Goal: Information Seeking & Learning: Learn about a topic

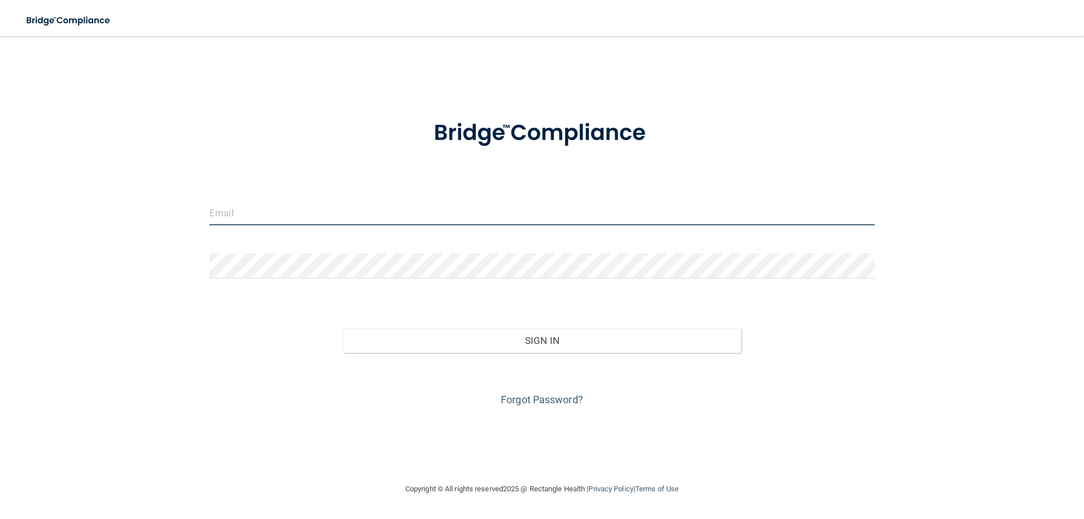
click at [374, 216] on input "email" at bounding box center [541, 212] width 665 height 25
type input "[EMAIL_ADDRESS][DOMAIN_NAME]"
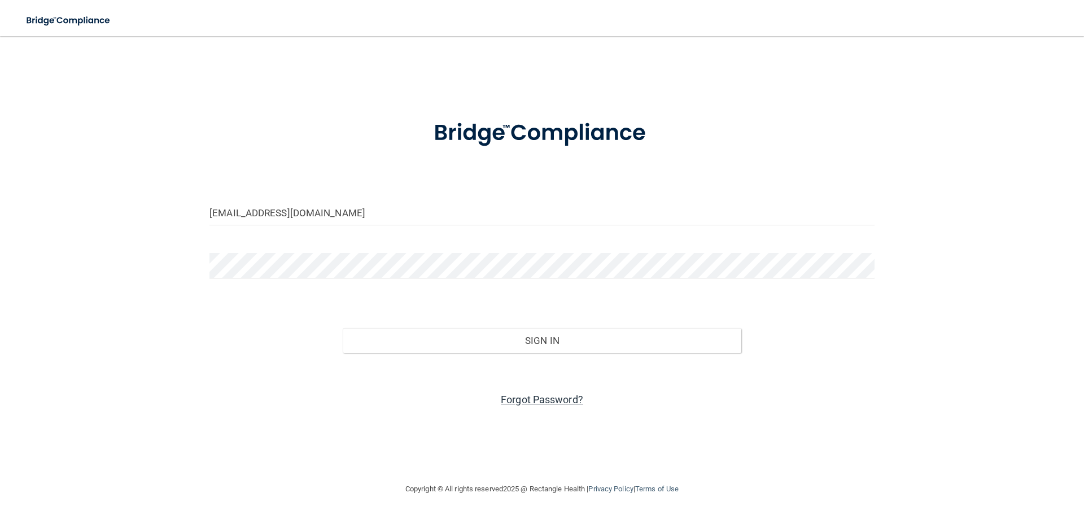
click at [541, 403] on link "Forgot Password?" at bounding box center [542, 400] width 82 height 12
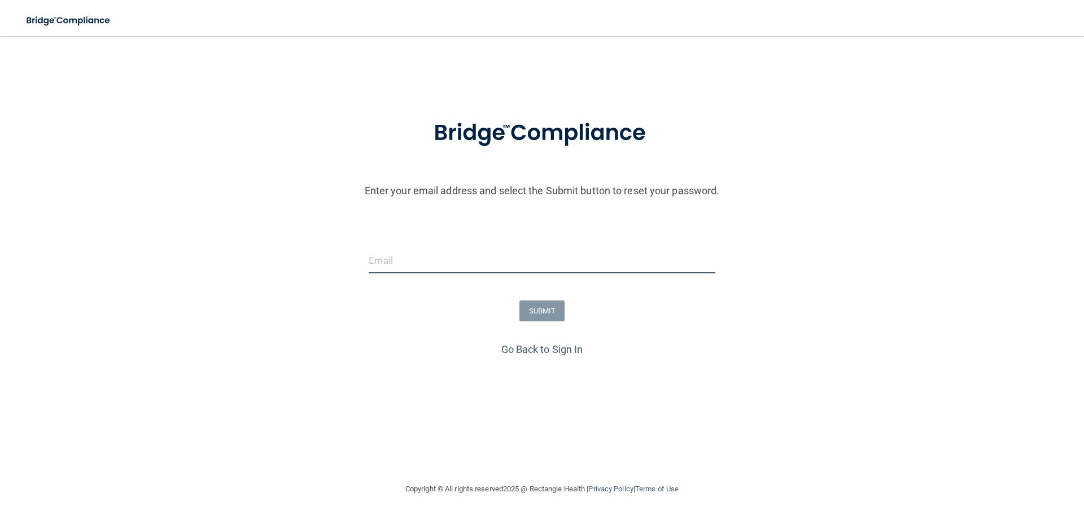
click at [445, 260] on input "email" at bounding box center [542, 260] width 346 height 25
type input "[EMAIL_ADDRESS][DOMAIN_NAME]"
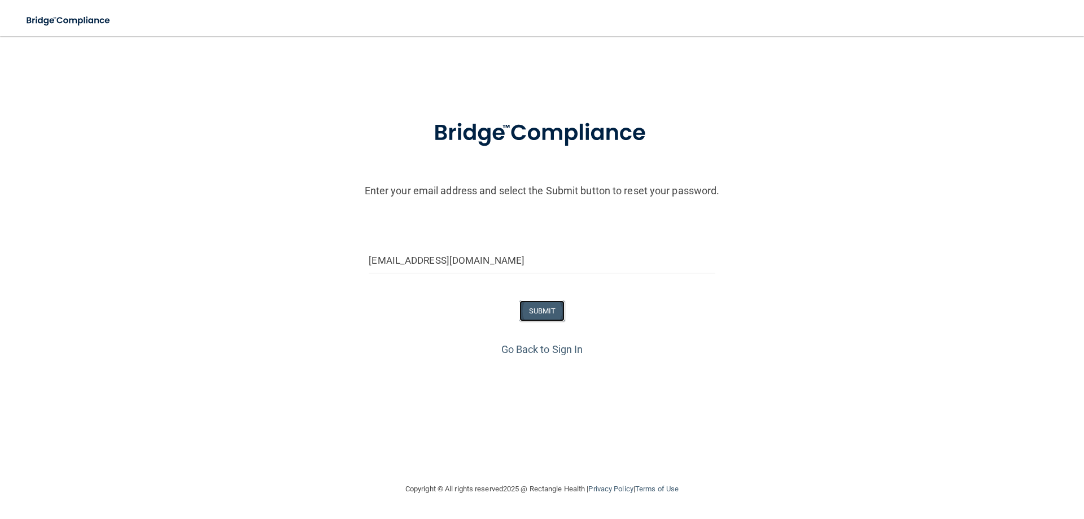
click at [547, 317] on button "SUBMIT" at bounding box center [542, 310] width 46 height 21
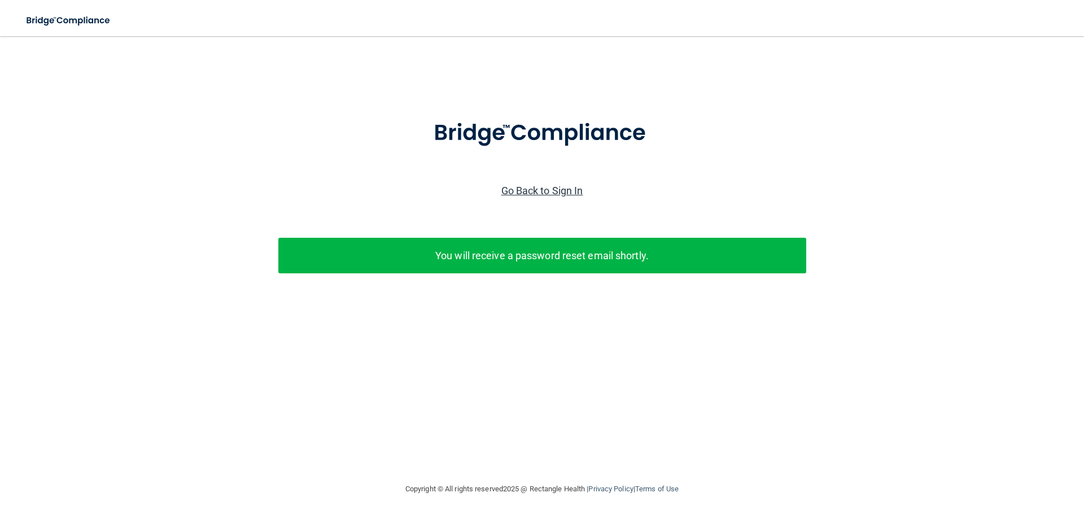
click at [550, 186] on link "Go Back to Sign In" at bounding box center [542, 191] width 82 height 12
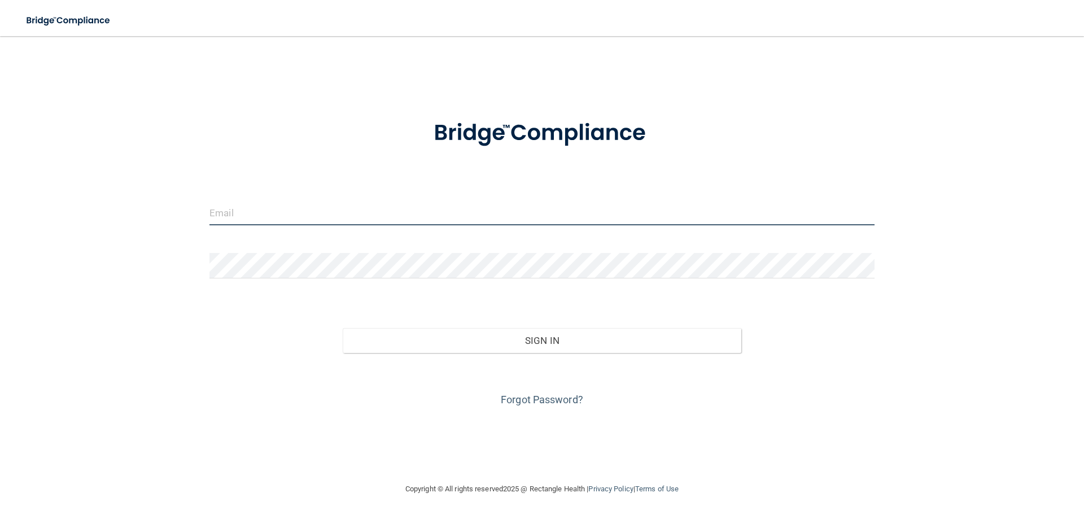
click at [483, 212] on input "email" at bounding box center [541, 212] width 665 height 25
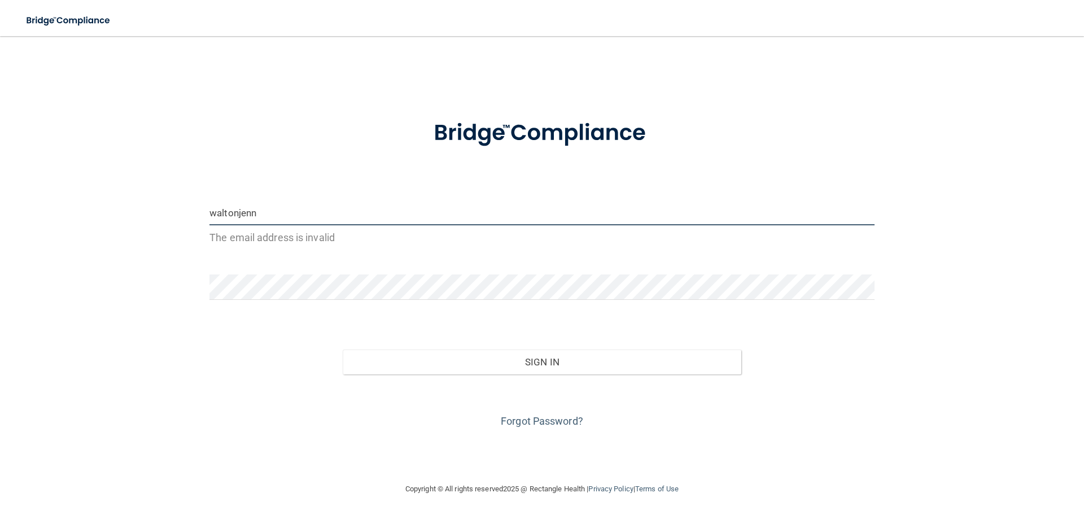
type input "[EMAIL_ADDRESS][DOMAIN_NAME]"
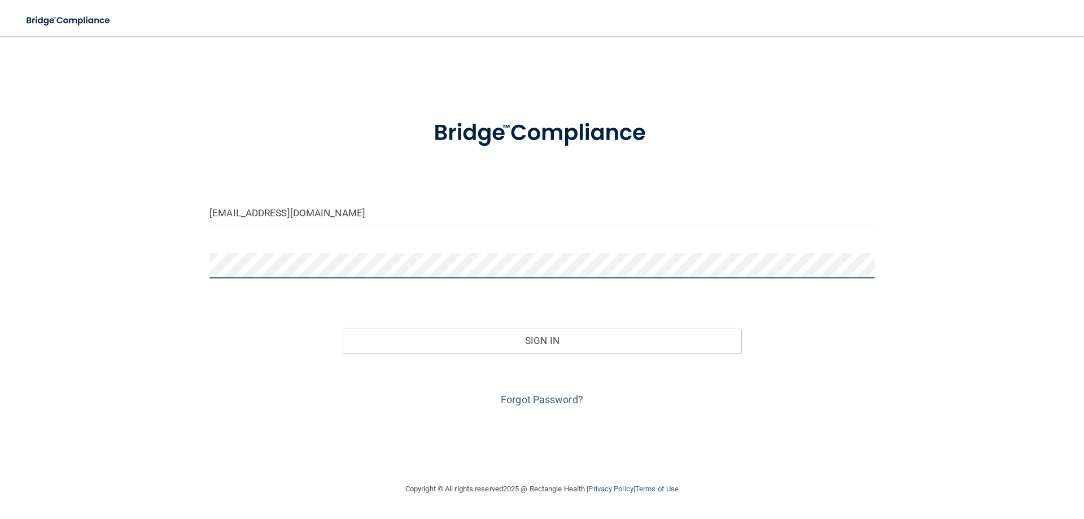
click at [343, 328] on button "Sign In" at bounding box center [542, 340] width 399 height 25
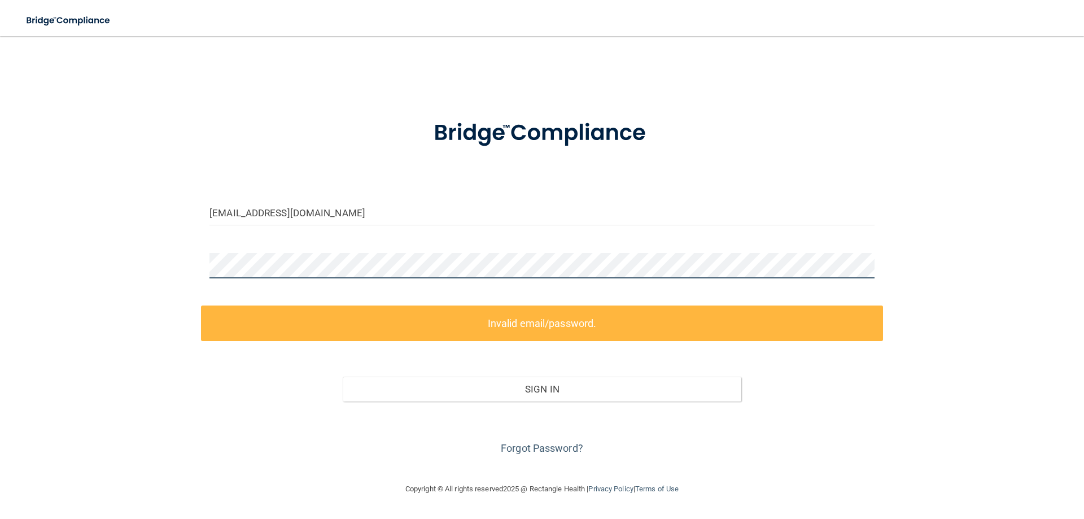
click at [148, 266] on div "waltonjenna01@gmail.com Invalid email/password. You don't have permission to ac…" at bounding box center [542, 258] width 1039 height 423
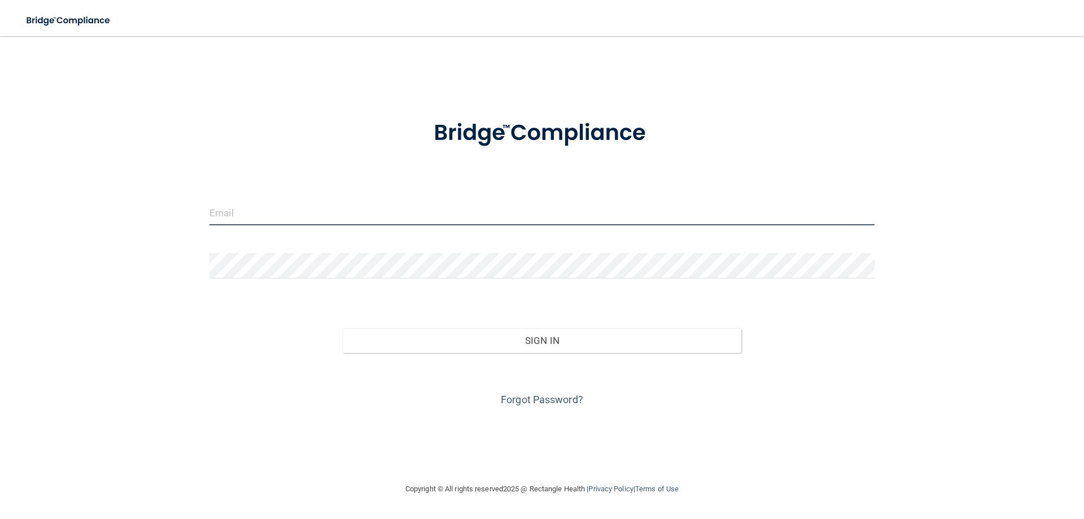
click at [385, 212] on input "email" at bounding box center [541, 212] width 665 height 25
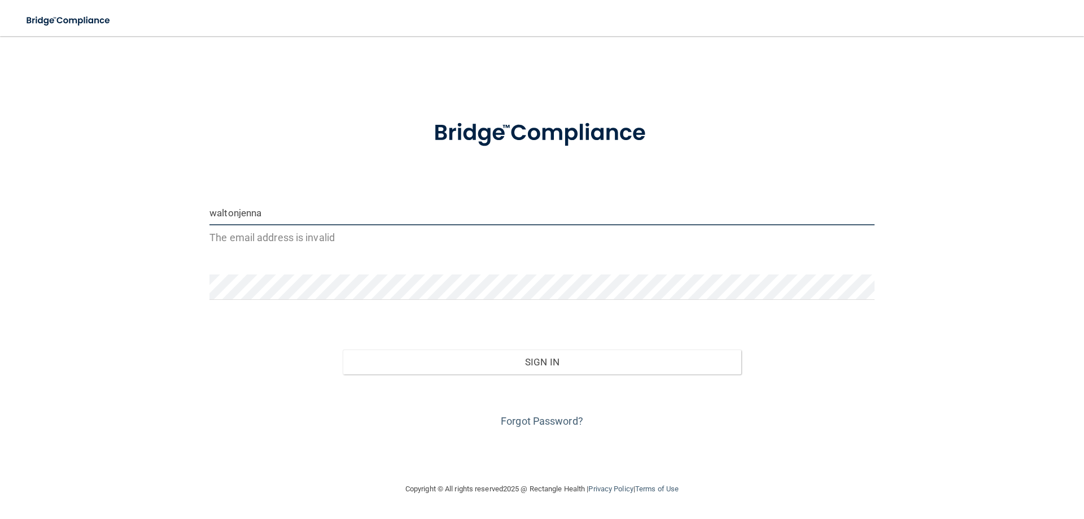
type input "[EMAIL_ADDRESS][DOMAIN_NAME]"
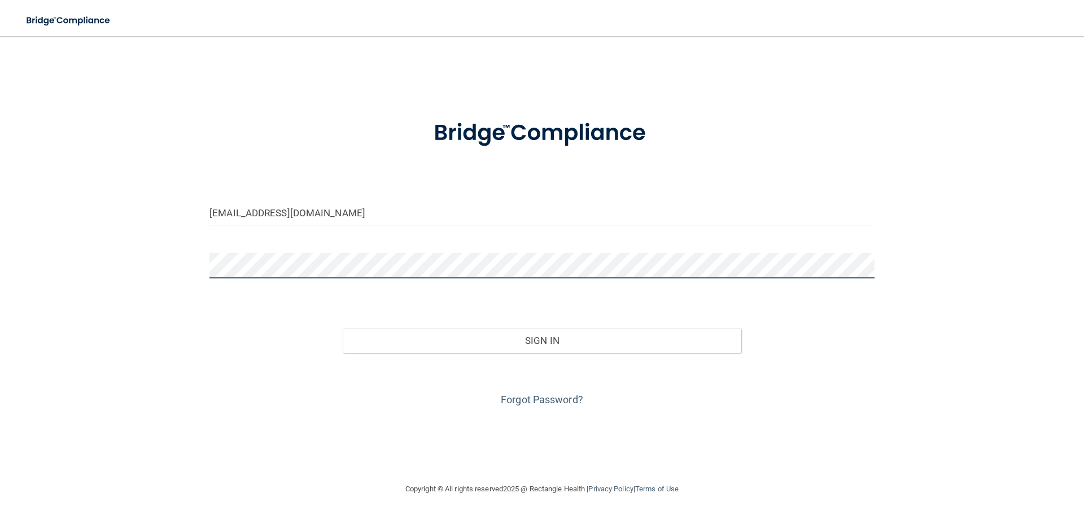
click at [343, 328] on button "Sign In" at bounding box center [542, 340] width 399 height 25
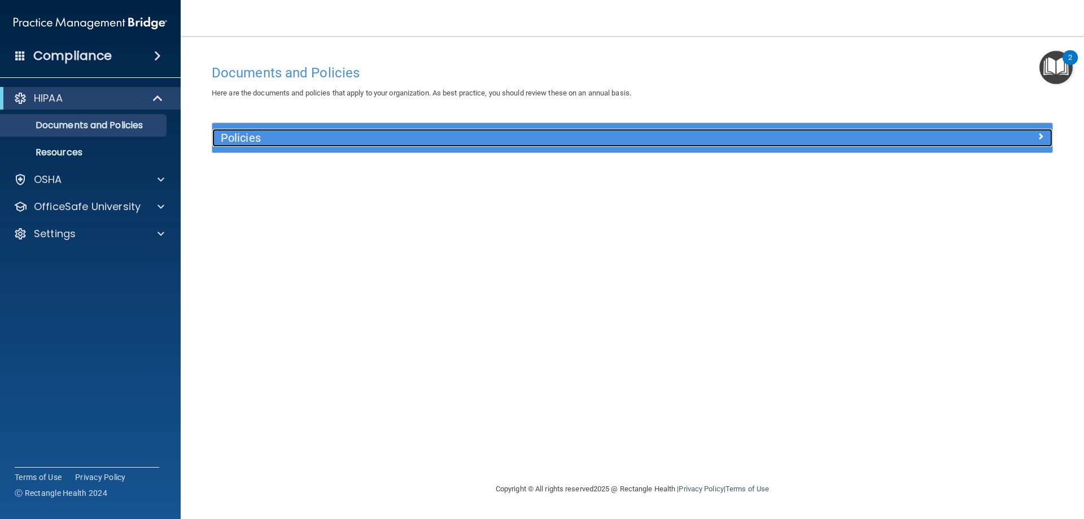
click at [584, 138] on h5 "Policies" at bounding box center [527, 138] width 613 height 12
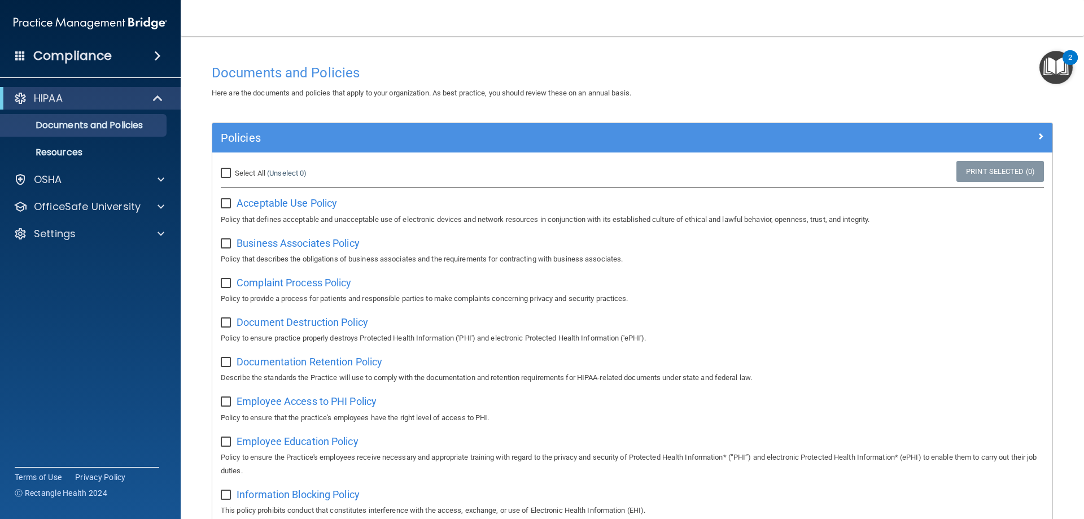
click at [226, 175] on input "Select All (Unselect 0) Unselect All" at bounding box center [227, 173] width 13 height 9
checkbox input "true"
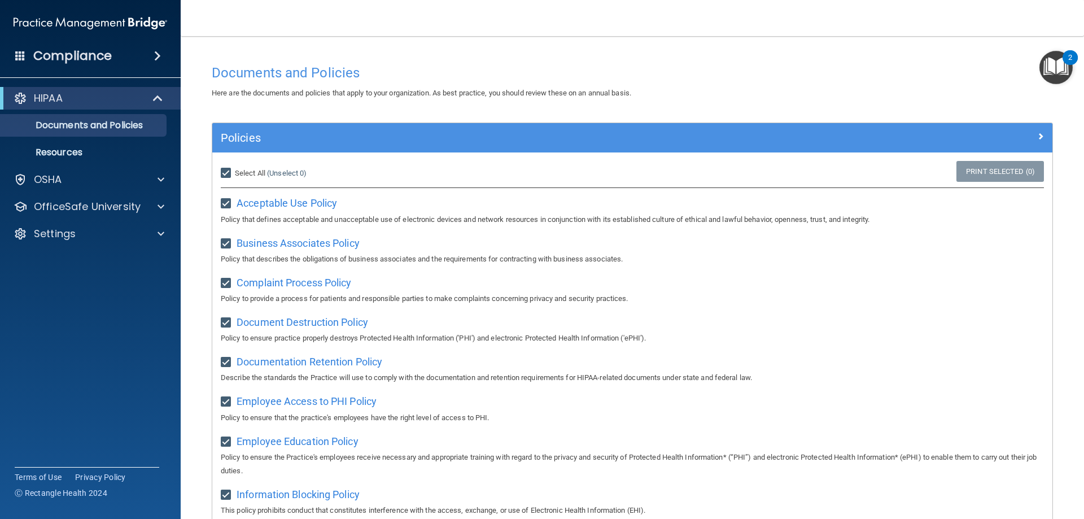
checkbox input "true"
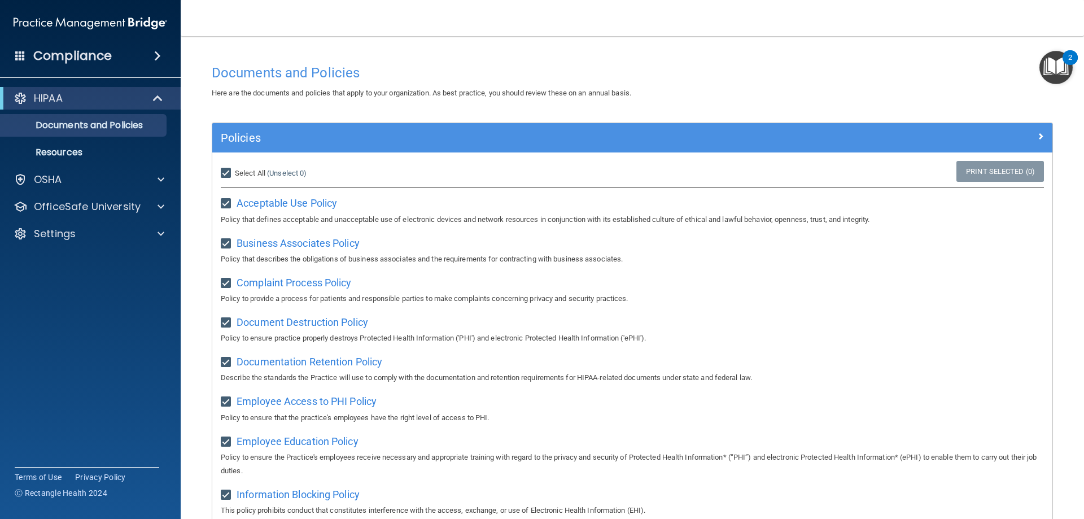
checkbox input "true"
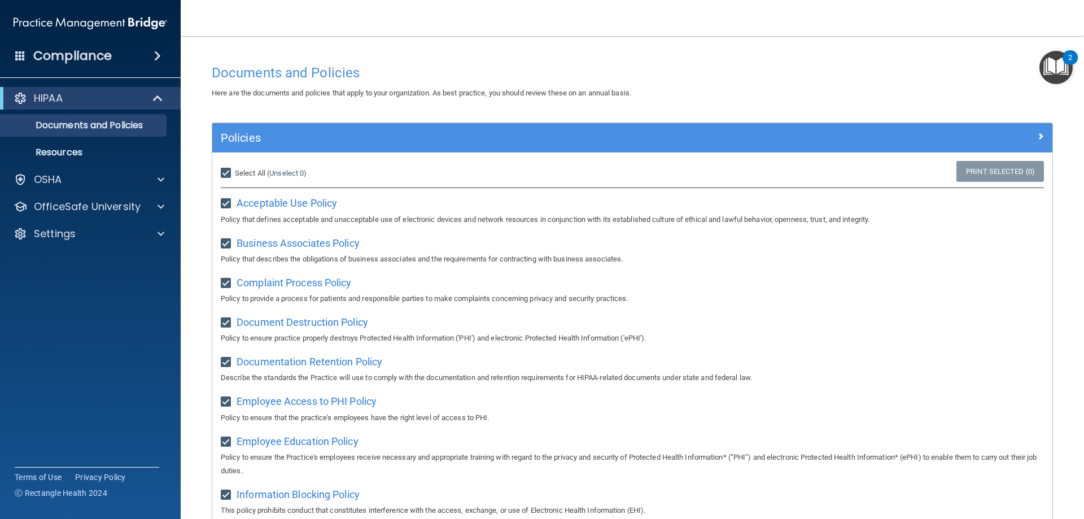
checkbox input "true"
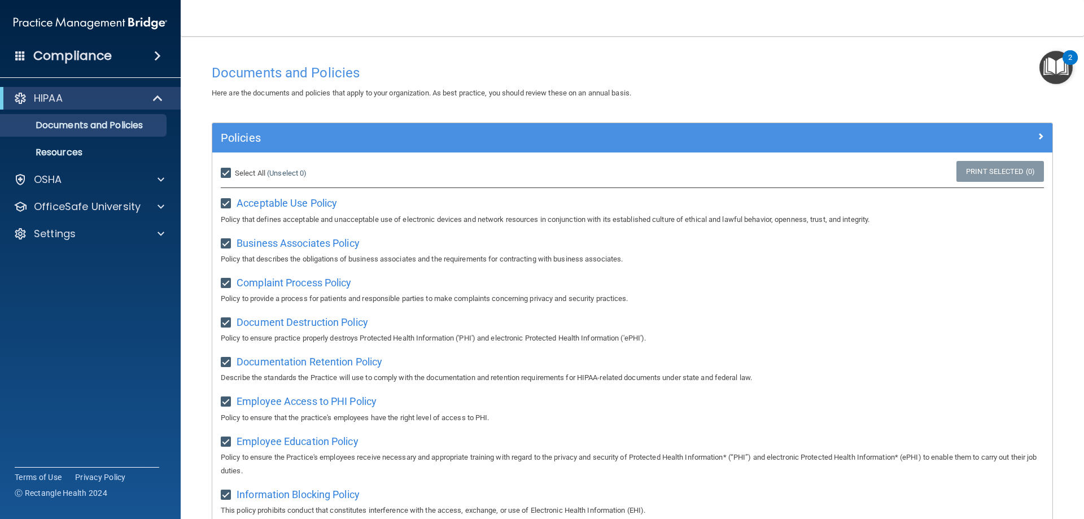
checkbox input "true"
click at [226, 173] on input "Select All (Unselect 21) Unselect All" at bounding box center [227, 173] width 13 height 9
checkbox input "false"
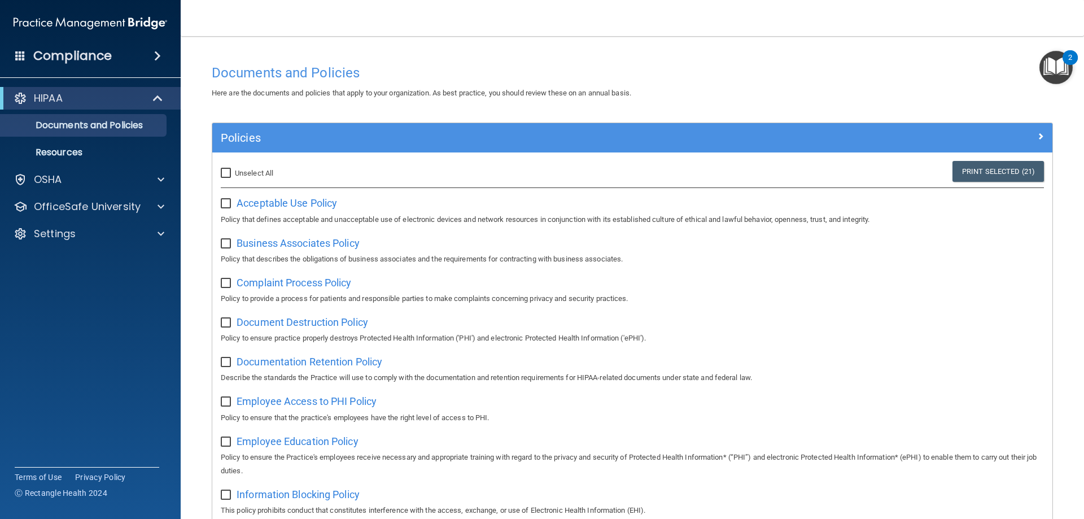
checkbox input "false"
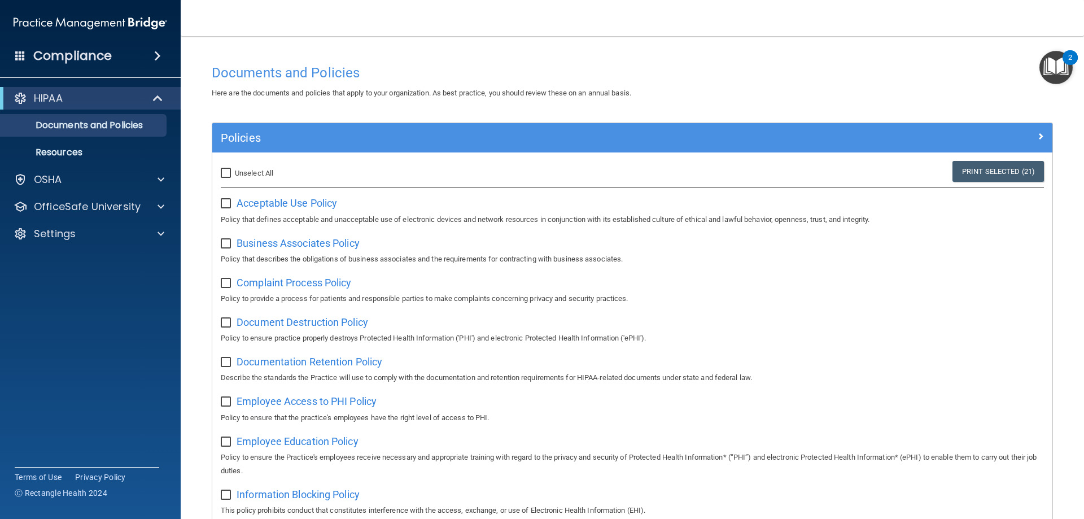
checkbox input "false"
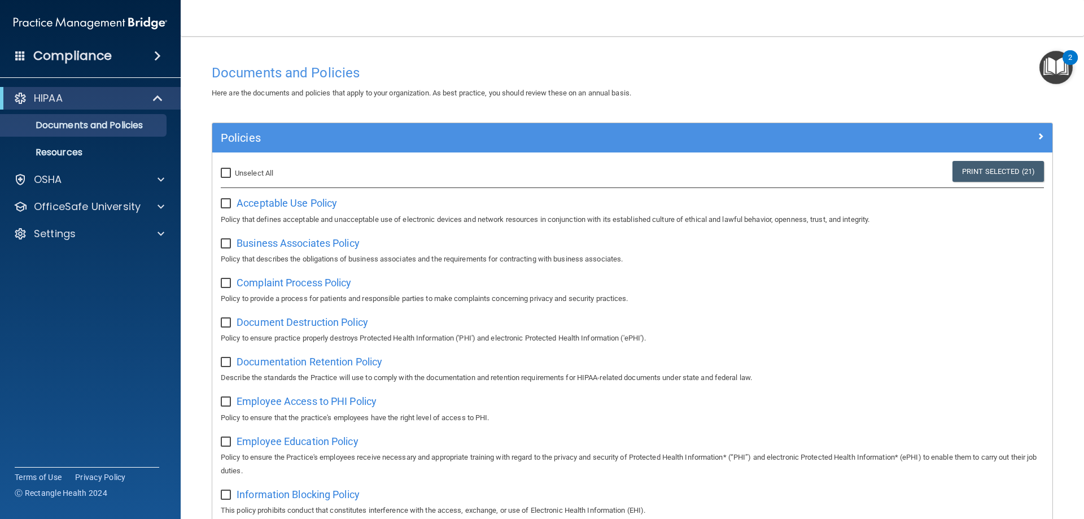
checkbox input "false"
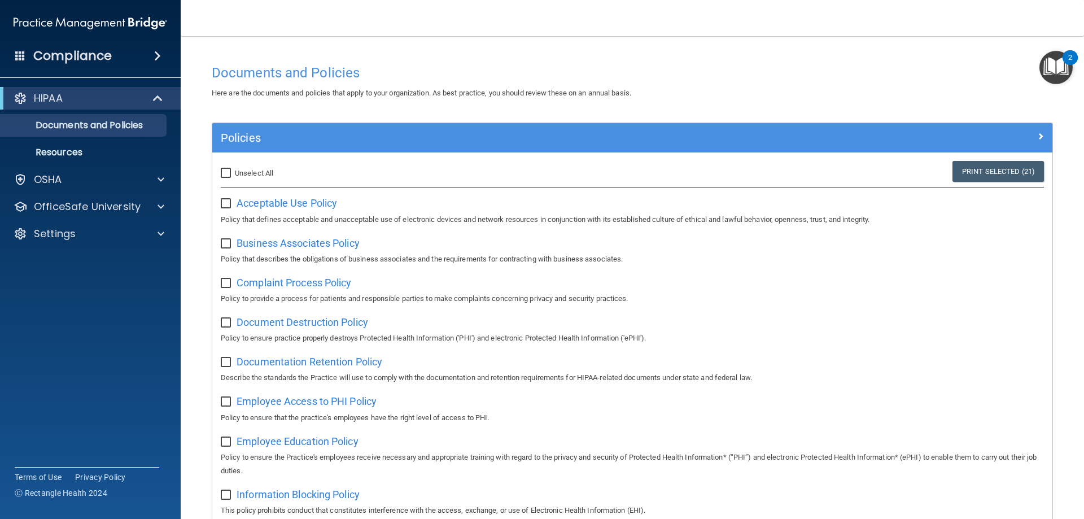
checkbox input "false"
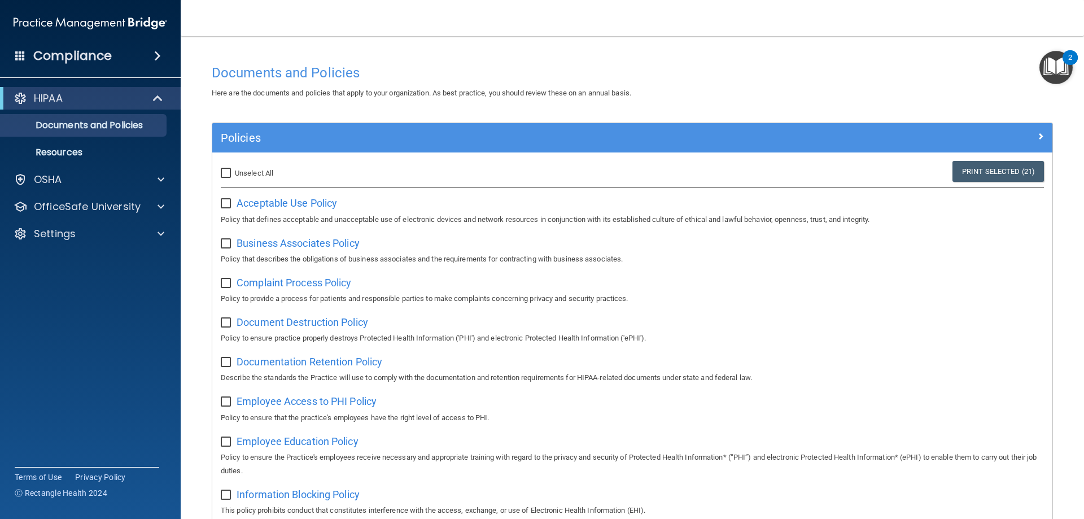
checkbox input "false"
click at [254, 203] on span "Acceptable Use Policy" at bounding box center [287, 203] width 101 height 12
click at [72, 48] on h4 "Compliance" at bounding box center [72, 56] width 78 height 16
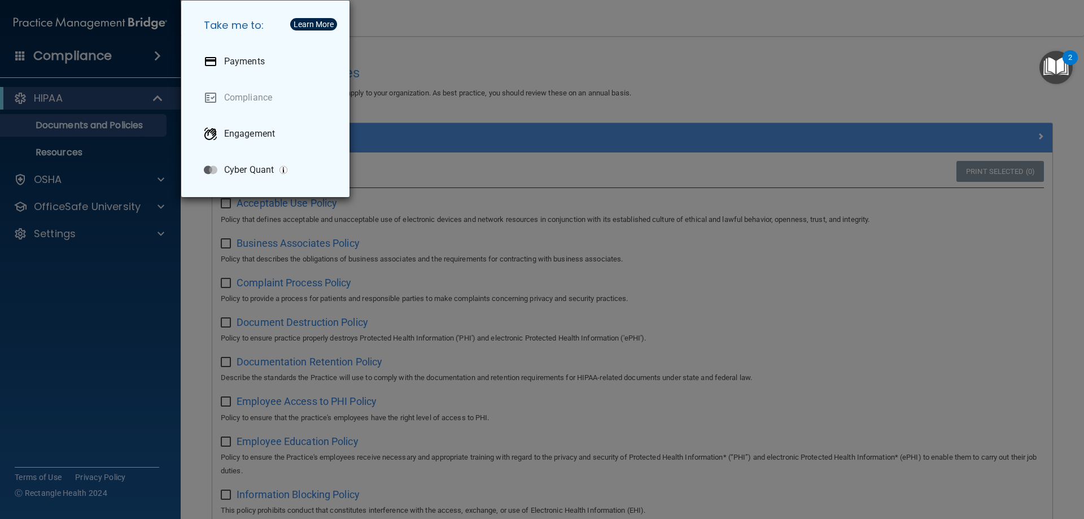
click at [37, 57] on div "Take me to: Payments Compliance Engagement Cyber Quant" at bounding box center [542, 259] width 1084 height 519
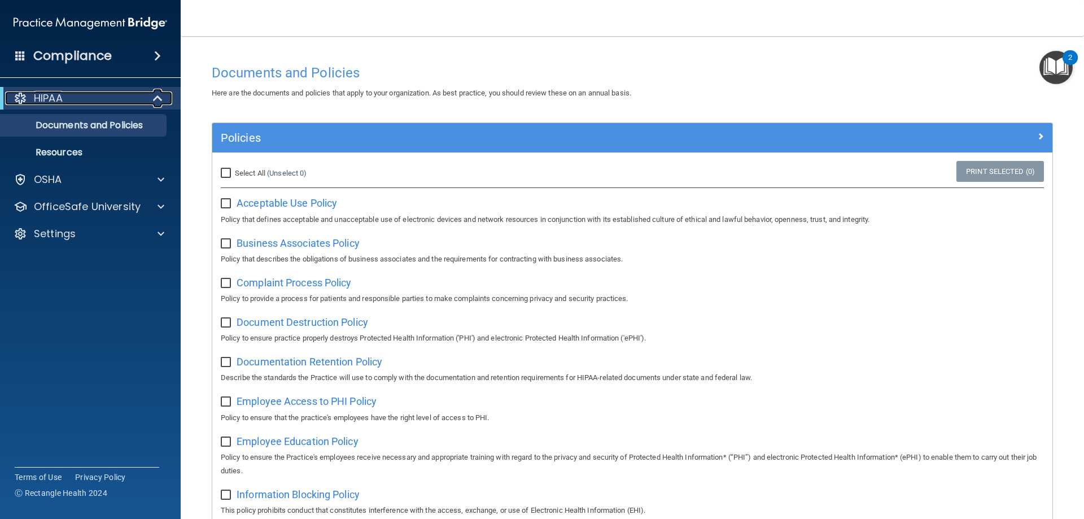
click at [46, 98] on p "HIPAA" at bounding box center [48, 98] width 29 height 14
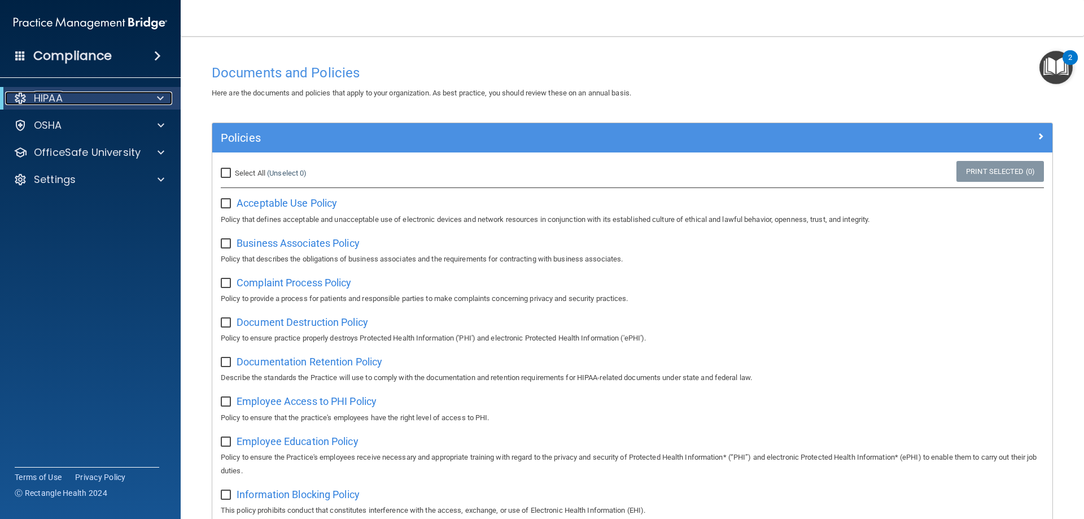
click at [46, 98] on p "HIPAA" at bounding box center [48, 98] width 29 height 14
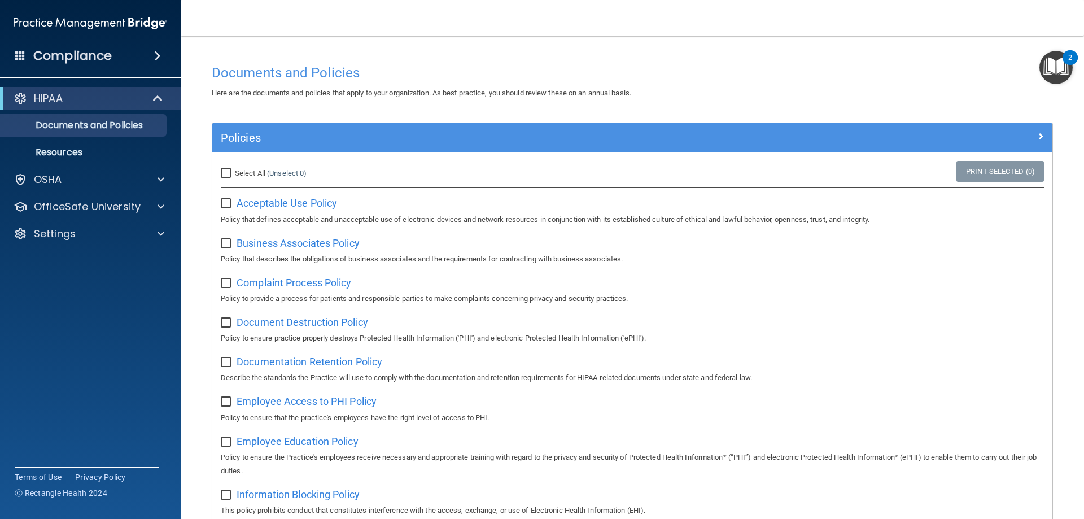
click at [1060, 63] on img "Open Resource Center, 2 new notifications" at bounding box center [1055, 67] width 33 height 33
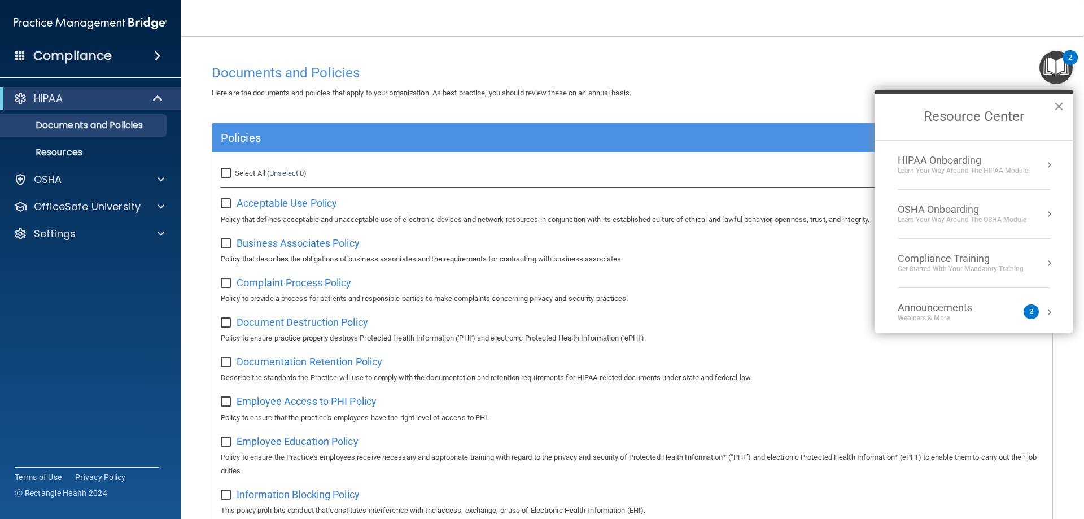
click at [941, 164] on div "HIPAA Onboarding" at bounding box center [963, 160] width 130 height 12
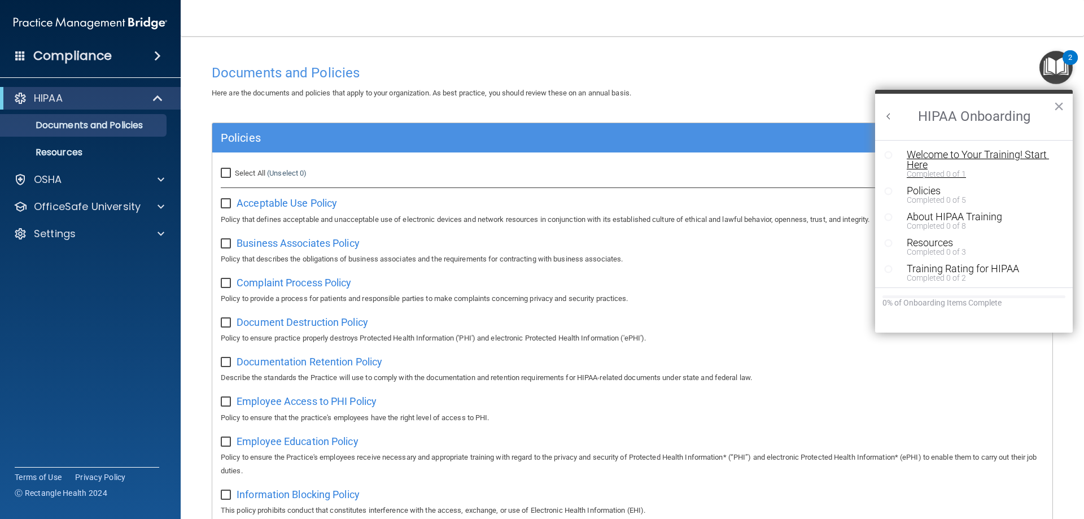
click at [935, 161] on div "Welcome to Your Training! Start Here" at bounding box center [978, 160] width 143 height 20
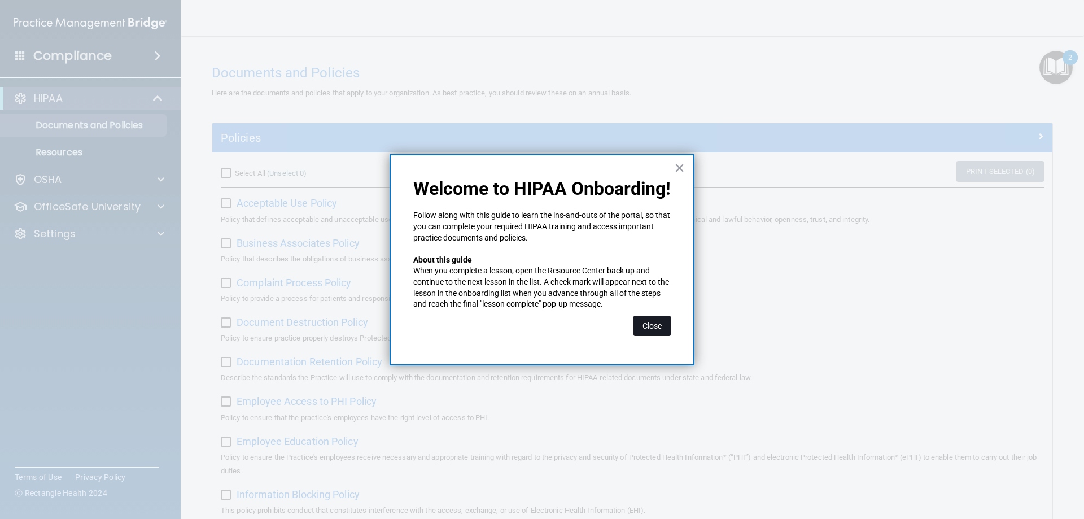
click at [660, 326] on button "Close" at bounding box center [651, 326] width 37 height 20
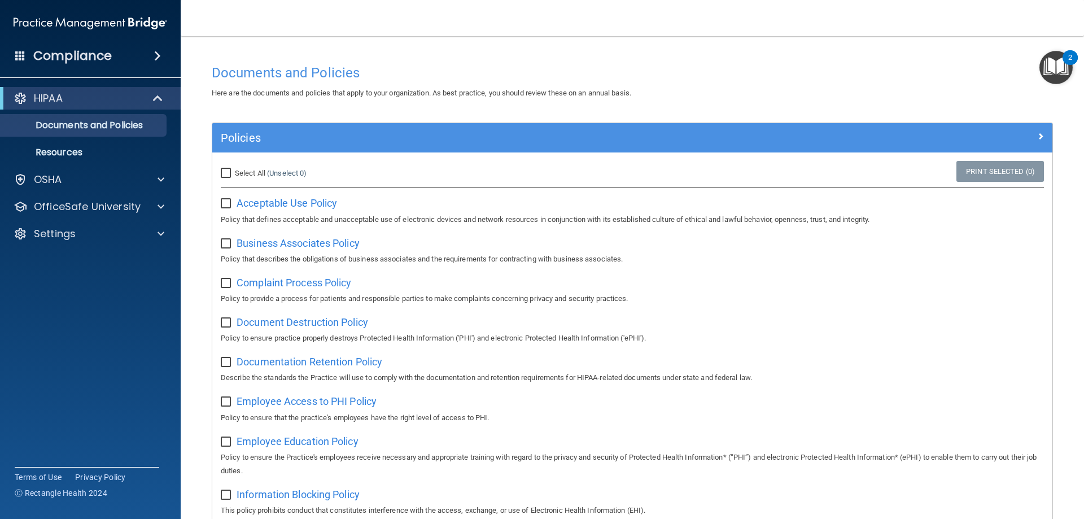
click at [1047, 67] on img "Open Resource Center, 2 new notifications" at bounding box center [1055, 67] width 33 height 33
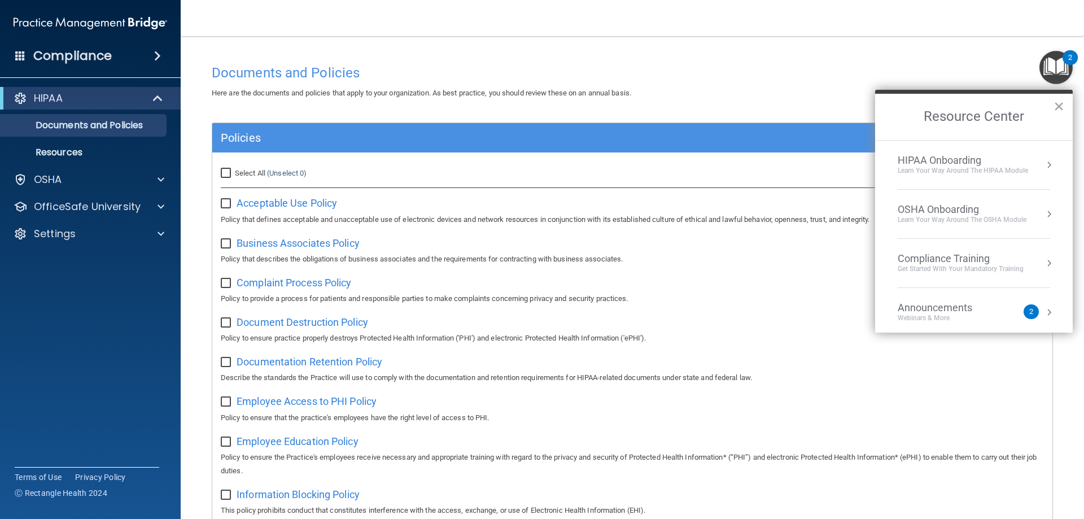
click at [956, 167] on div "Learn Your Way around the HIPAA module" at bounding box center [963, 171] width 130 height 10
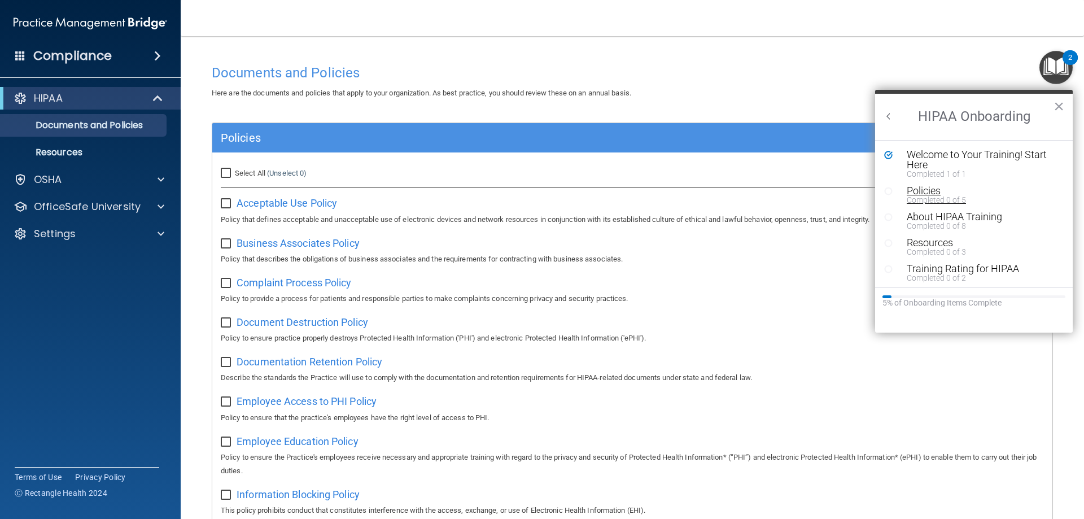
click at [929, 193] on div "Policies" at bounding box center [978, 191] width 143 height 10
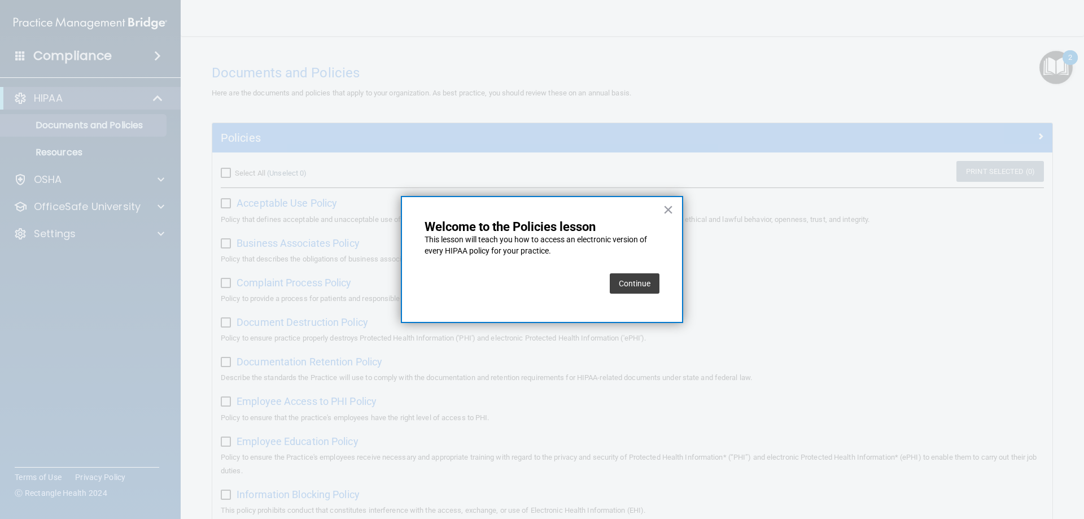
click at [644, 285] on button "Continue" at bounding box center [635, 283] width 50 height 20
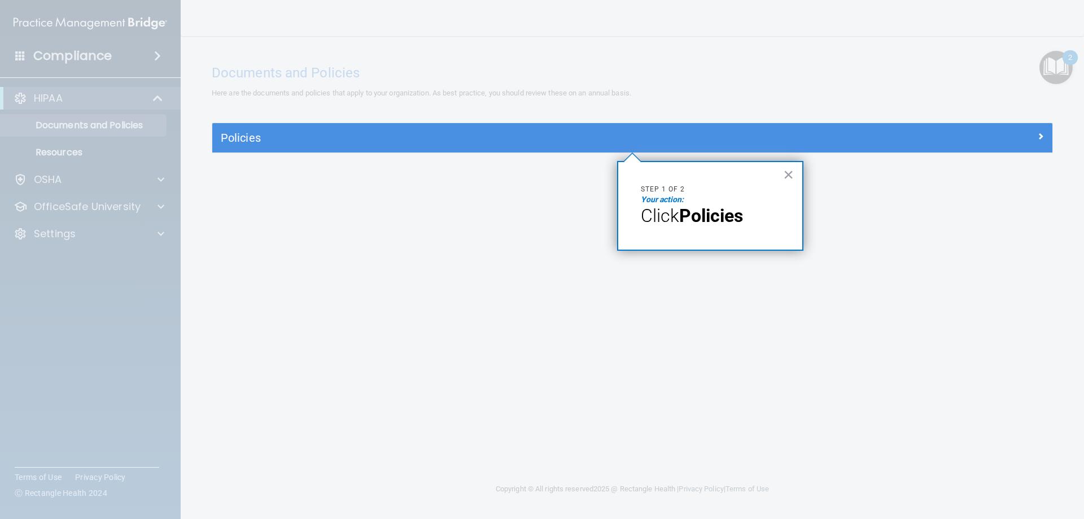
click at [700, 218] on strong "Policies" at bounding box center [711, 215] width 64 height 21
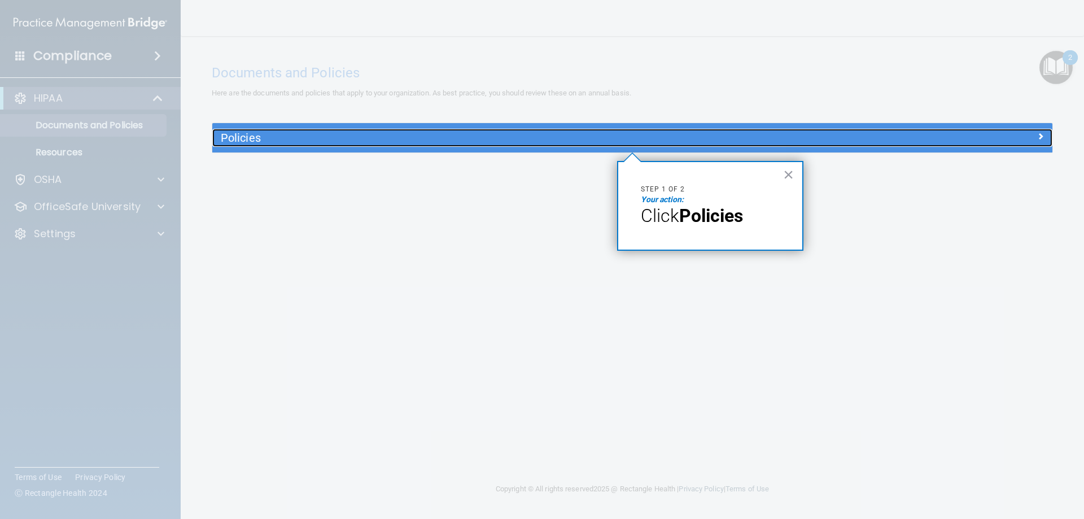
click at [268, 141] on h5 "Policies" at bounding box center [527, 138] width 613 height 12
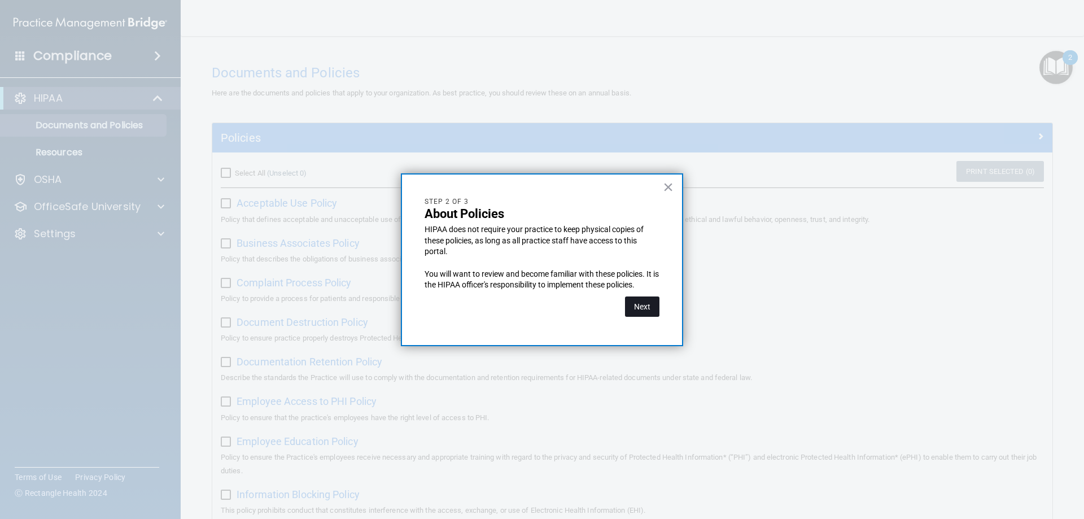
click at [642, 301] on button "Next" at bounding box center [642, 306] width 34 height 20
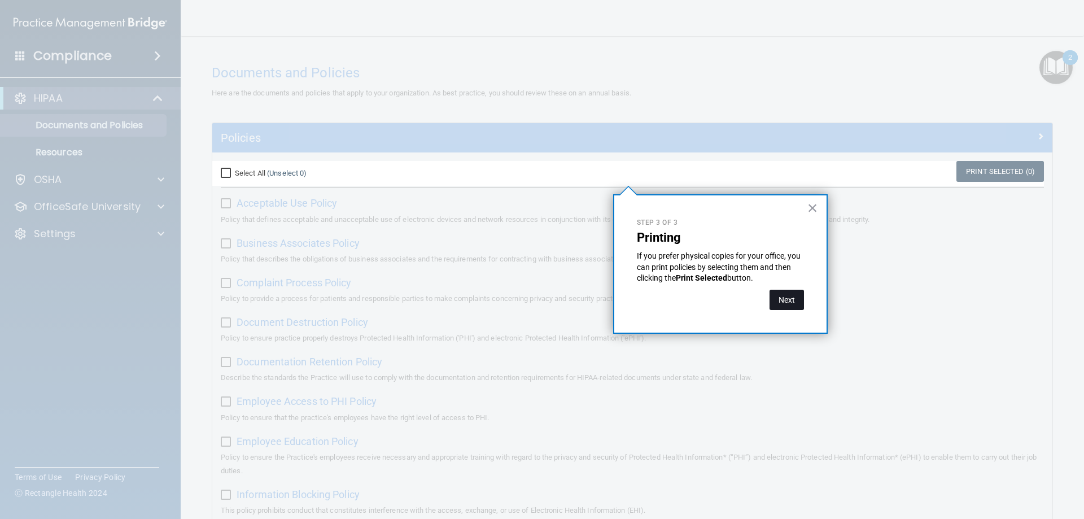
click at [783, 292] on button "Next" at bounding box center [787, 300] width 34 height 20
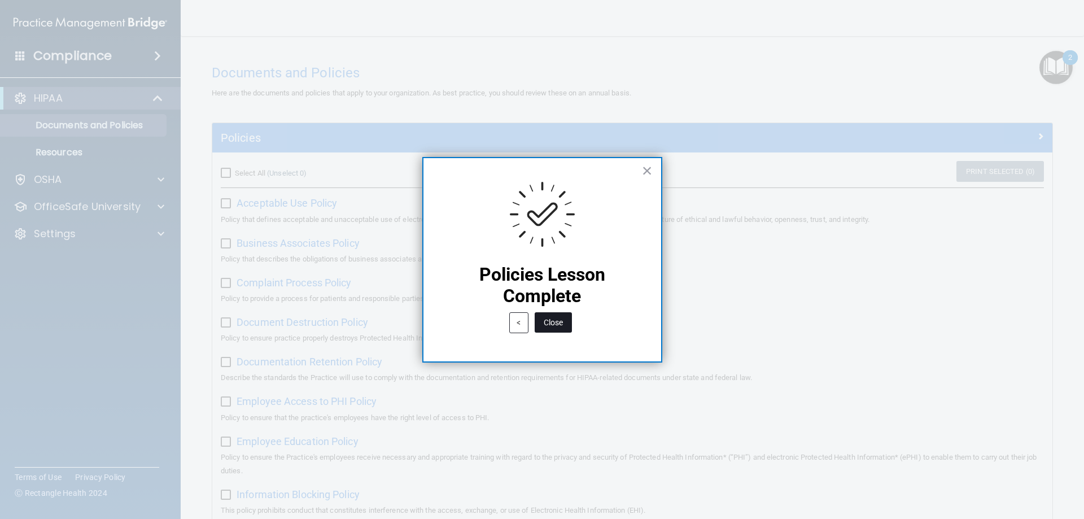
click at [557, 322] on button "Close" at bounding box center [553, 322] width 37 height 20
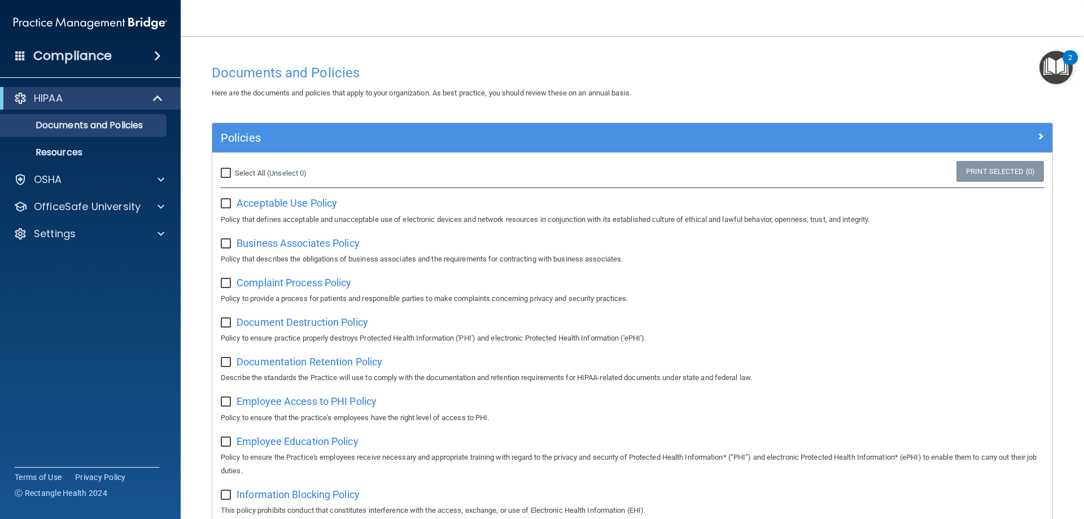
click at [224, 203] on input "checkbox" at bounding box center [227, 203] width 13 height 9
checkbox input "false"
click at [267, 206] on span "Acceptable Use Policy" at bounding box center [287, 203] width 101 height 12
click at [228, 174] on input "Select All (Unselect 0) Unselect All" at bounding box center [227, 173] width 13 height 9
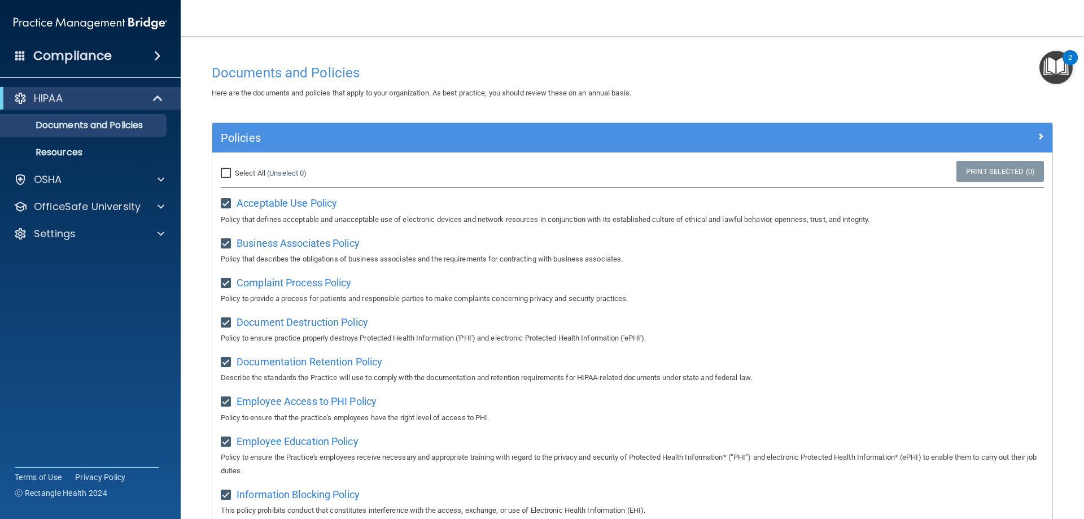
checkbox input "true"
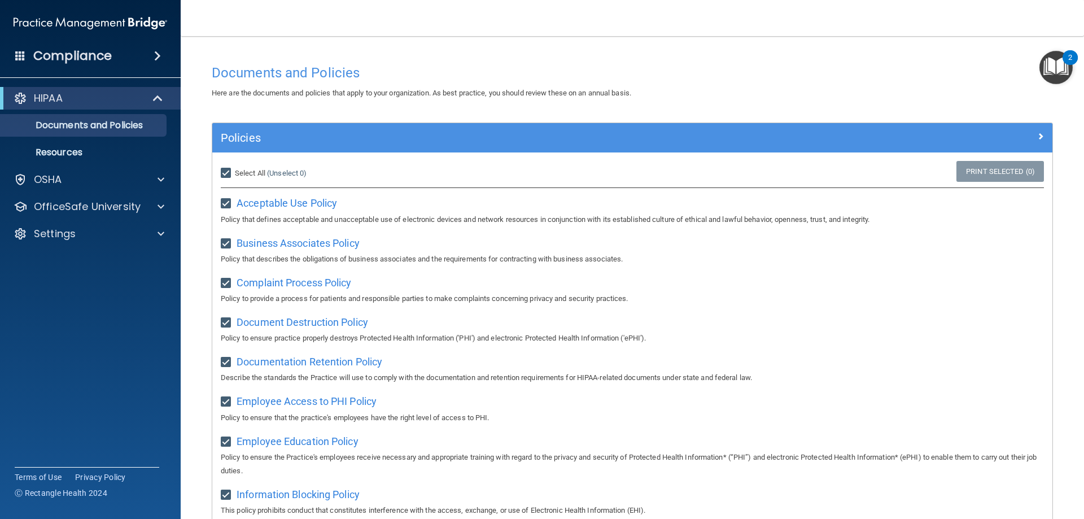
checkbox input "true"
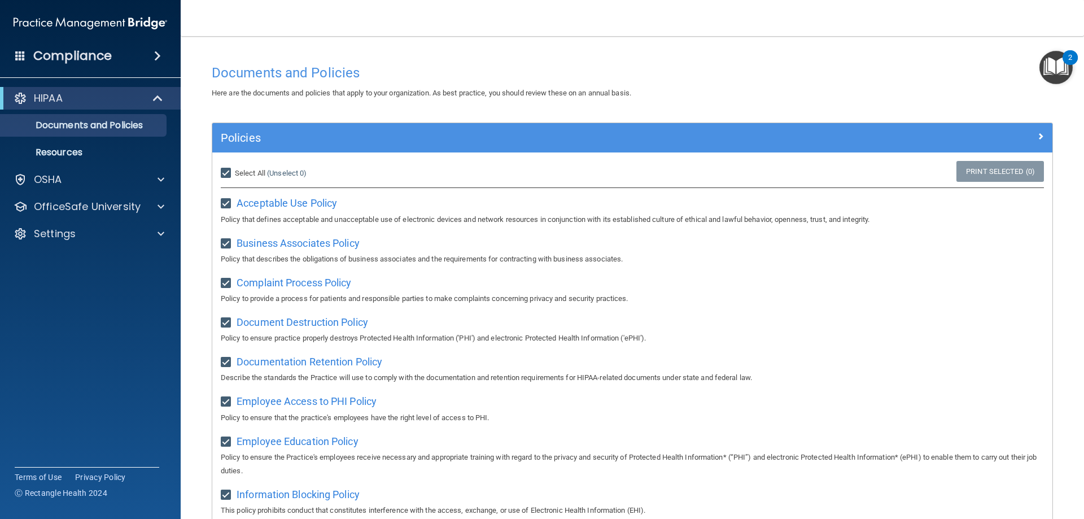
checkbox input "true"
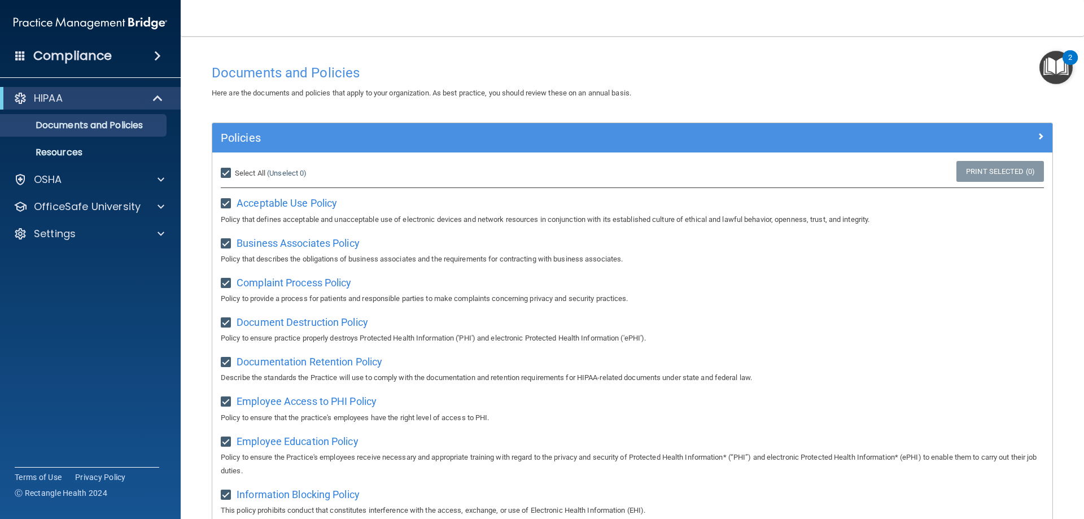
checkbox input "true"
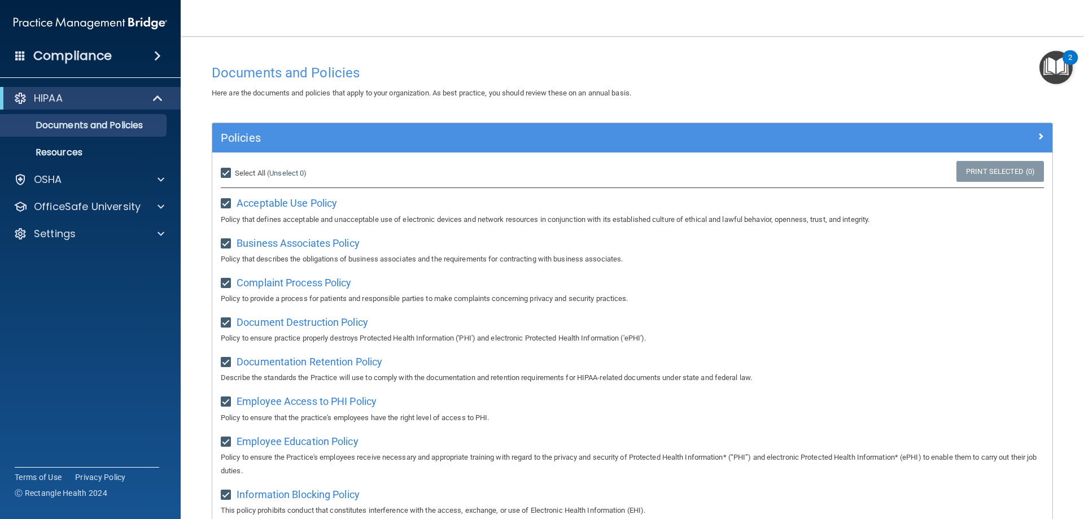
checkbox input "true"
click at [990, 177] on link "Print Selected (21)" at bounding box center [998, 171] width 91 height 21
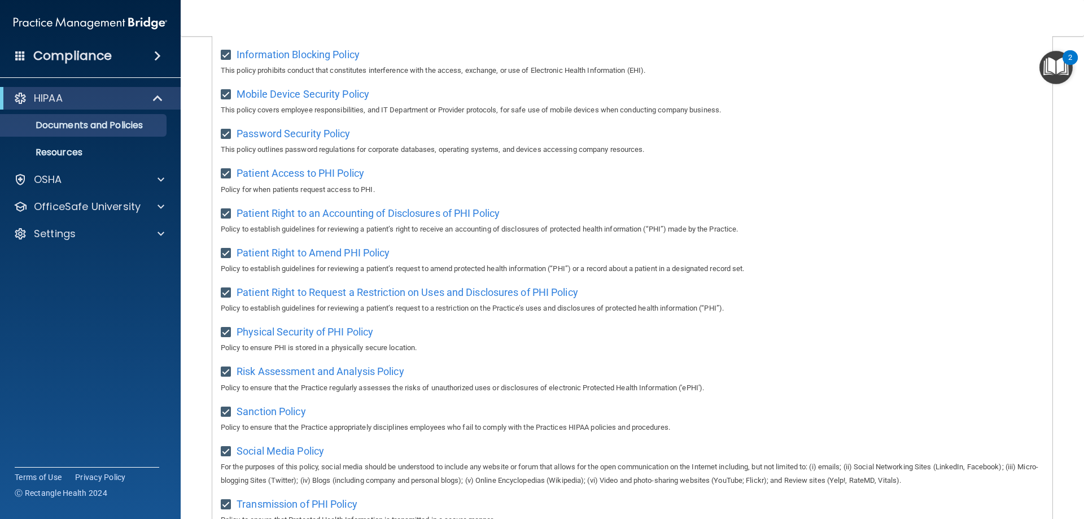
scroll to position [452, 0]
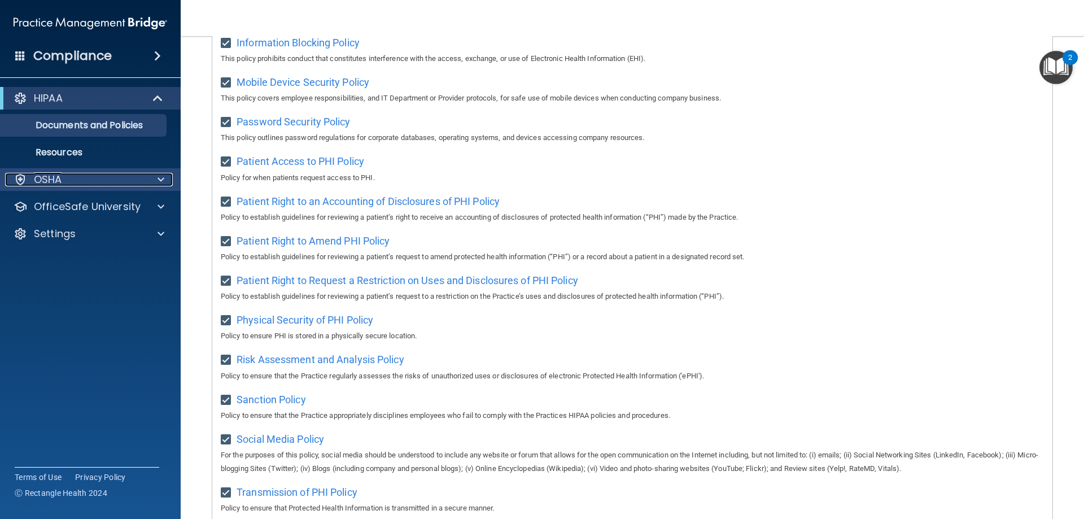
click at [73, 173] on div "OSHA" at bounding box center [75, 180] width 140 height 14
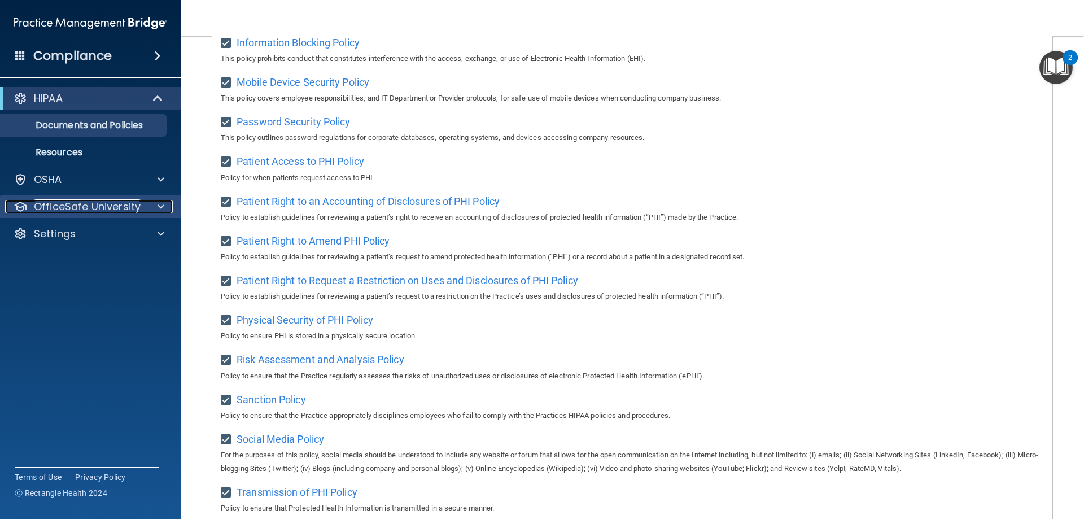
click at [116, 210] on p "OfficeSafe University" at bounding box center [87, 207] width 107 height 14
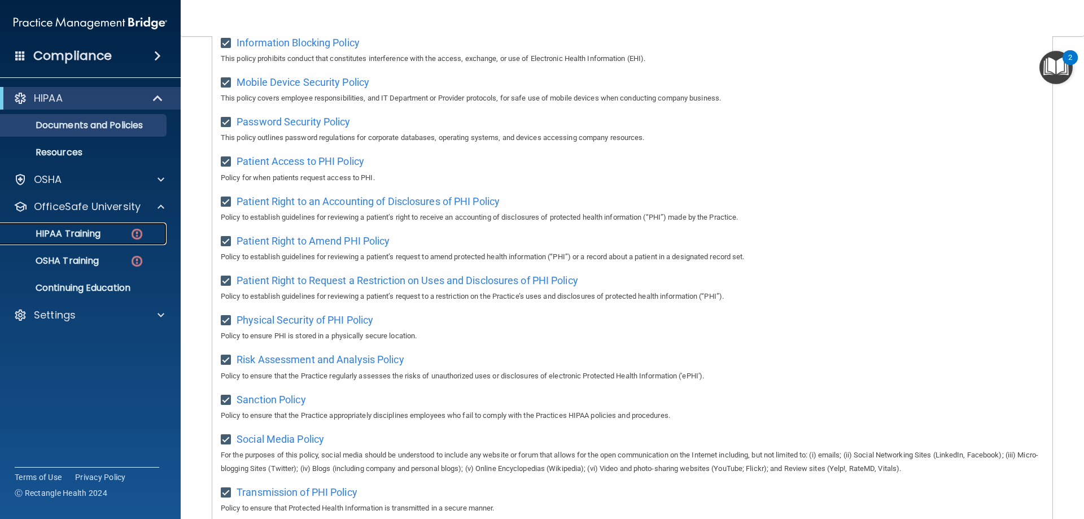
click at [90, 231] on p "HIPAA Training" at bounding box center [53, 233] width 93 height 11
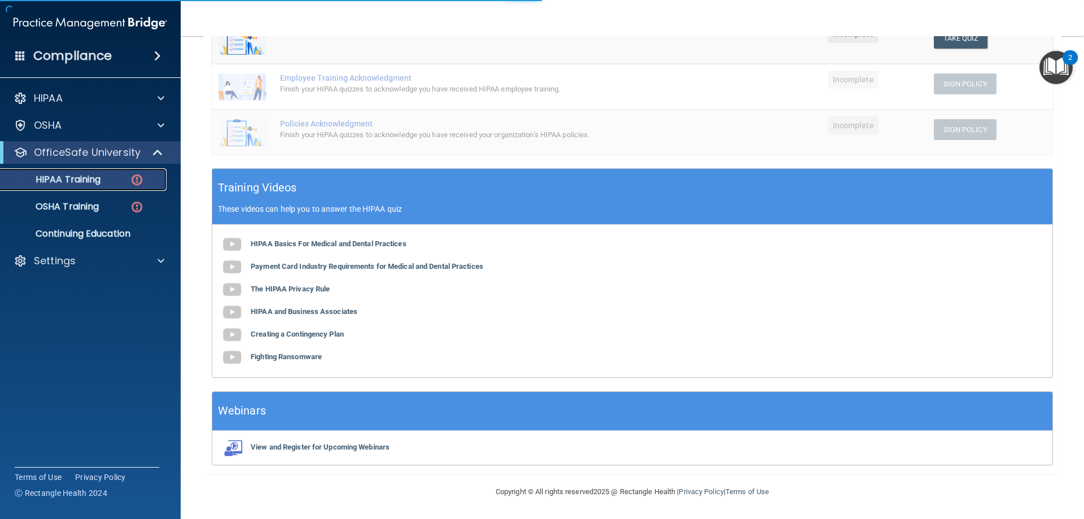
scroll to position [272, 0]
click at [94, 177] on p "HIPAA Training" at bounding box center [53, 179] width 93 height 11
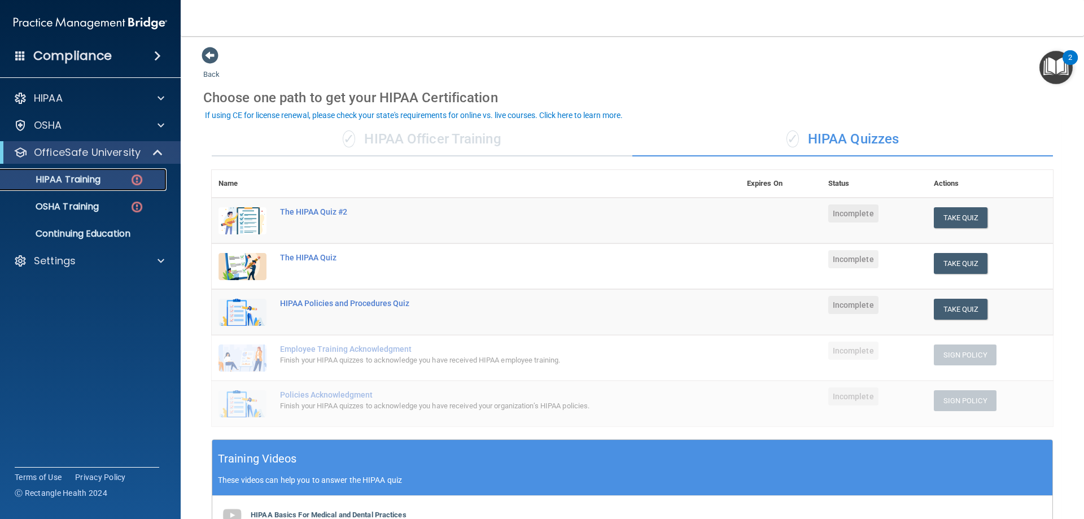
scroll to position [0, 0]
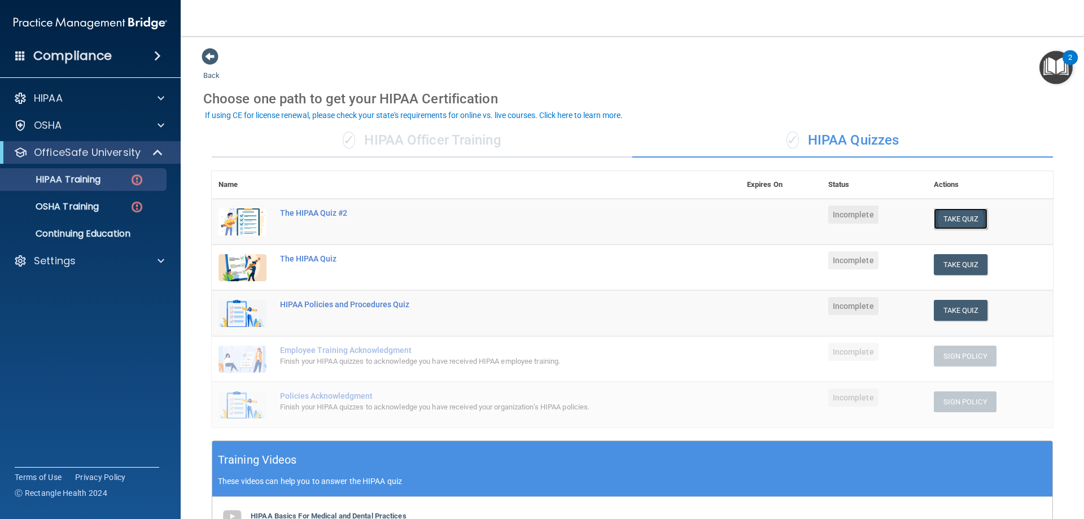
click at [949, 222] on button "Take Quiz" at bounding box center [961, 218] width 54 height 21
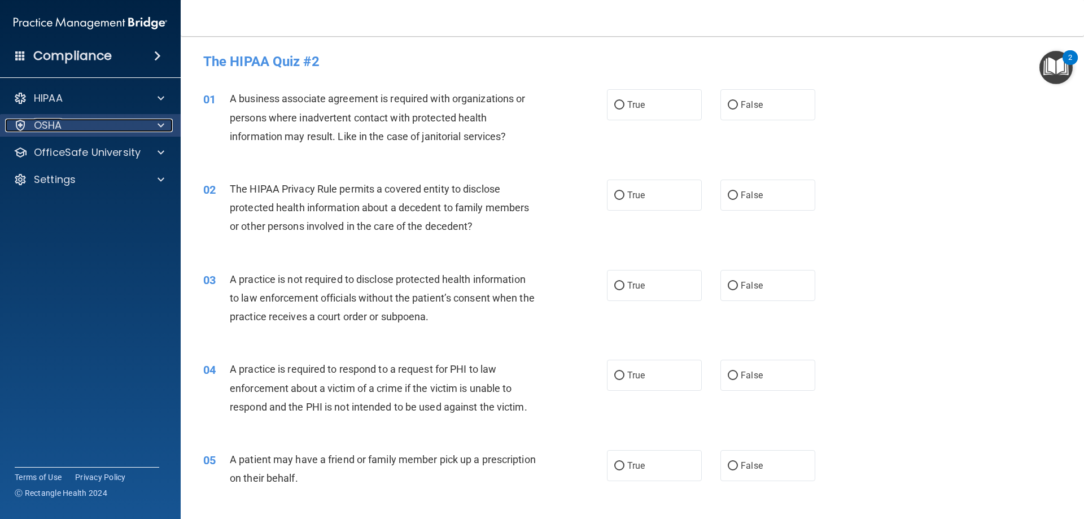
click at [145, 124] on div at bounding box center [159, 126] width 28 height 14
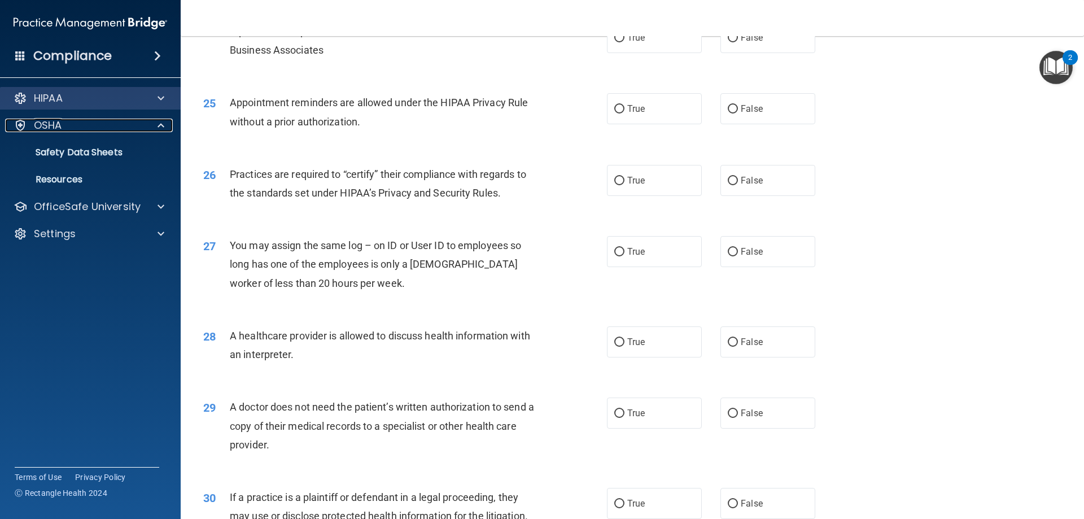
scroll to position [1996, 0]
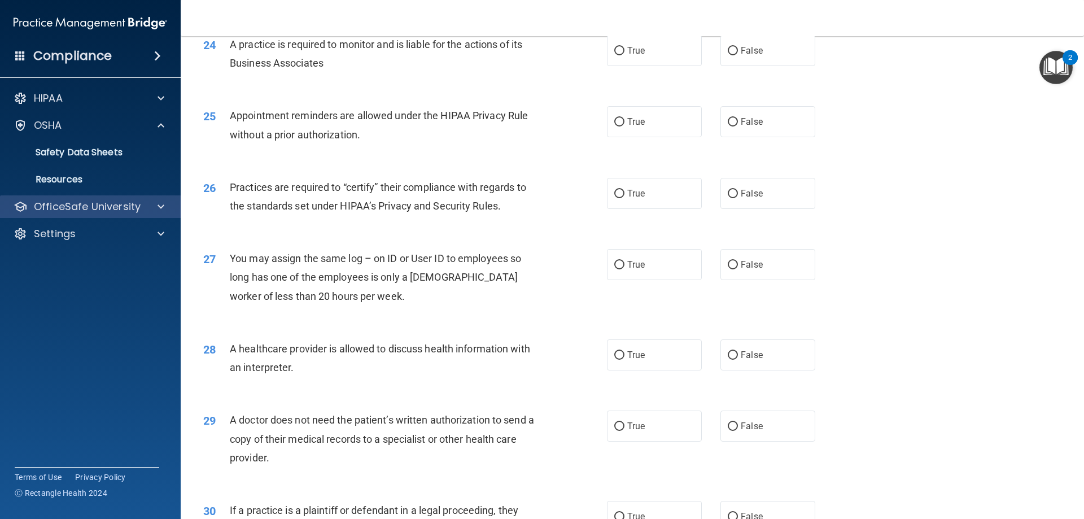
click at [95, 198] on div "OfficeSafe University" at bounding box center [90, 206] width 181 height 23
click at [135, 207] on p "OfficeSafe University" at bounding box center [87, 207] width 107 height 14
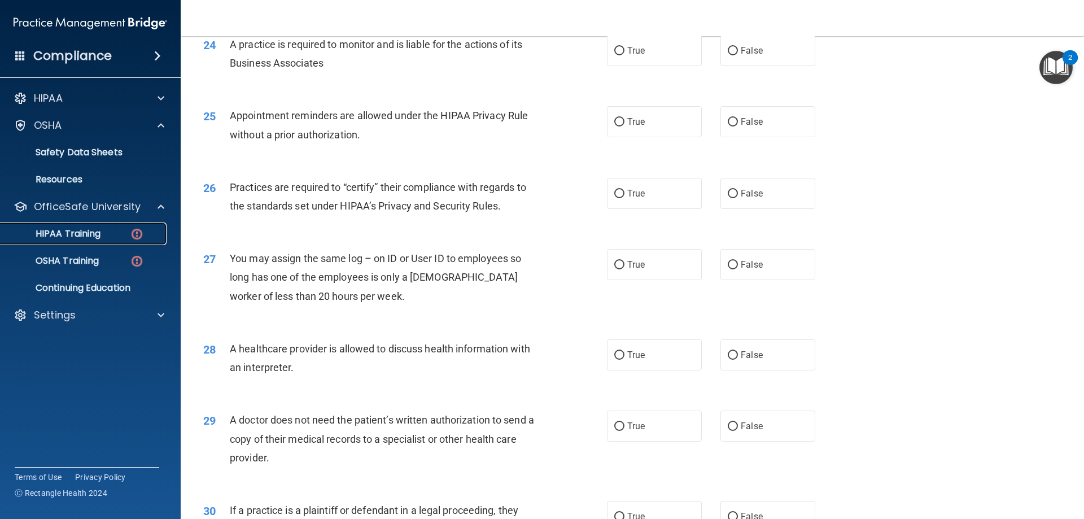
click at [118, 233] on div "HIPAA Training" at bounding box center [84, 233] width 154 height 11
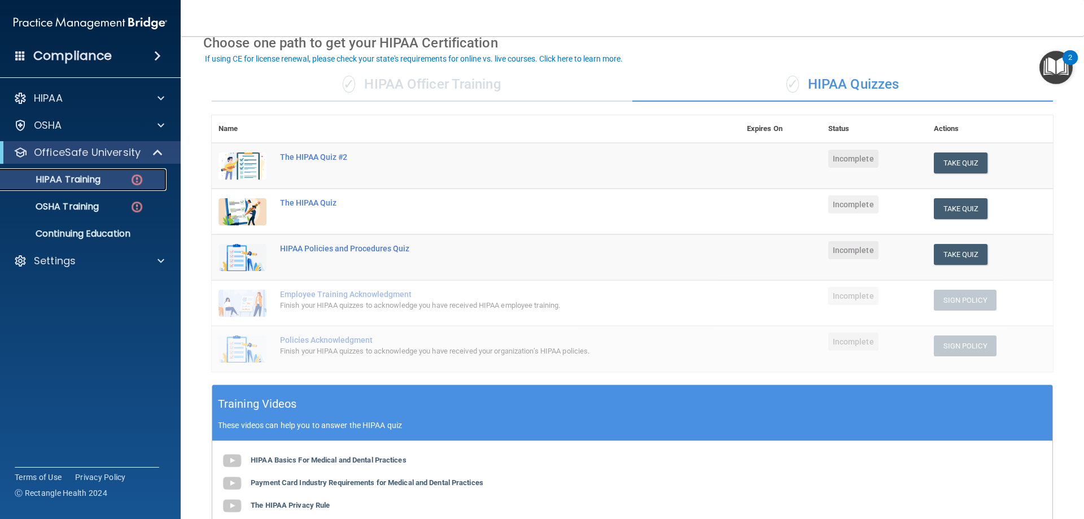
scroll to position [56, 0]
click at [399, 88] on div "✓ HIPAA Officer Training" at bounding box center [422, 84] width 421 height 34
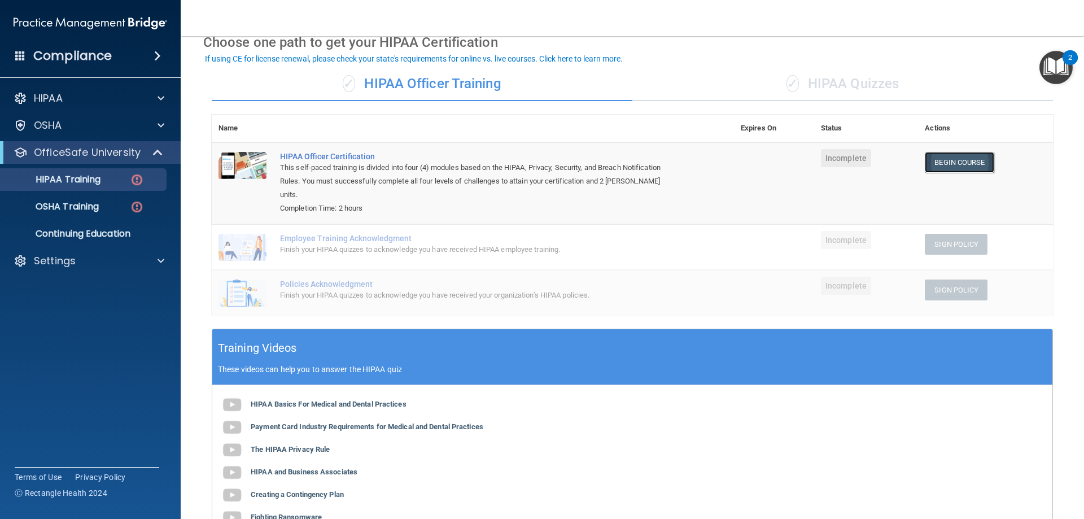
click at [940, 168] on link "Begin Course" at bounding box center [959, 162] width 69 height 21
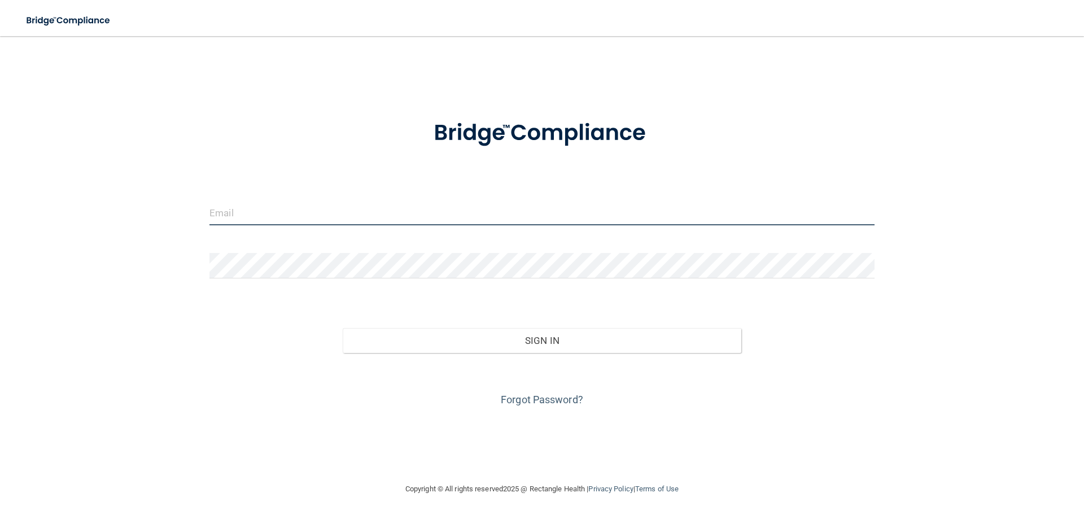
click at [416, 202] on input "email" at bounding box center [541, 212] width 665 height 25
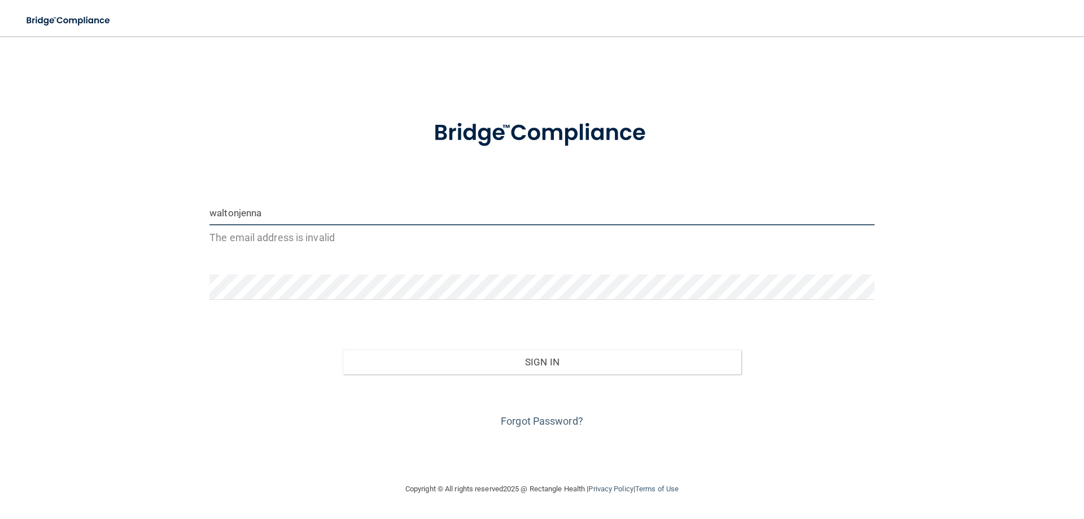
type input "[EMAIL_ADDRESS][DOMAIN_NAME]"
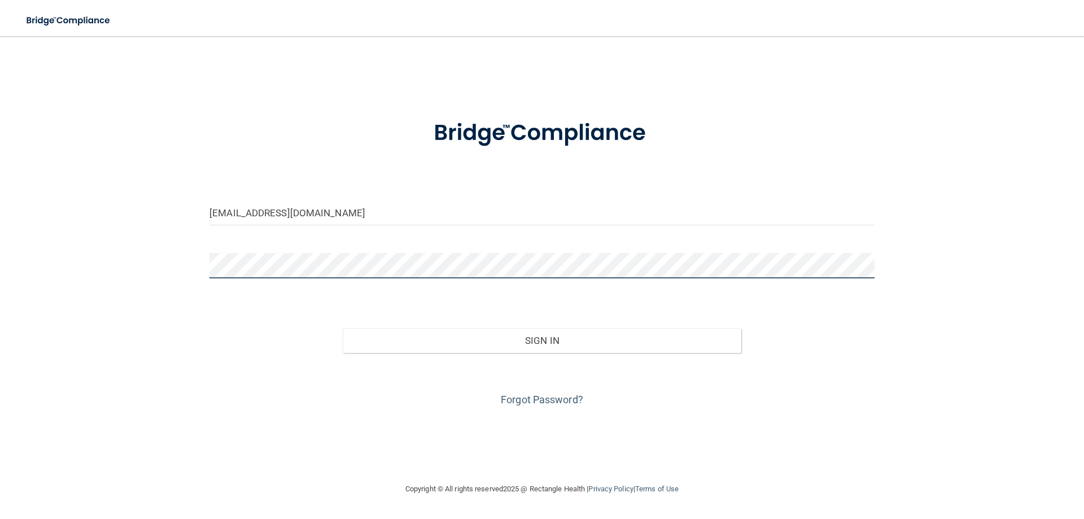
click at [343, 328] on button "Sign In" at bounding box center [542, 340] width 399 height 25
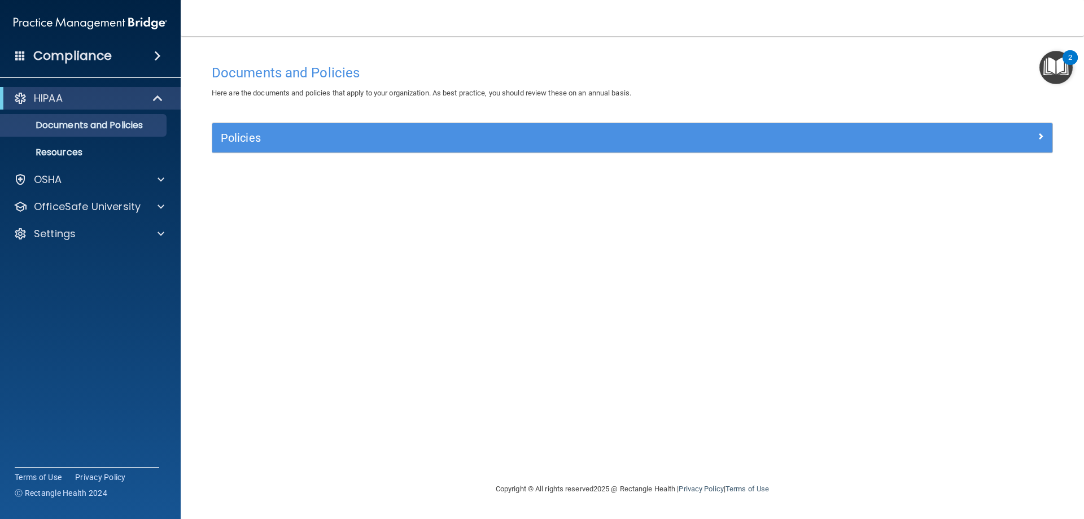
click at [1055, 72] on img "Open Resource Center, 2 new notifications" at bounding box center [1055, 67] width 33 height 33
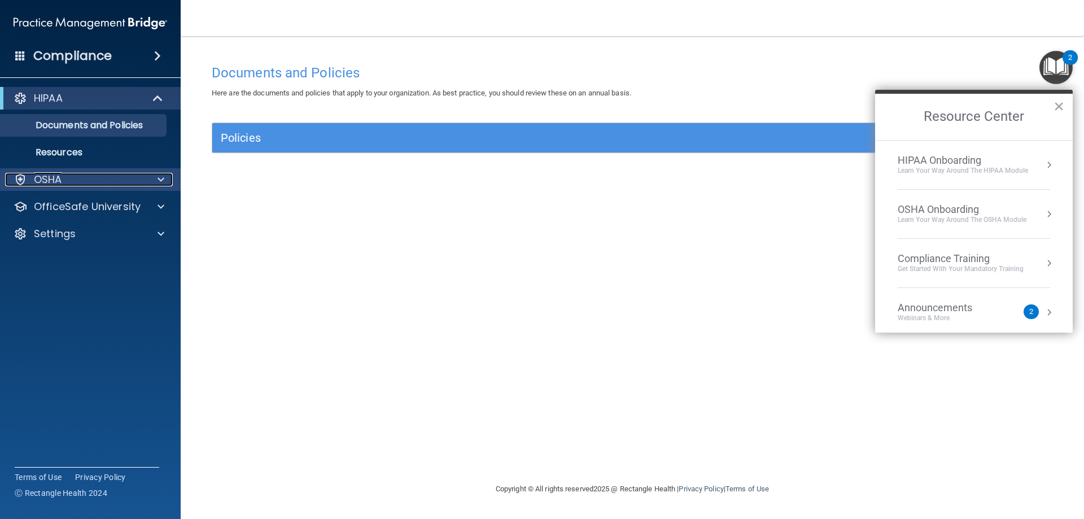
click at [80, 183] on div "OSHA" at bounding box center [75, 180] width 140 height 14
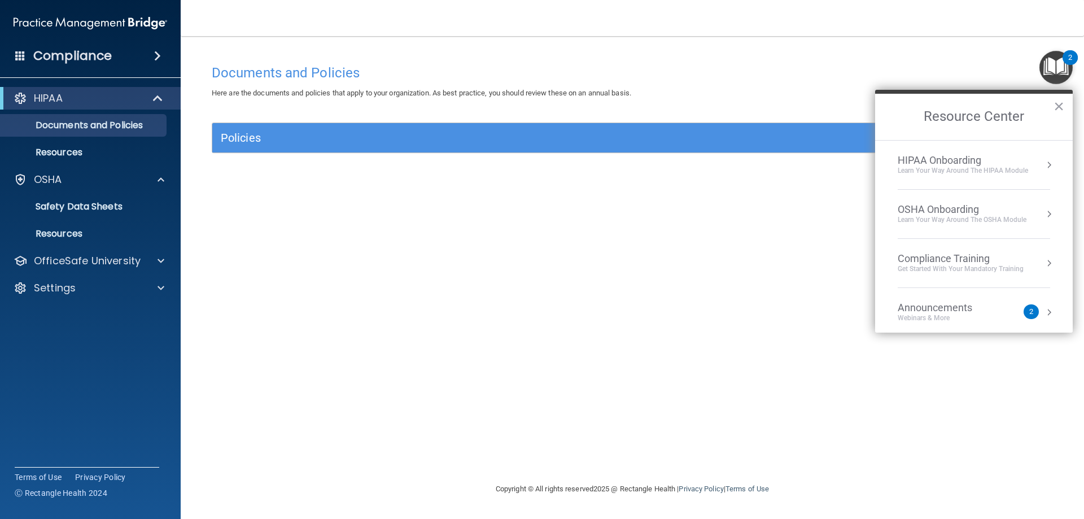
click at [76, 248] on div "HIPAA Documents and Policies Report an Incident Business Associates Emergency P…" at bounding box center [90, 195] width 181 height 226
click at [80, 257] on p "OfficeSafe University" at bounding box center [87, 261] width 107 height 14
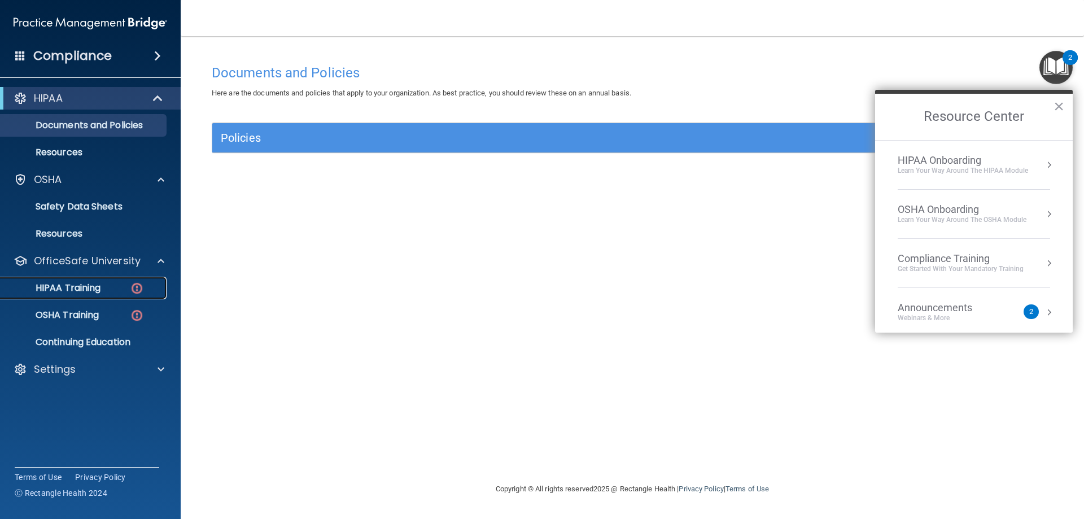
click at [115, 288] on div "HIPAA Training" at bounding box center [84, 287] width 154 height 11
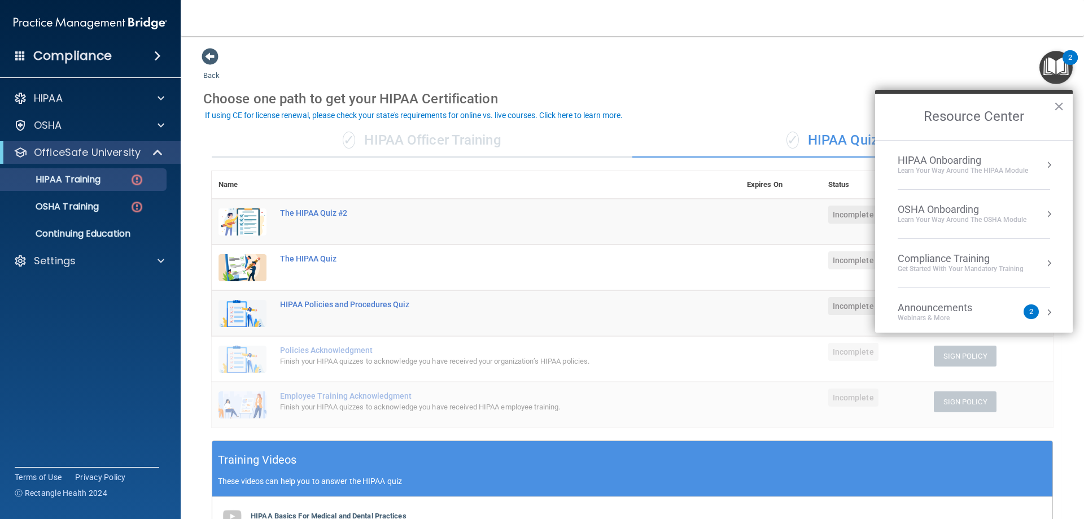
click at [447, 147] on div "✓ HIPAA Officer Training" at bounding box center [422, 141] width 421 height 34
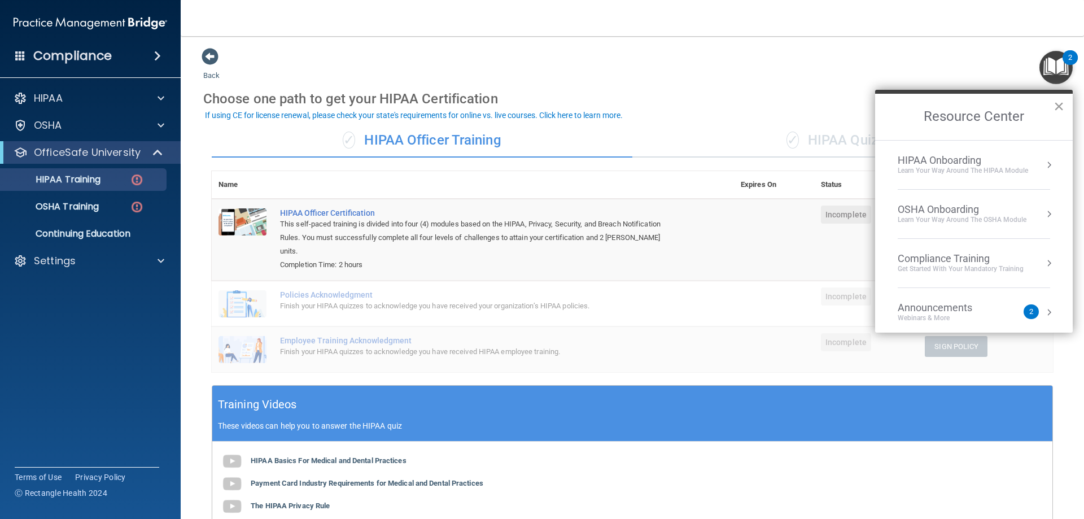
click at [1056, 108] on button "×" at bounding box center [1059, 106] width 11 height 18
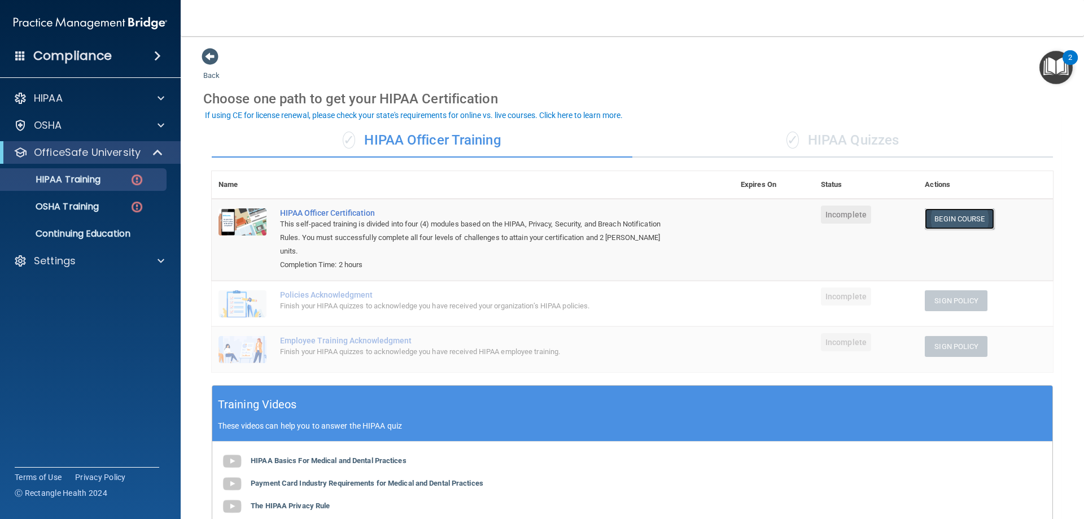
click at [945, 217] on link "Begin Course" at bounding box center [959, 218] width 69 height 21
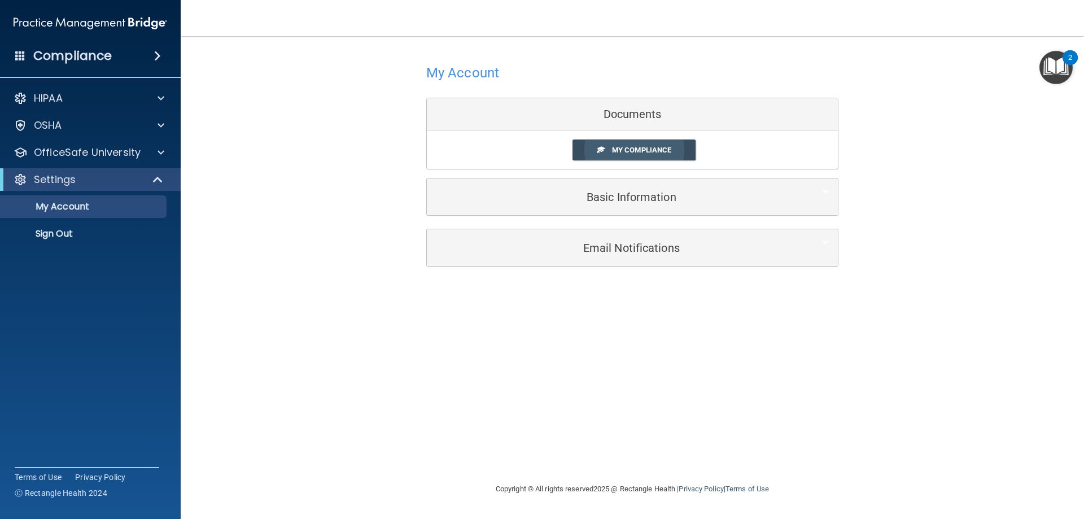
click at [663, 151] on span "My Compliance" at bounding box center [641, 150] width 59 height 8
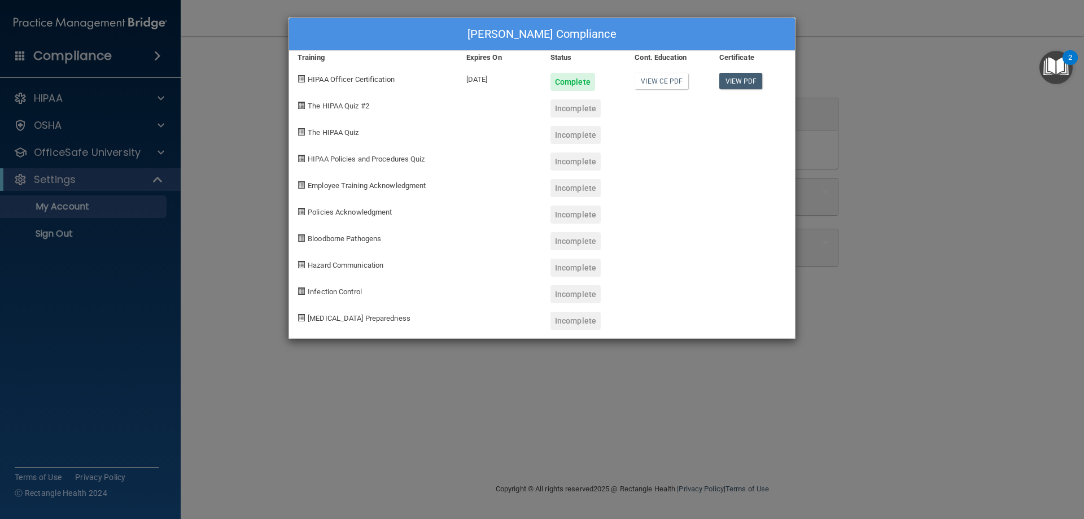
click at [862, 44] on div "Jenna Walton's Compliance Training Expires On Status Cont. Education Certificat…" at bounding box center [542, 259] width 1084 height 519
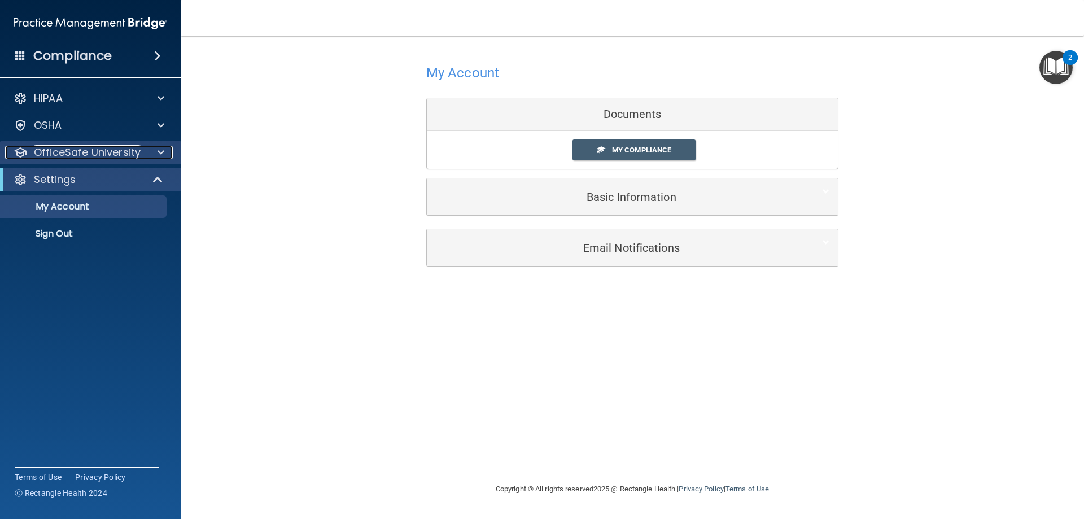
click at [145, 159] on div at bounding box center [159, 153] width 28 height 14
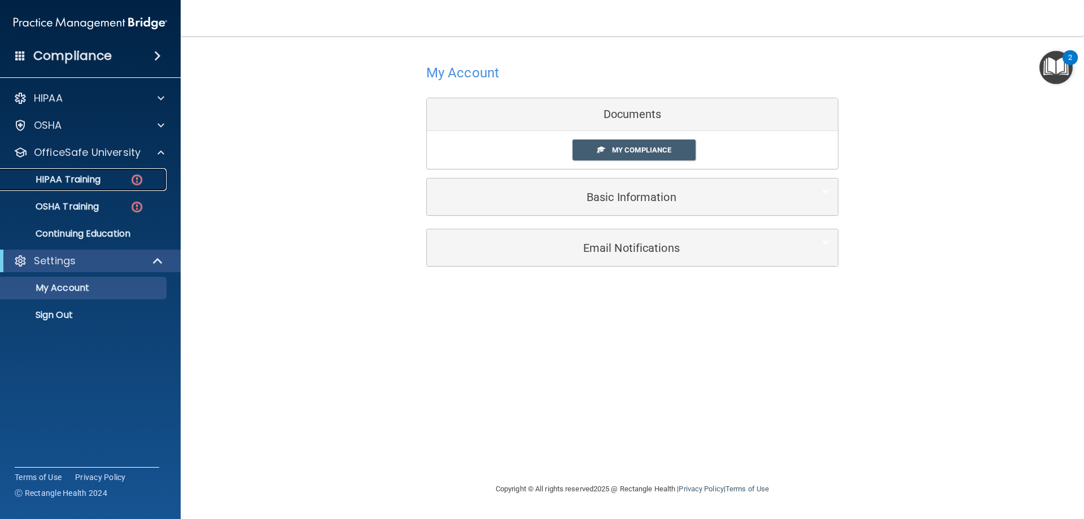
click at [101, 178] on p "HIPAA Training" at bounding box center [53, 179] width 93 height 11
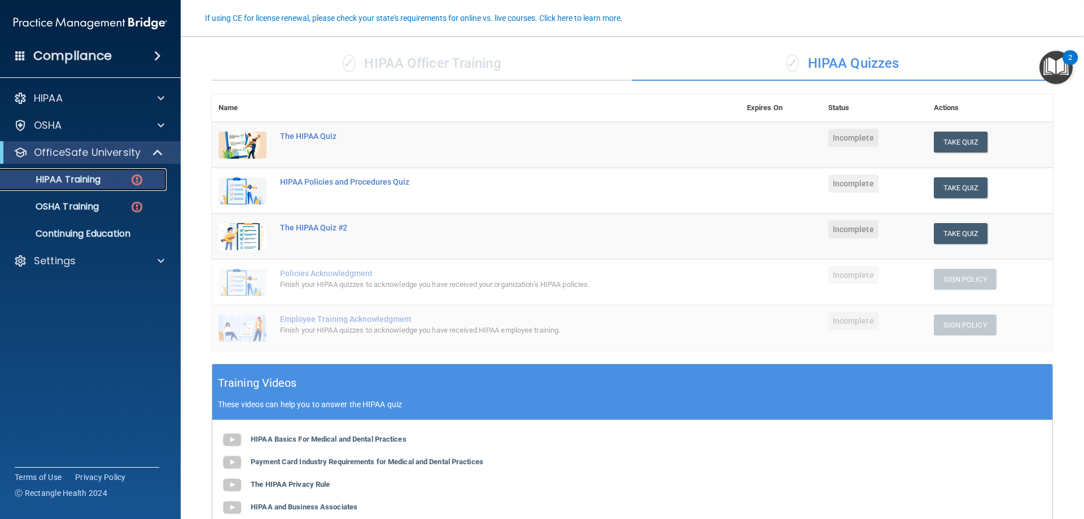
scroll to position [46, 0]
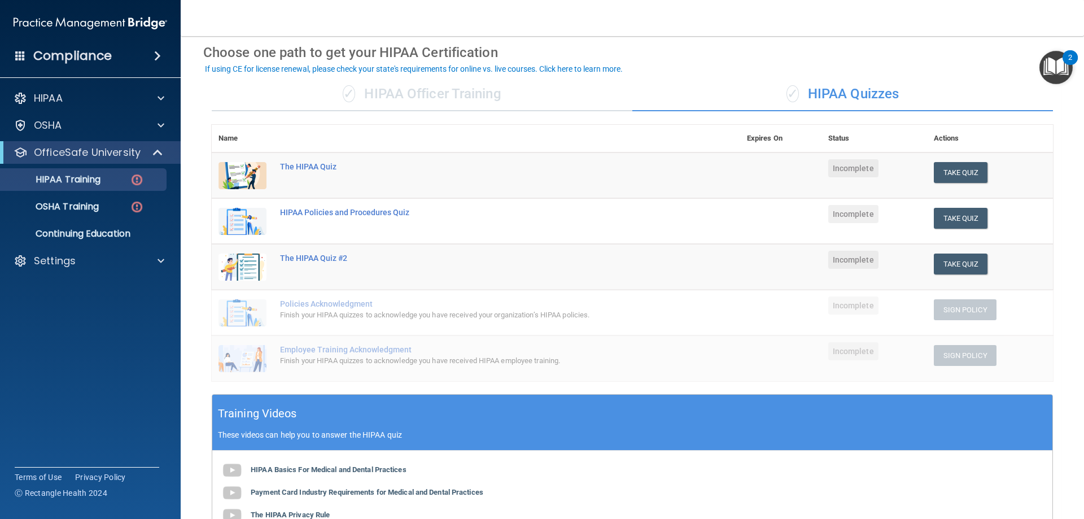
click at [408, 102] on div "✓ HIPAA Officer Training" at bounding box center [422, 94] width 421 height 34
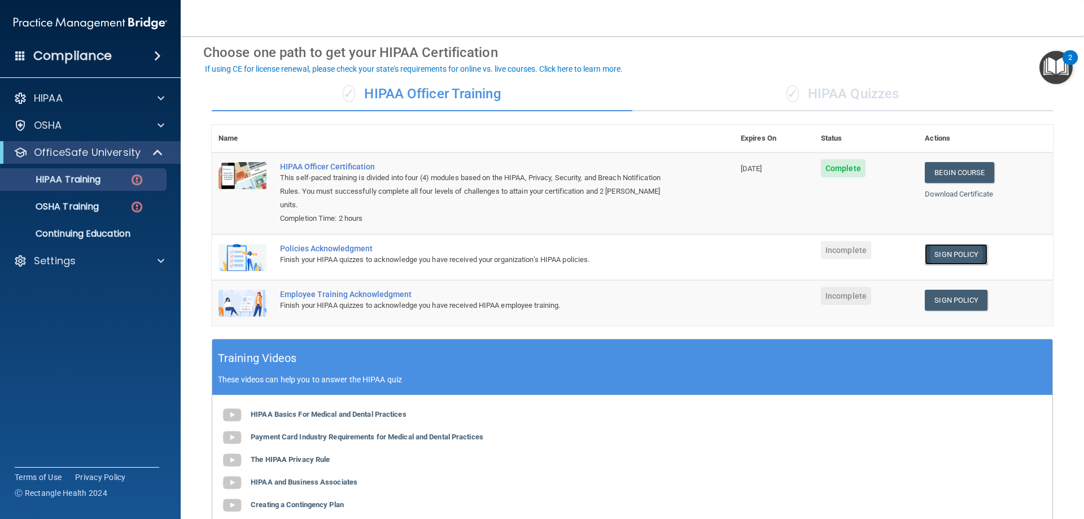
click at [953, 244] on link "Sign Policy" at bounding box center [956, 254] width 63 height 21
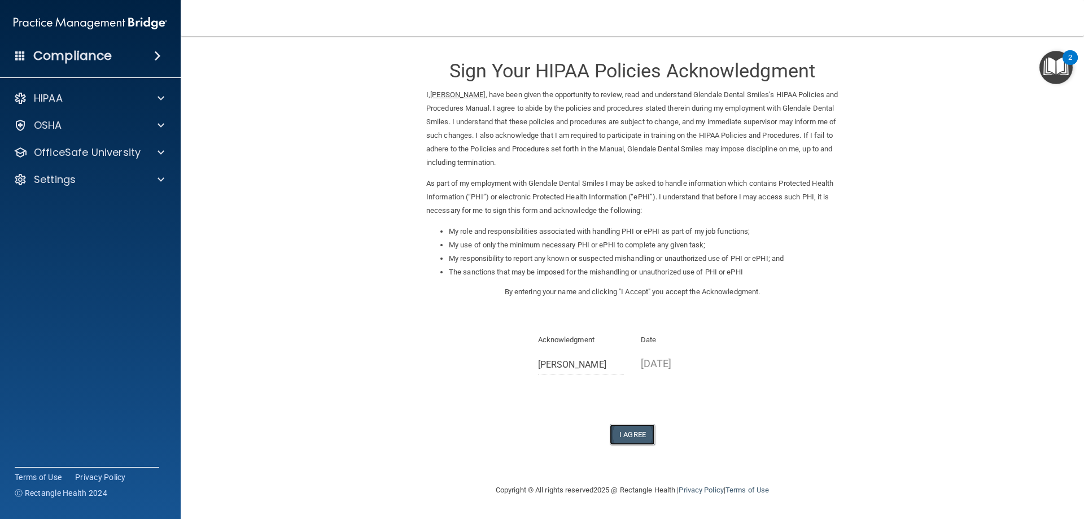
click at [630, 430] on button "I Agree" at bounding box center [632, 434] width 45 height 21
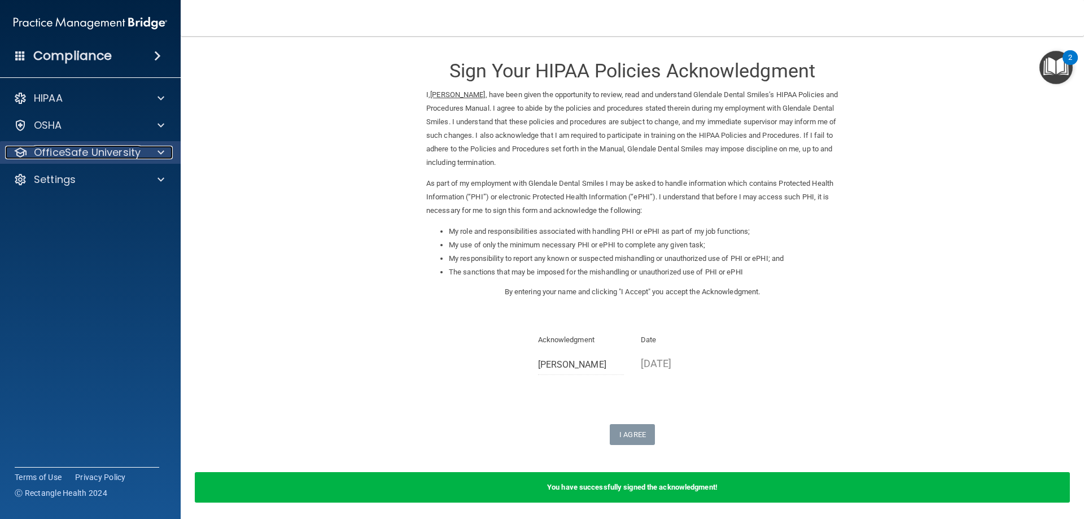
click at [89, 150] on p "OfficeSafe University" at bounding box center [87, 153] width 107 height 14
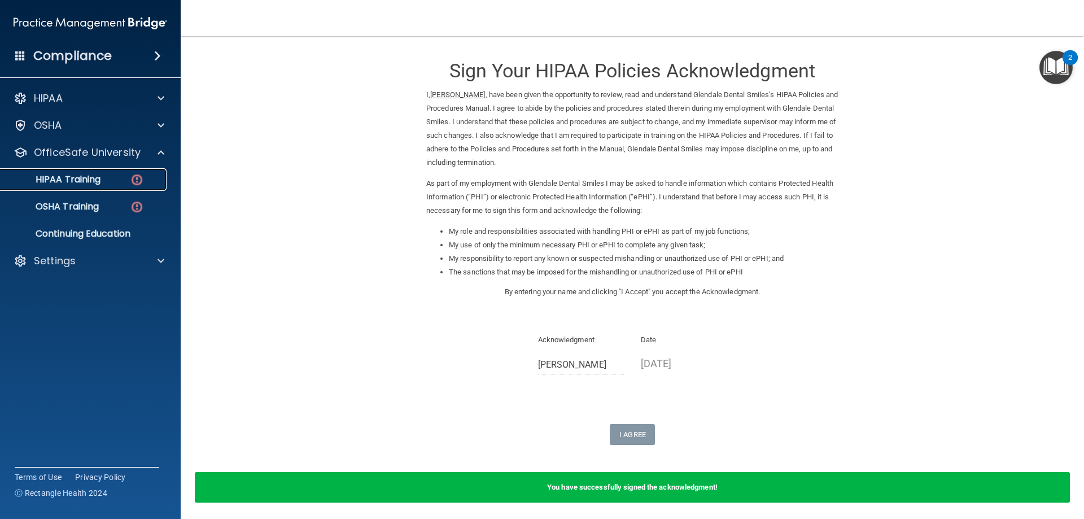
click at [92, 182] on p "HIPAA Training" at bounding box center [53, 179] width 93 height 11
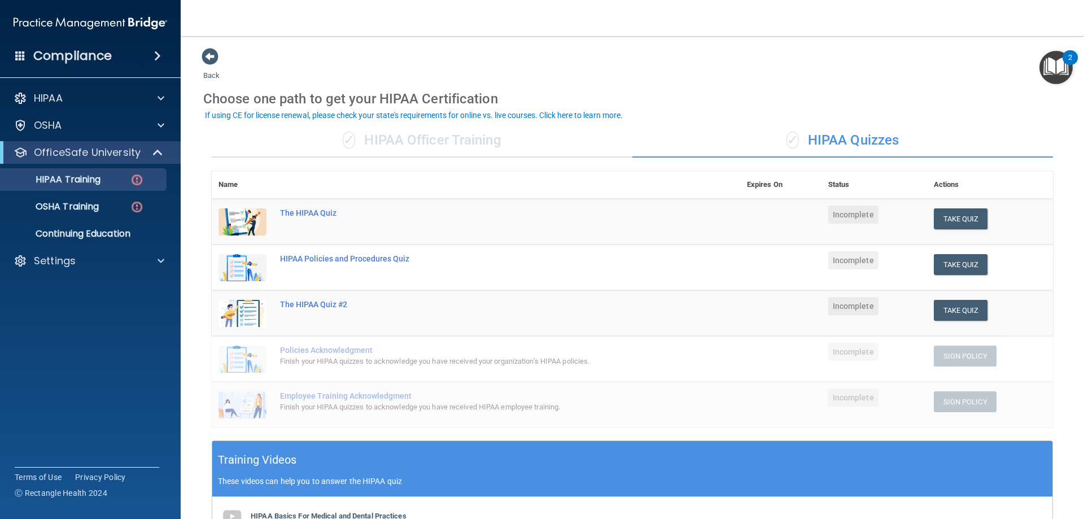
click at [422, 143] on div "✓ HIPAA Officer Training" at bounding box center [422, 141] width 421 height 34
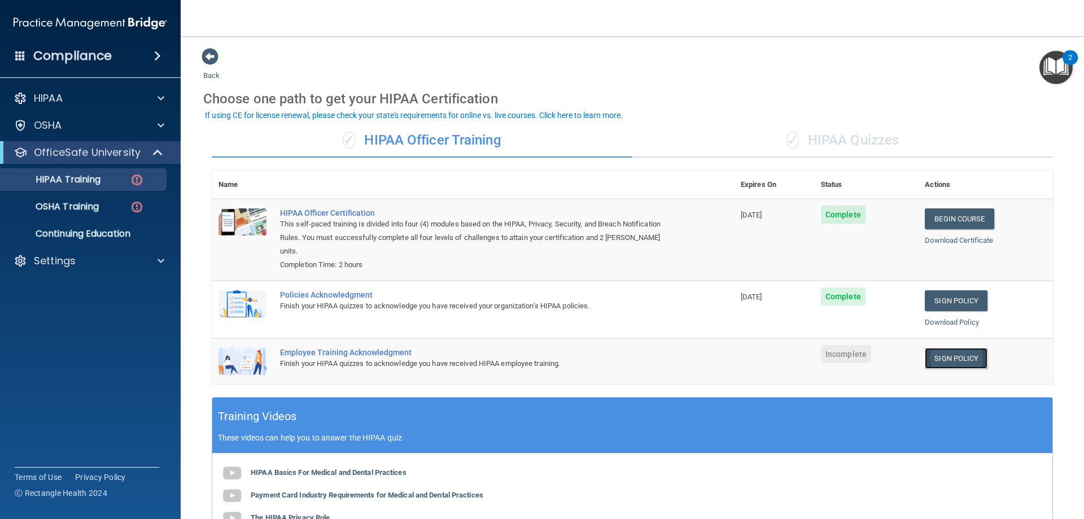
click at [952, 348] on link "Sign Policy" at bounding box center [956, 358] width 63 height 21
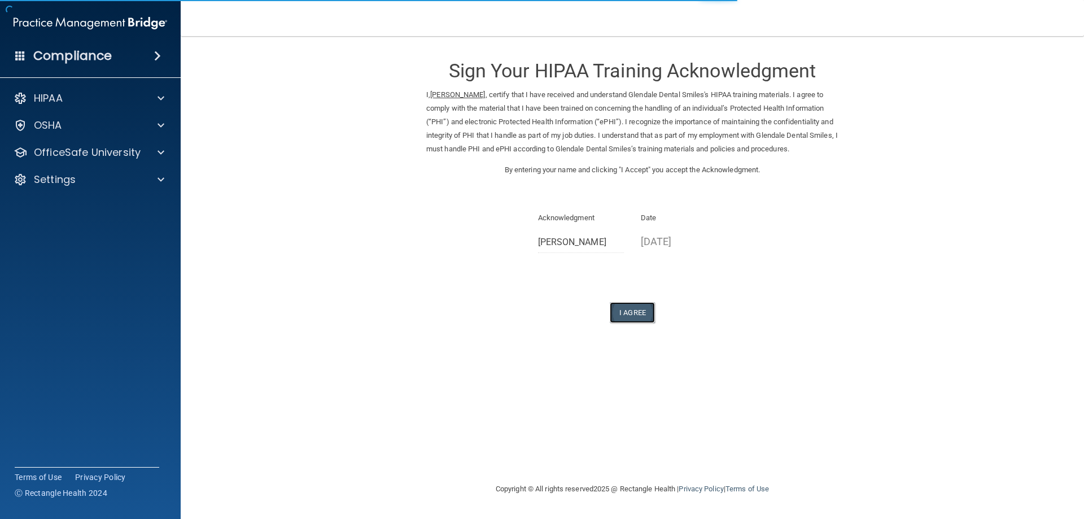
click at [637, 314] on button "I Agree" at bounding box center [632, 312] width 45 height 21
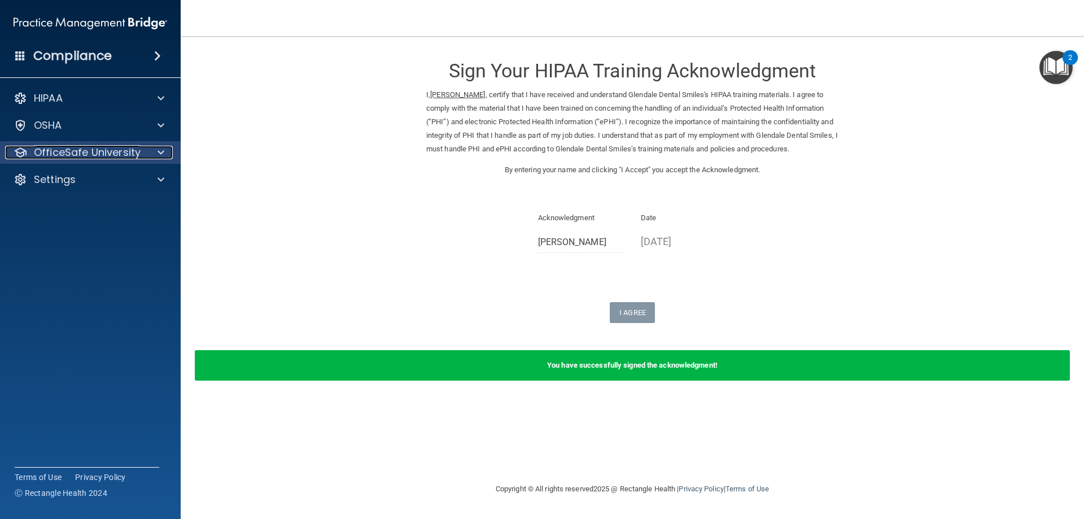
click at [97, 158] on p "OfficeSafe University" at bounding box center [87, 153] width 107 height 14
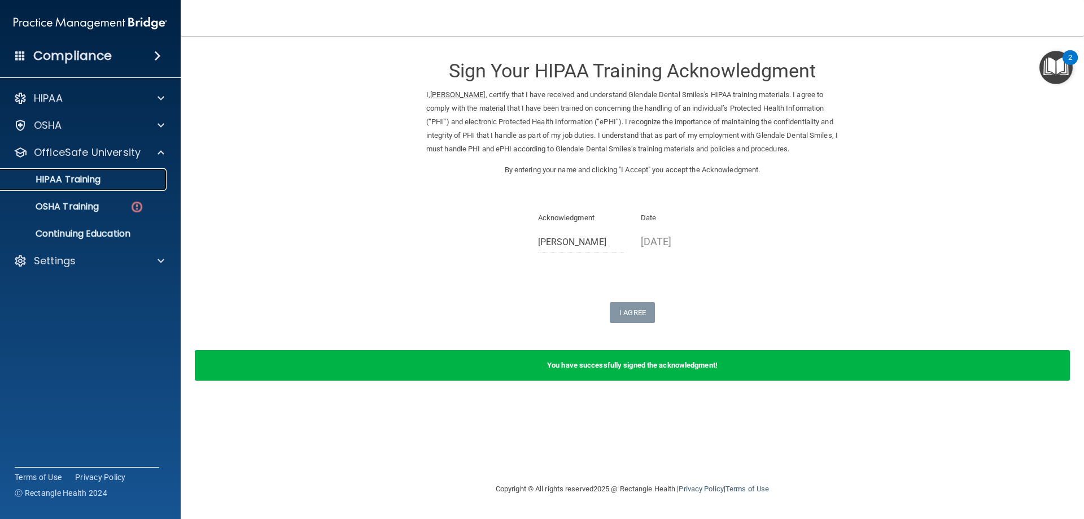
click at [89, 176] on p "HIPAA Training" at bounding box center [53, 179] width 93 height 11
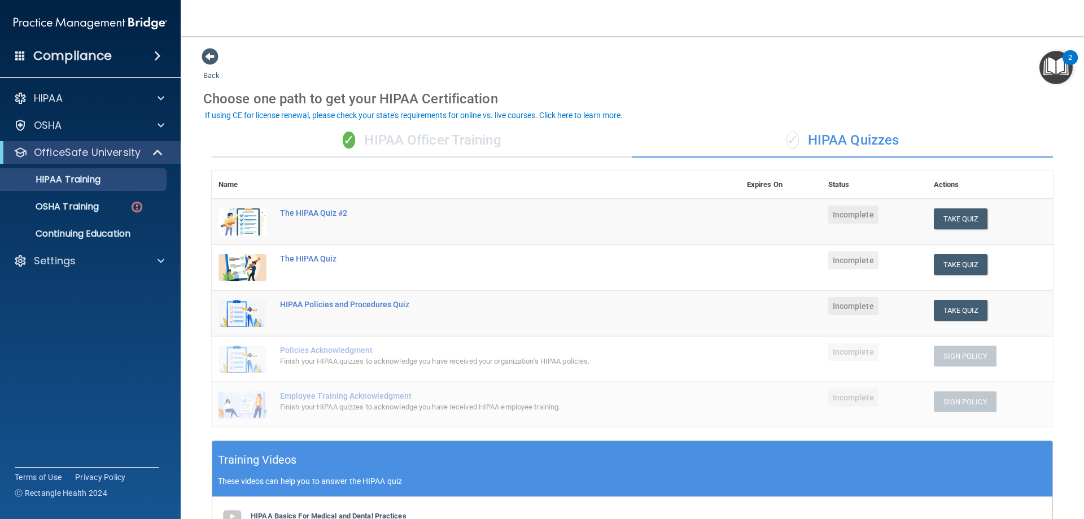
click at [472, 151] on div "✓ HIPAA Officer Training" at bounding box center [422, 141] width 421 height 34
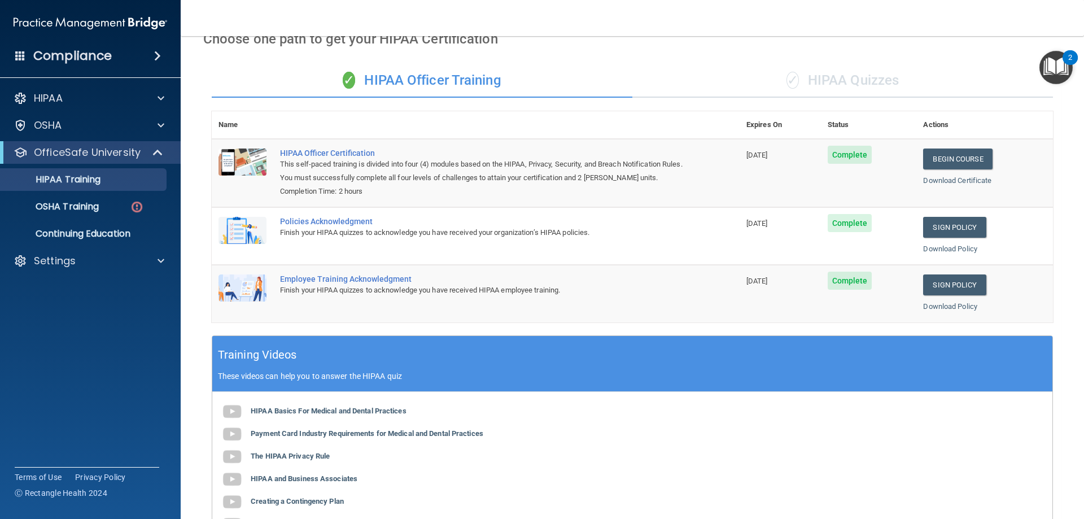
scroll to position [2, 0]
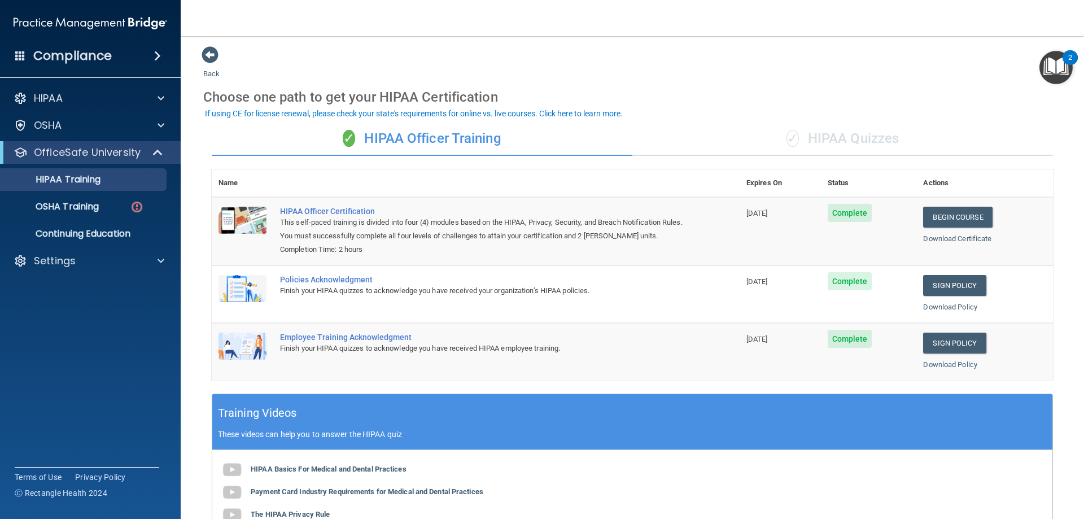
click at [787, 146] on span "✓" at bounding box center [793, 138] width 12 height 17
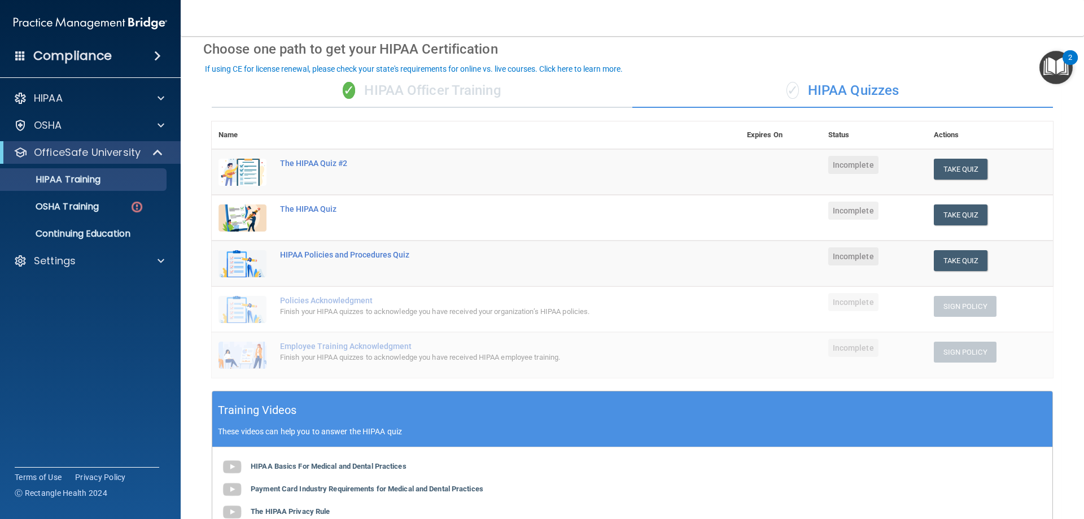
scroll to position [46, 0]
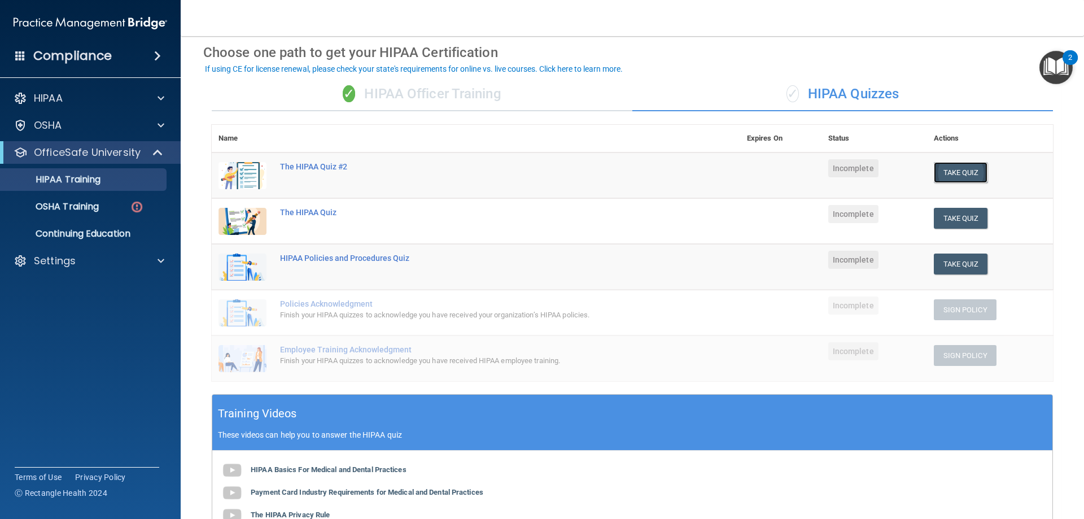
click at [940, 167] on button "Take Quiz" at bounding box center [961, 172] width 54 height 21
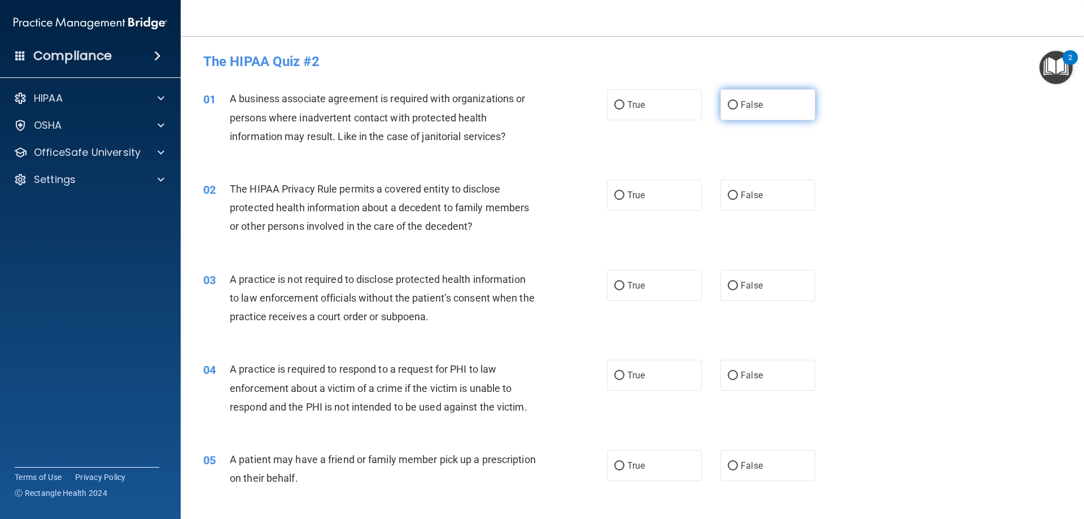
click at [728, 104] on input "False" at bounding box center [733, 105] width 10 height 8
radio input "true"
click at [632, 193] on span "True" at bounding box center [636, 195] width 18 height 11
click at [624, 193] on input "True" at bounding box center [619, 195] width 10 height 8
radio input "true"
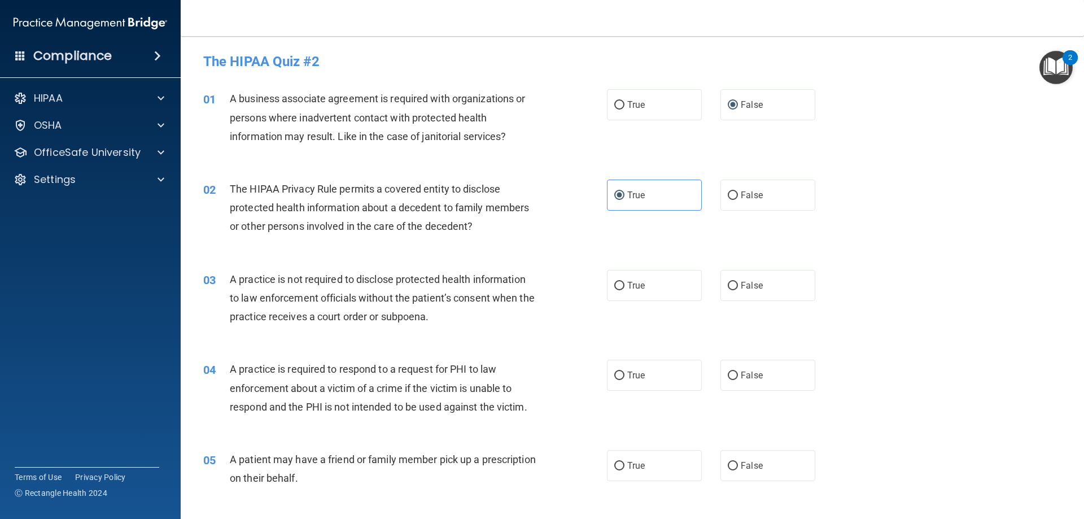
click at [866, 277] on div "03 A practice is not required to disclose protected health information to law e…" at bounding box center [632, 301] width 875 height 90
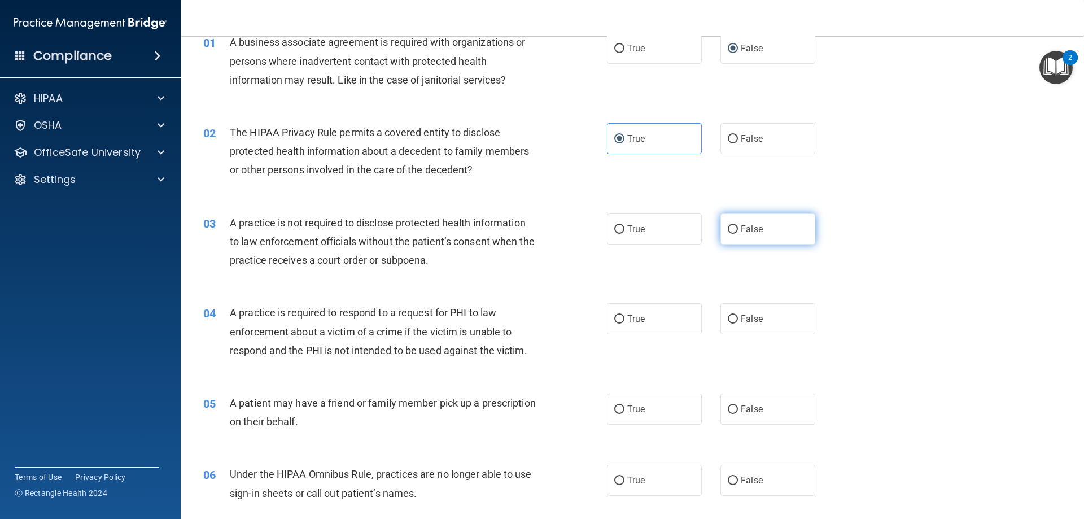
click at [731, 225] on input "False" at bounding box center [733, 229] width 10 height 8
radio input "true"
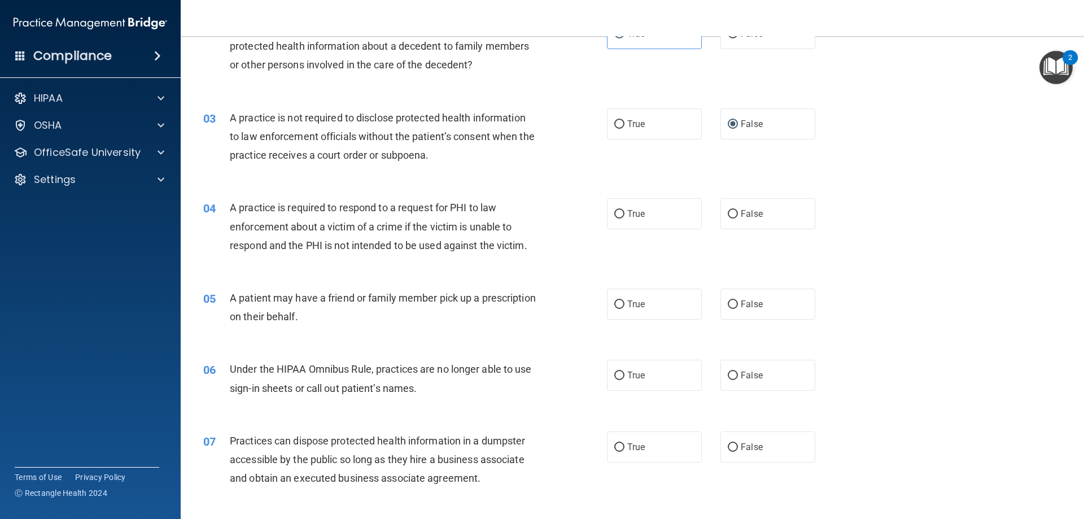
scroll to position [169, 0]
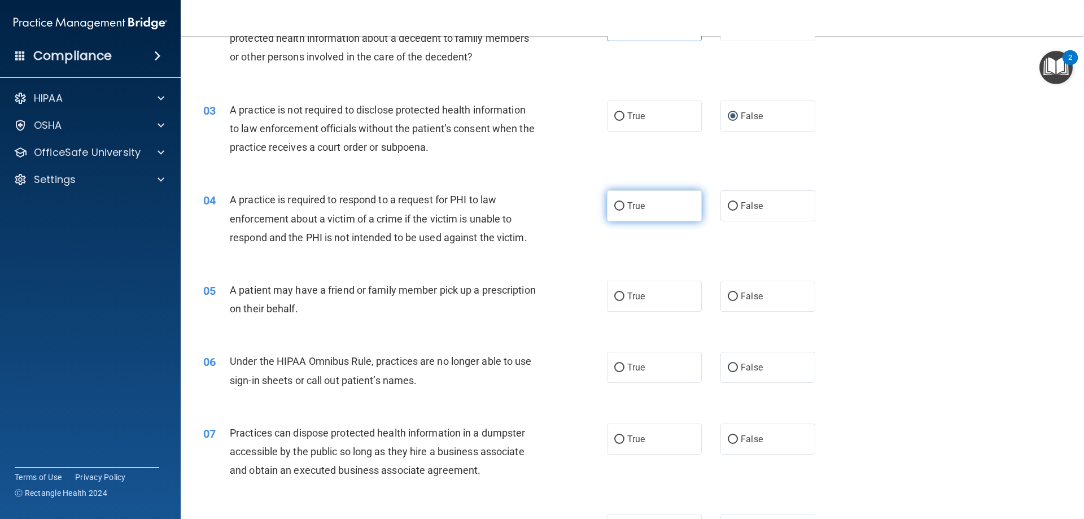
click at [651, 208] on label "True" at bounding box center [654, 205] width 95 height 31
click at [624, 208] on input "True" at bounding box center [619, 206] width 10 height 8
radio input "true"
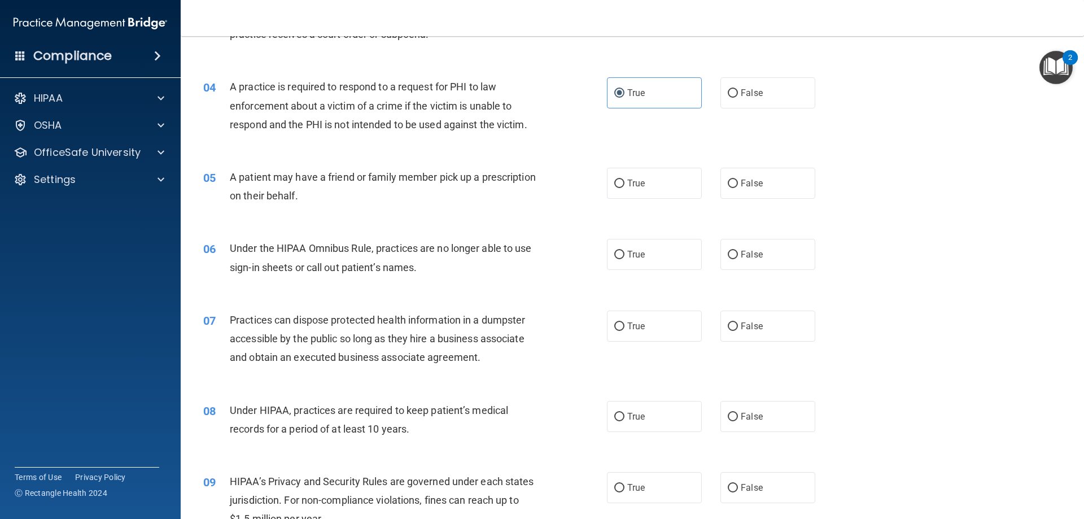
scroll to position [339, 0]
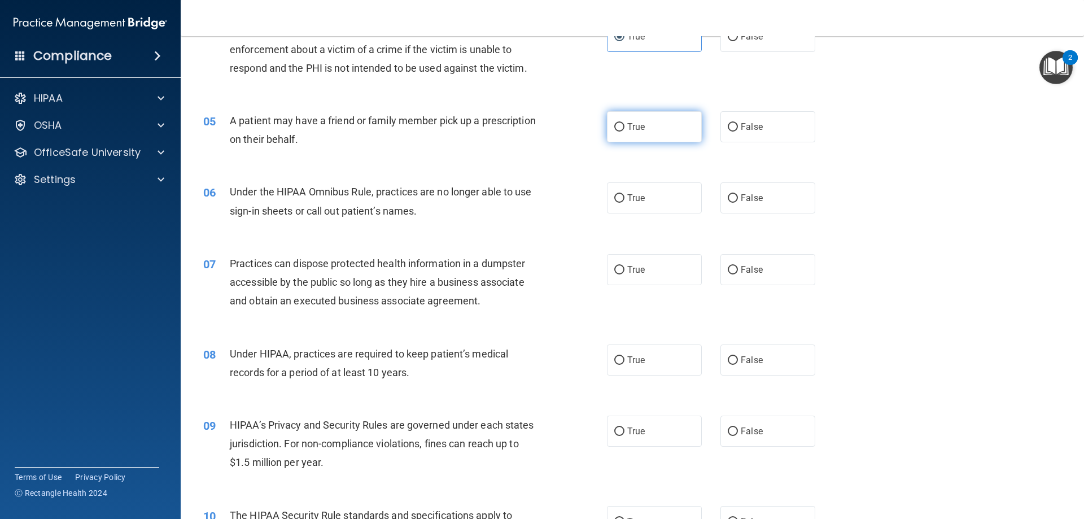
click at [627, 127] on span "True" at bounding box center [636, 126] width 18 height 11
click at [624, 127] on input "True" at bounding box center [619, 127] width 10 height 8
radio input "true"
click at [756, 203] on span "False" at bounding box center [752, 198] width 22 height 11
click at [738, 203] on input "False" at bounding box center [733, 198] width 10 height 8
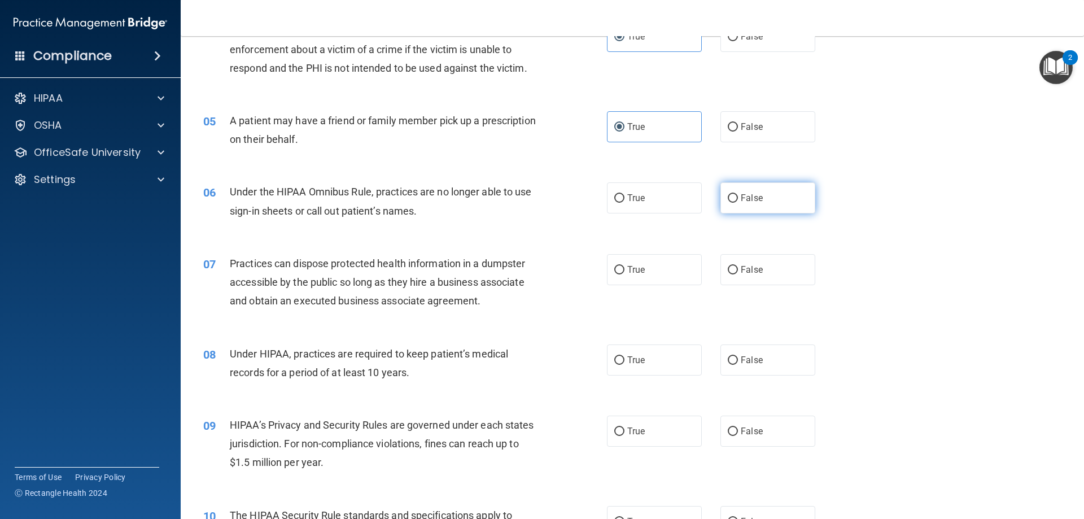
radio input "true"
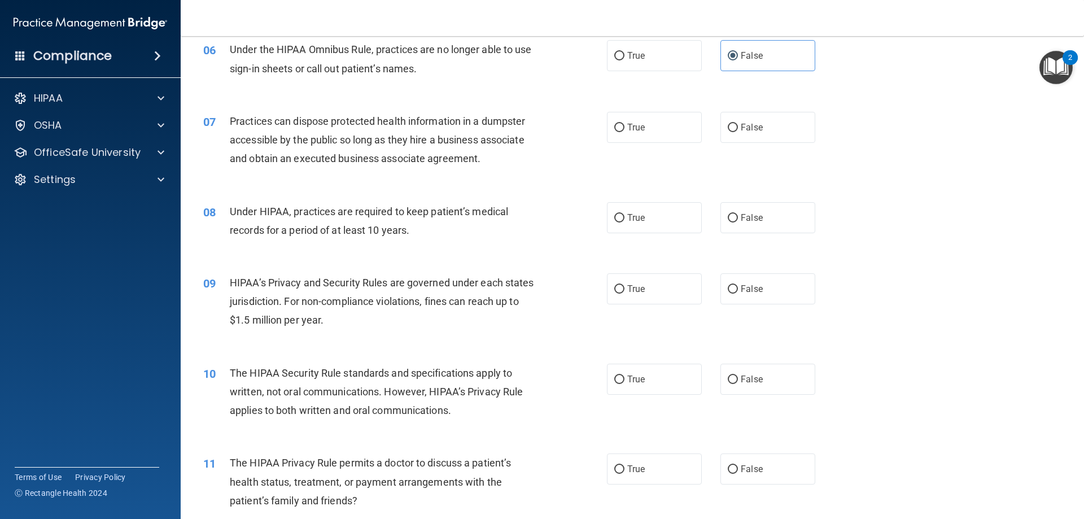
scroll to position [508, 0]
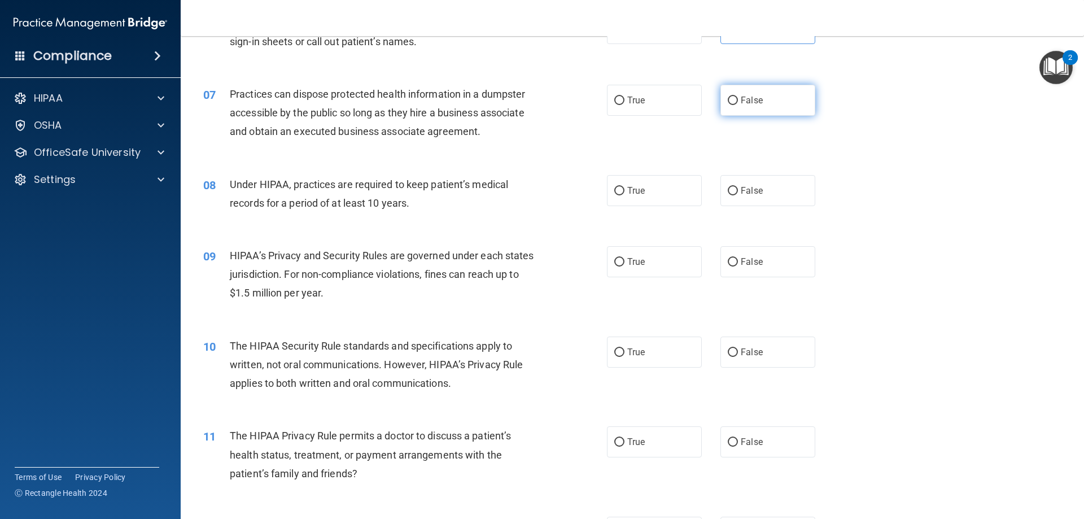
click at [741, 103] on span "False" at bounding box center [752, 100] width 22 height 11
click at [738, 103] on input "False" at bounding box center [733, 101] width 10 height 8
radio input "true"
click at [781, 191] on label "False" at bounding box center [767, 190] width 95 height 31
click at [738, 191] on input "False" at bounding box center [733, 191] width 10 height 8
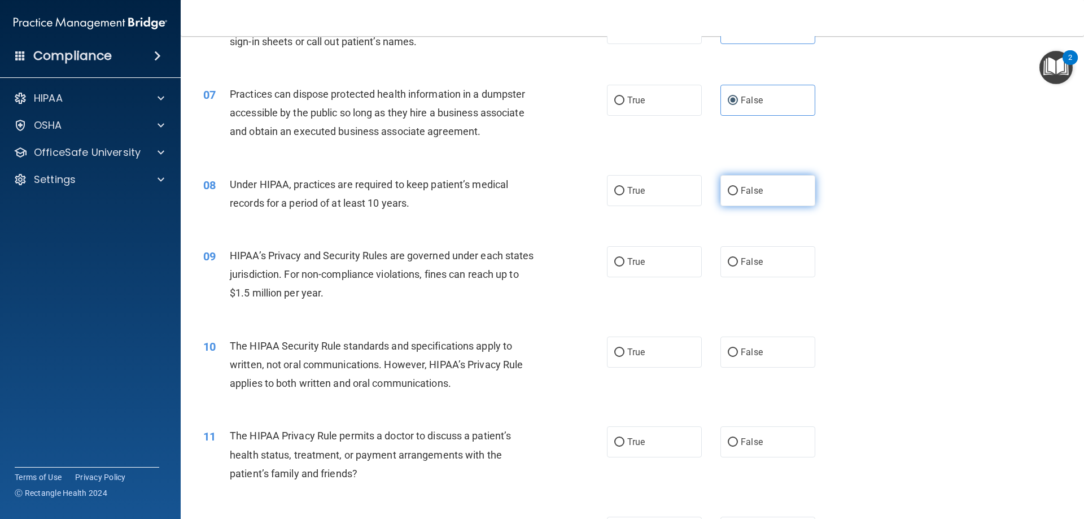
radio input "true"
click at [674, 267] on label "True" at bounding box center [654, 261] width 95 height 31
click at [624, 266] on input "True" at bounding box center [619, 262] width 10 height 8
radio input "true"
click at [764, 264] on label "False" at bounding box center [767, 261] width 95 height 31
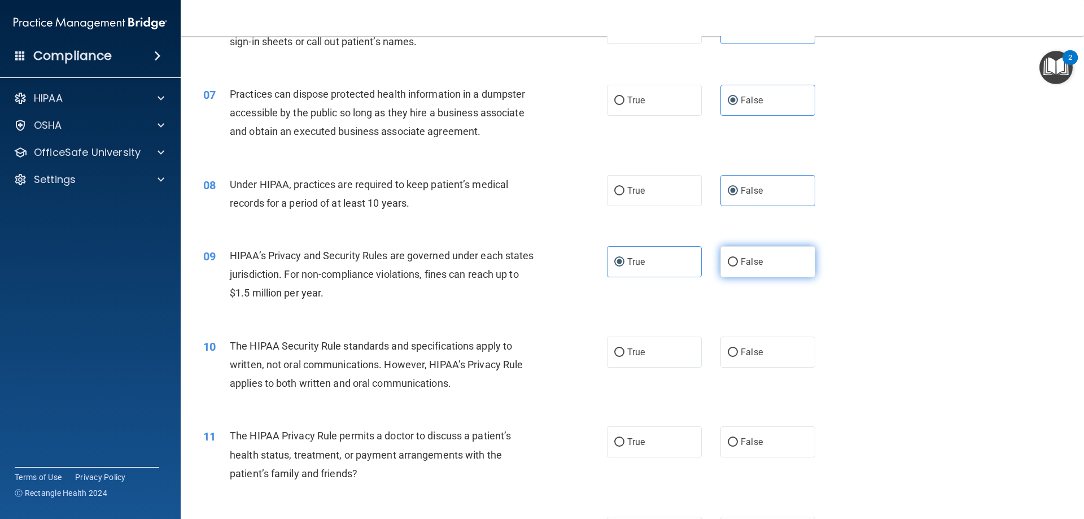
click at [738, 264] on input "False" at bounding box center [733, 262] width 10 height 8
radio input "true"
radio input "false"
click at [688, 353] on label "True" at bounding box center [654, 352] width 95 height 31
click at [624, 353] on input "True" at bounding box center [619, 352] width 10 height 8
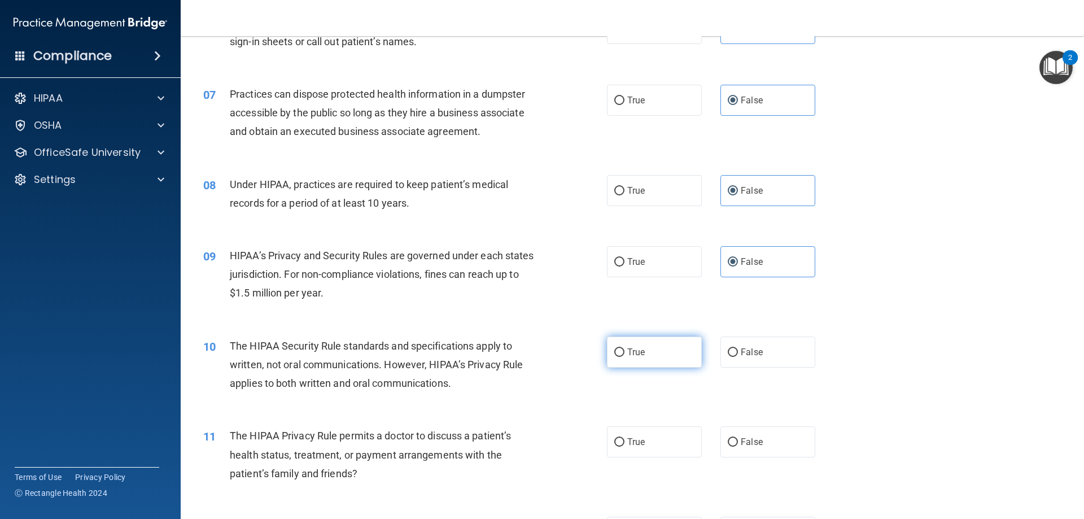
radio input "true"
click at [759, 432] on label "False" at bounding box center [767, 441] width 95 height 31
click at [738, 438] on input "False" at bounding box center [733, 442] width 10 height 8
radio input "true"
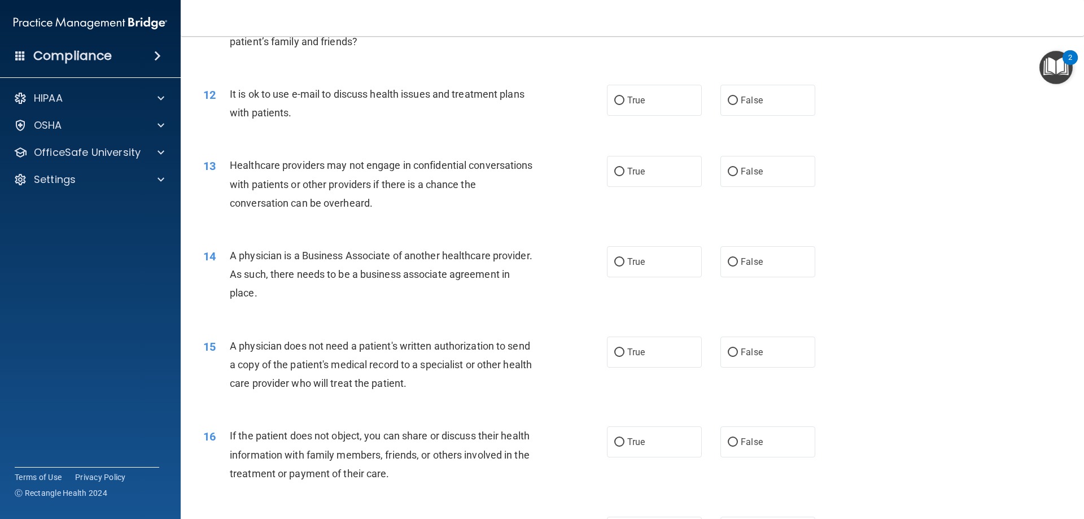
scroll to position [960, 0]
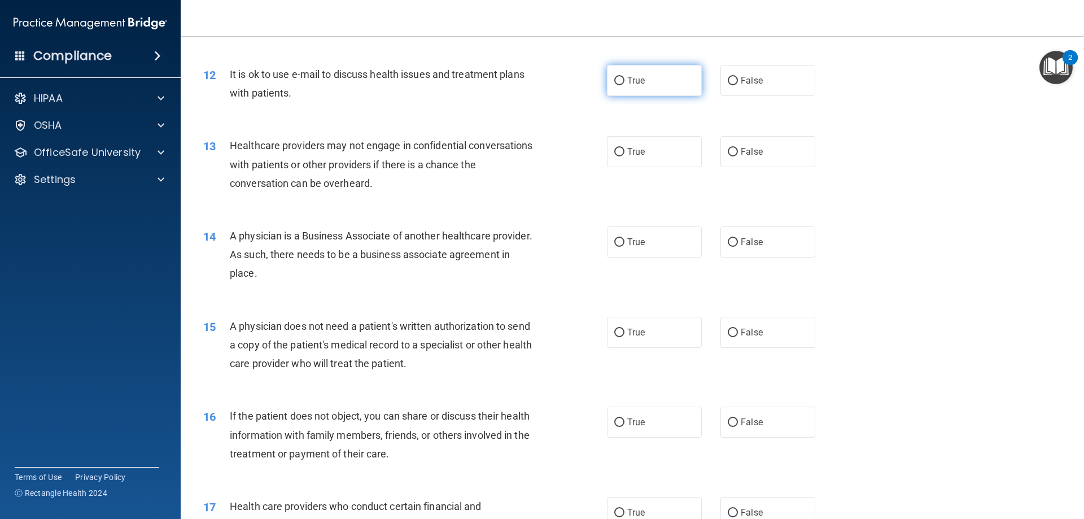
click at [643, 80] on label "True" at bounding box center [654, 80] width 95 height 31
click at [624, 80] on input "True" at bounding box center [619, 81] width 10 height 8
radio input "true"
click at [627, 152] on span "True" at bounding box center [636, 151] width 18 height 11
click at [624, 152] on input "True" at bounding box center [619, 152] width 10 height 8
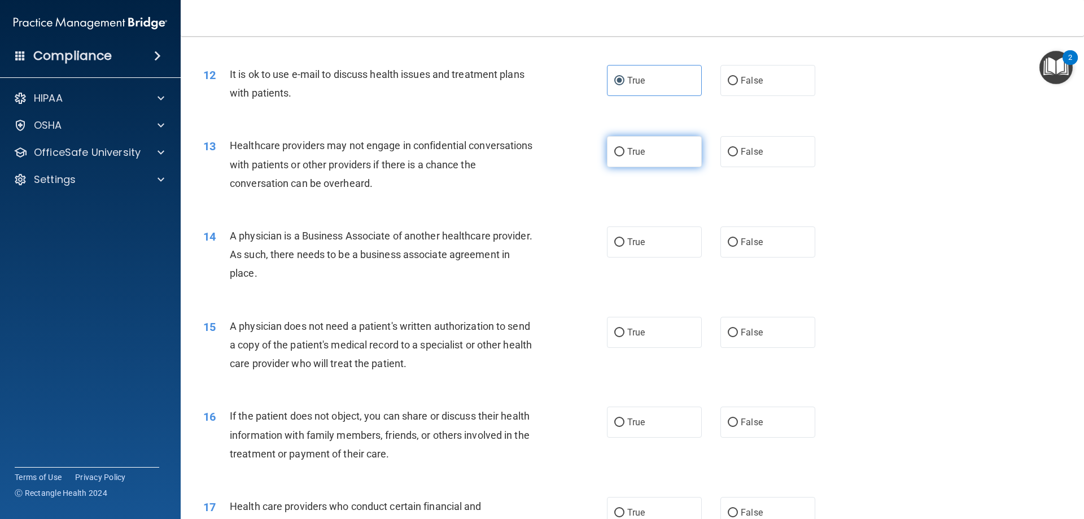
radio input "true"
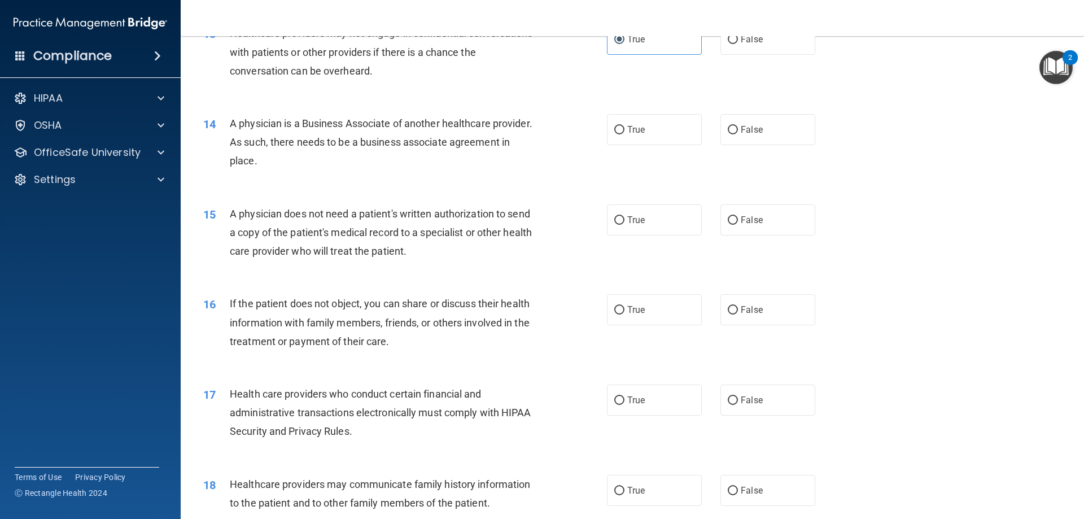
scroll to position [1073, 0]
click at [633, 120] on label "True" at bounding box center [654, 128] width 95 height 31
click at [624, 125] on input "True" at bounding box center [619, 129] width 10 height 8
radio input "true"
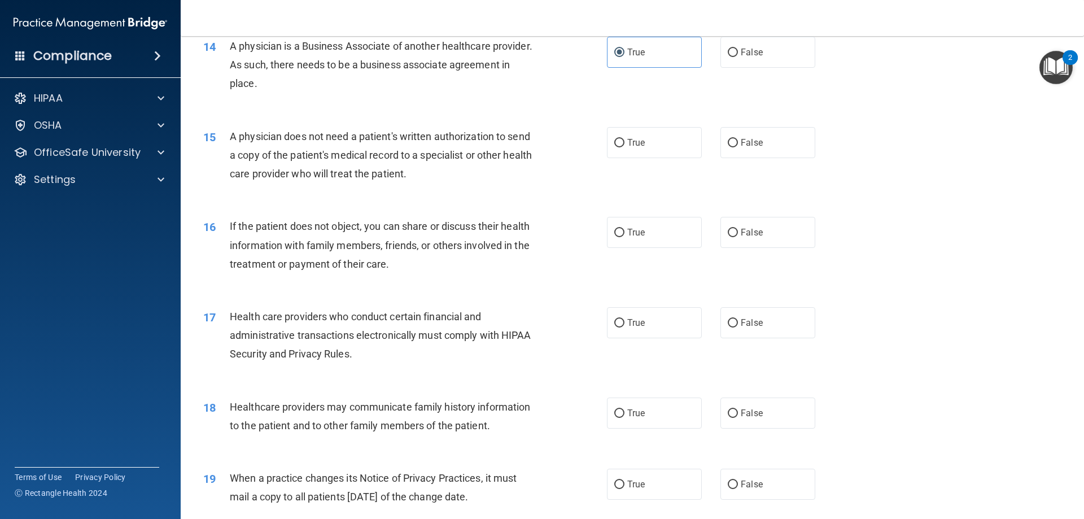
scroll to position [1206, 0]
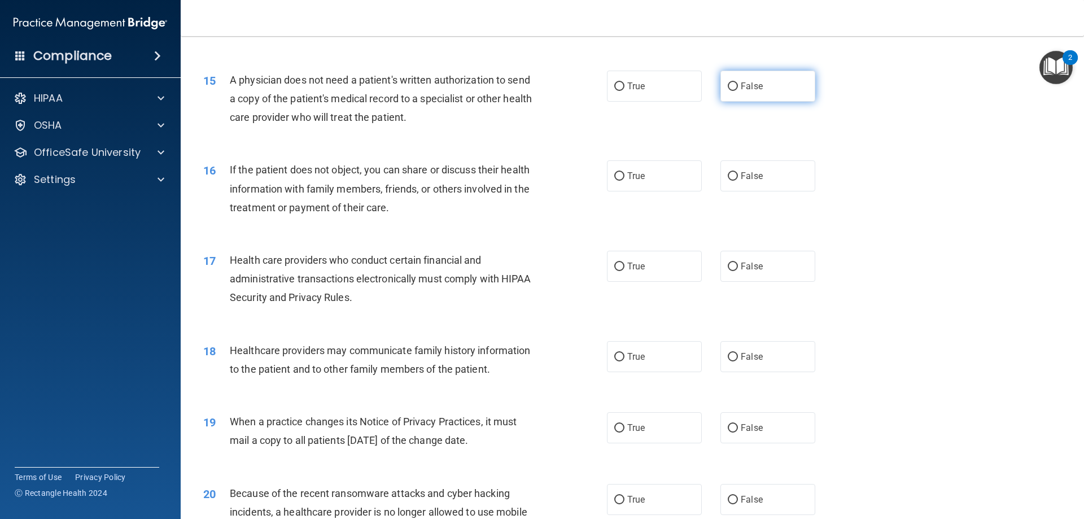
click at [762, 80] on label "False" at bounding box center [767, 86] width 95 height 31
click at [738, 82] on input "False" at bounding box center [733, 86] width 10 height 8
radio input "true"
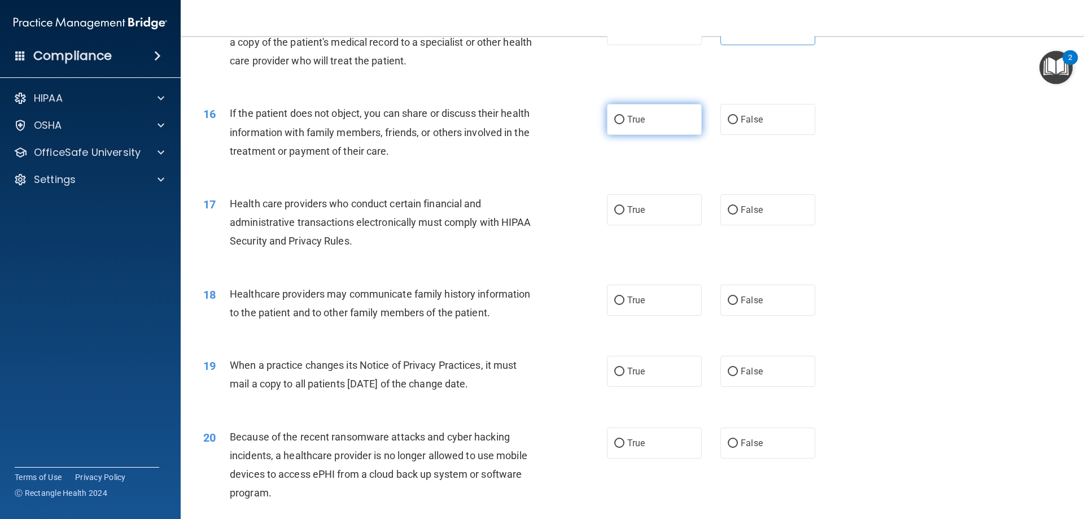
click at [672, 121] on label "True" at bounding box center [654, 119] width 95 height 31
click at [624, 121] on input "True" at bounding box center [619, 120] width 10 height 8
radio input "true"
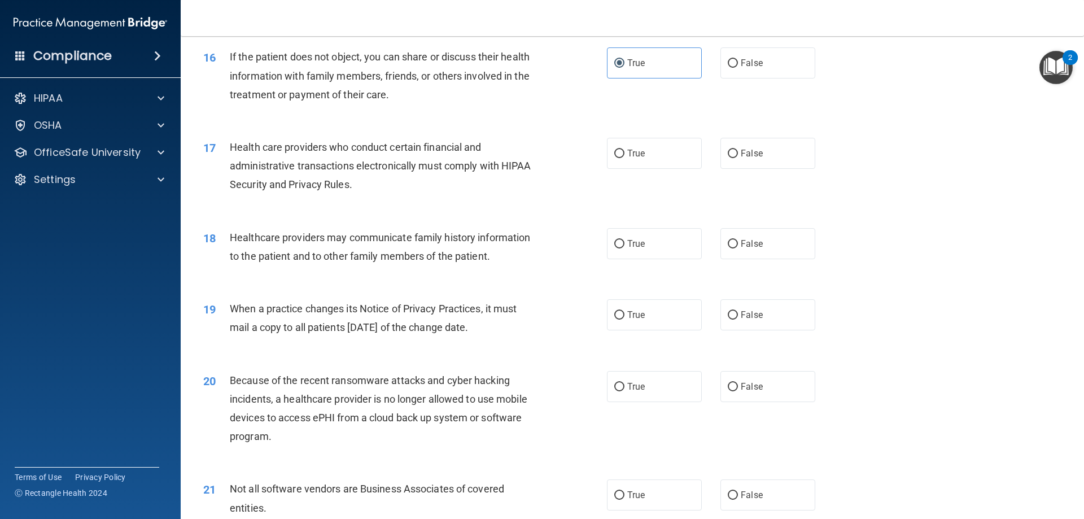
scroll to position [1375, 0]
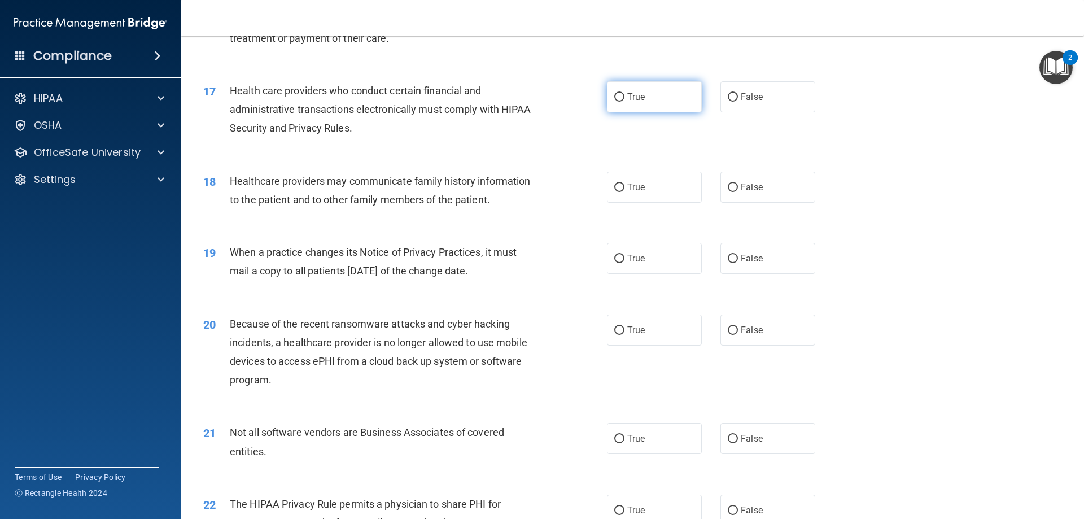
click at [652, 84] on label "True" at bounding box center [654, 96] width 95 height 31
click at [624, 93] on input "True" at bounding box center [619, 97] width 10 height 8
radio input "true"
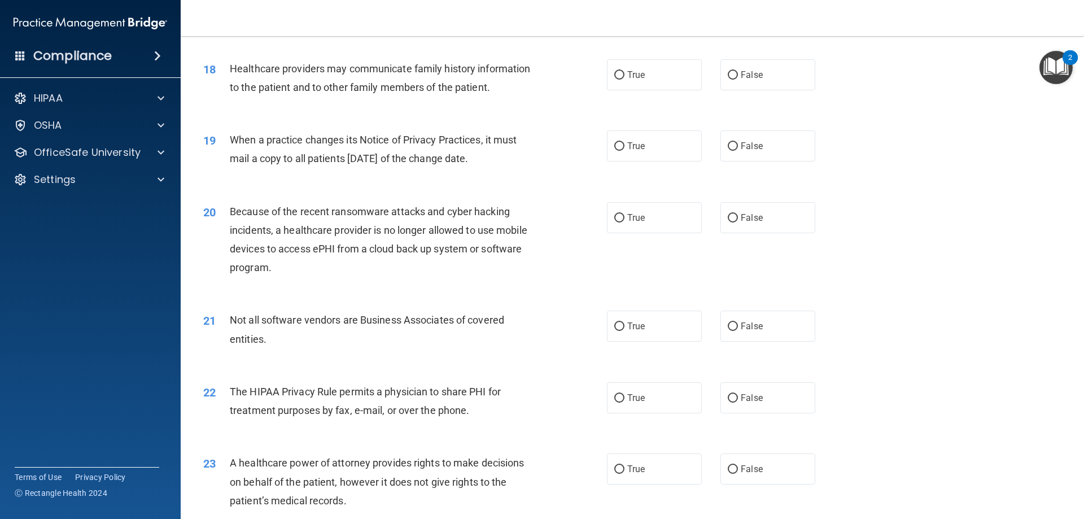
scroll to position [1488, 0]
click at [654, 72] on label "True" at bounding box center [654, 74] width 95 height 31
click at [624, 72] on input "True" at bounding box center [619, 75] width 10 height 8
radio input "true"
click at [671, 145] on label "True" at bounding box center [654, 145] width 95 height 31
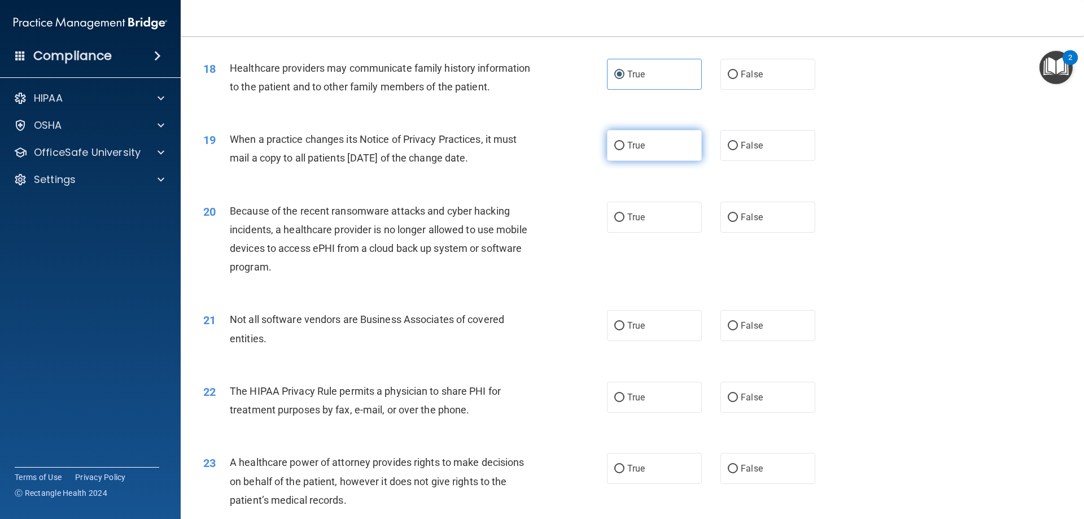
click at [624, 145] on input "True" at bounding box center [619, 146] width 10 height 8
radio input "true"
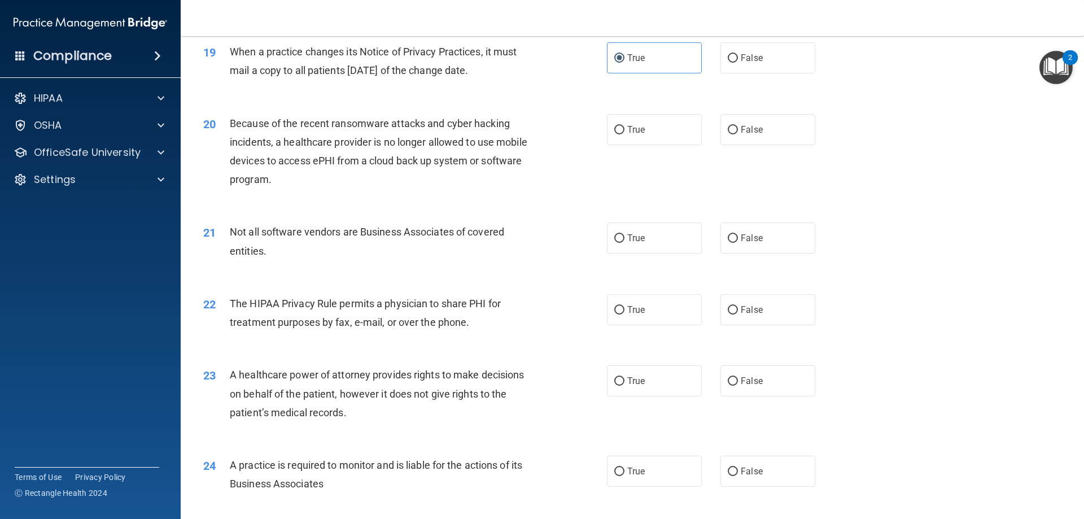
scroll to position [1601, 0]
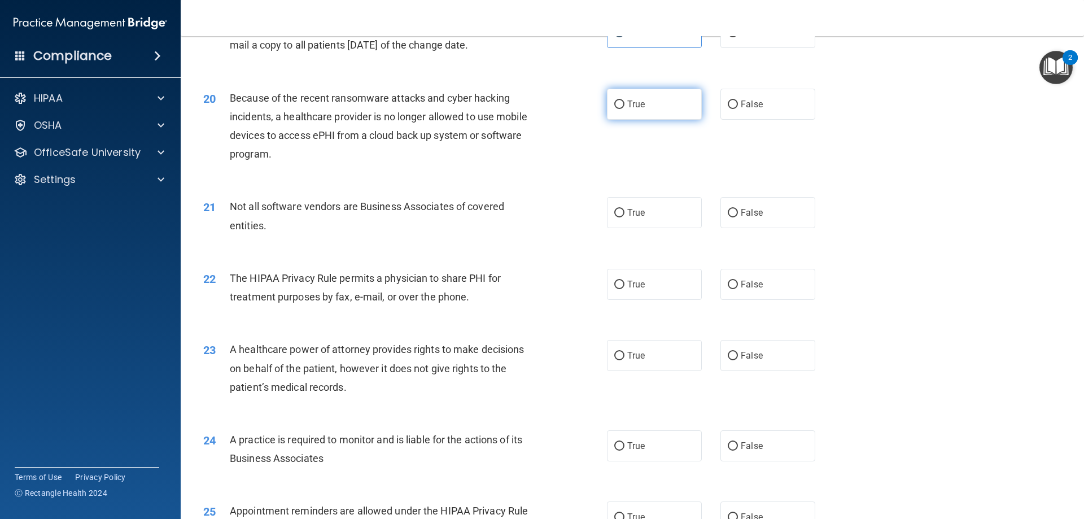
click at [647, 111] on label "True" at bounding box center [654, 104] width 95 height 31
click at [624, 109] on input "True" at bounding box center [619, 105] width 10 height 8
radio input "true"
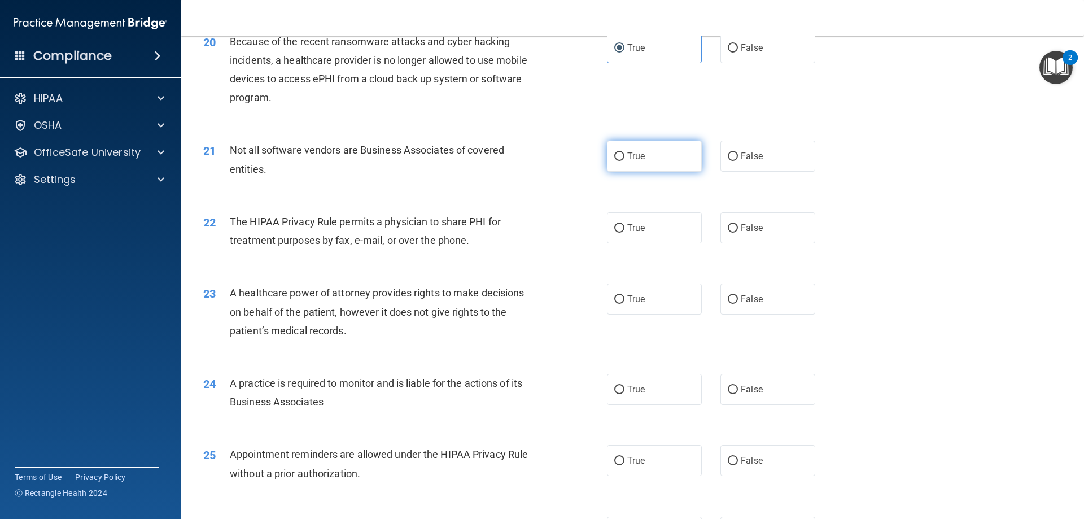
click at [669, 154] on label "True" at bounding box center [654, 156] width 95 height 31
click at [624, 154] on input "True" at bounding box center [619, 156] width 10 height 8
radio input "true"
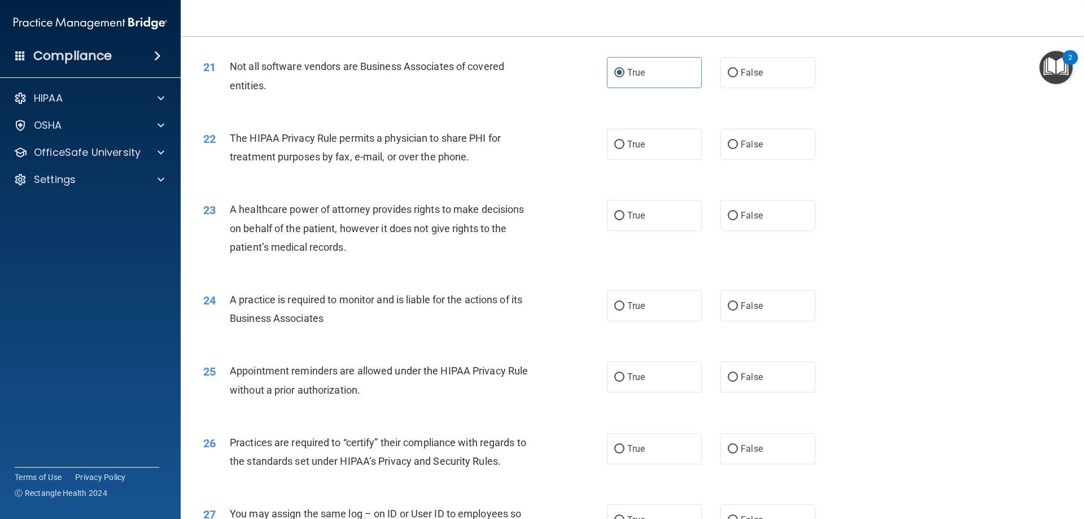
scroll to position [1714, 0]
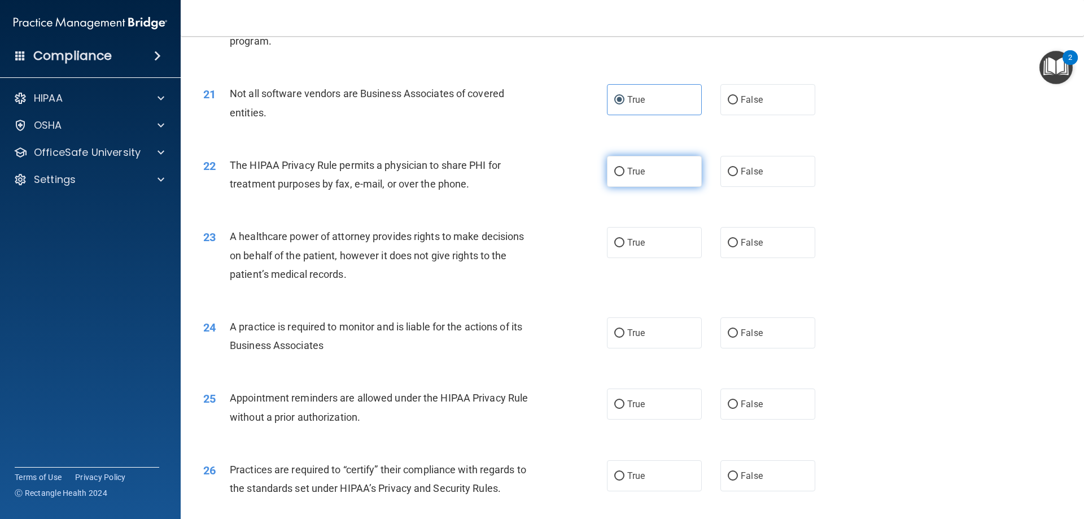
click at [665, 181] on label "True" at bounding box center [654, 171] width 95 height 31
click at [624, 176] on input "True" at bounding box center [619, 172] width 10 height 8
radio input "true"
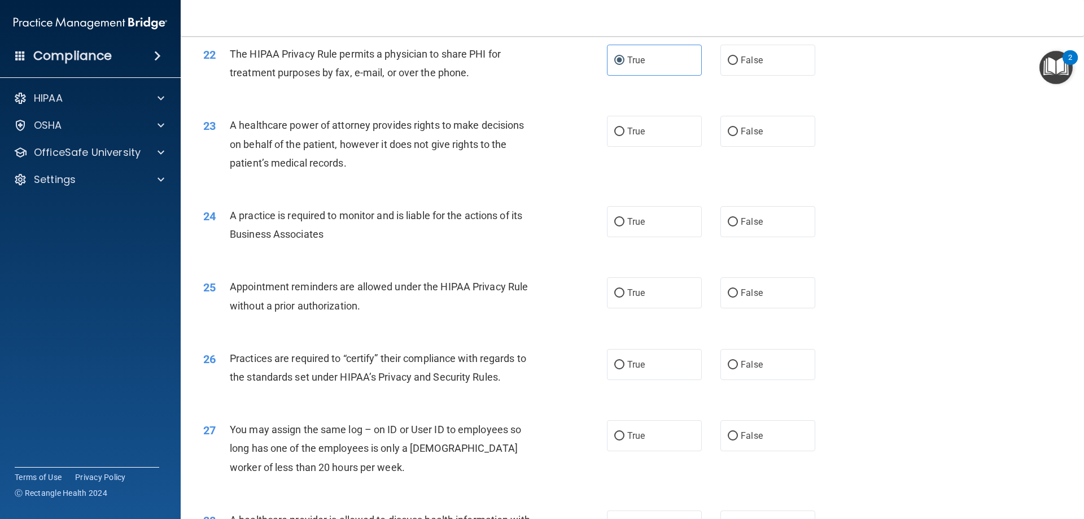
scroll to position [1884, 0]
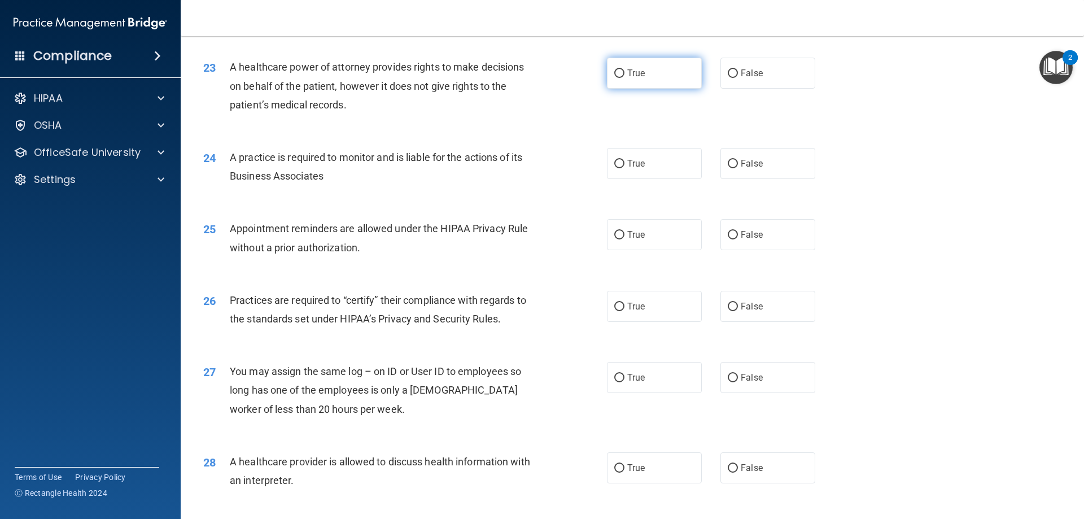
click at [640, 66] on label "True" at bounding box center [654, 73] width 95 height 31
click at [624, 69] on input "True" at bounding box center [619, 73] width 10 height 8
radio input "true"
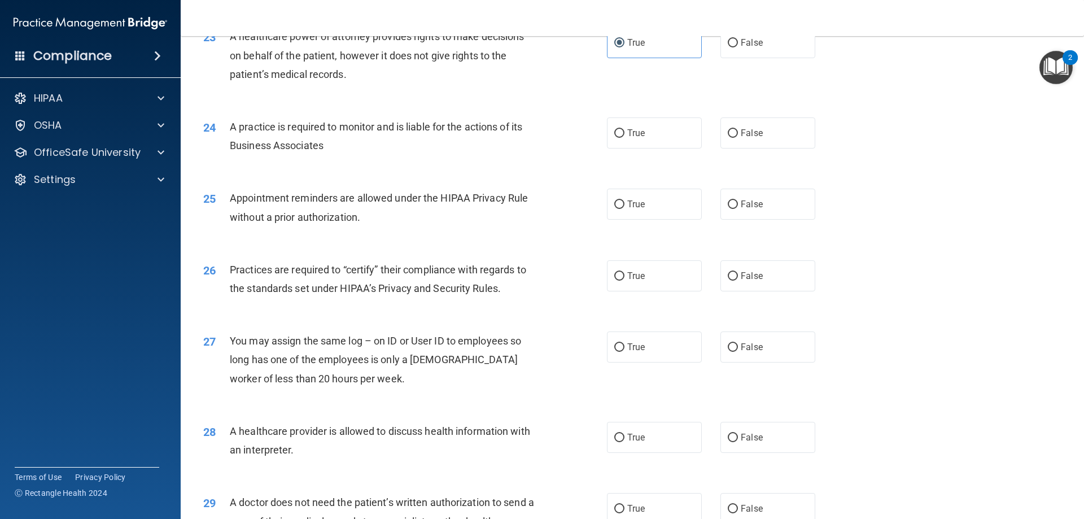
scroll to position [1940, 0]
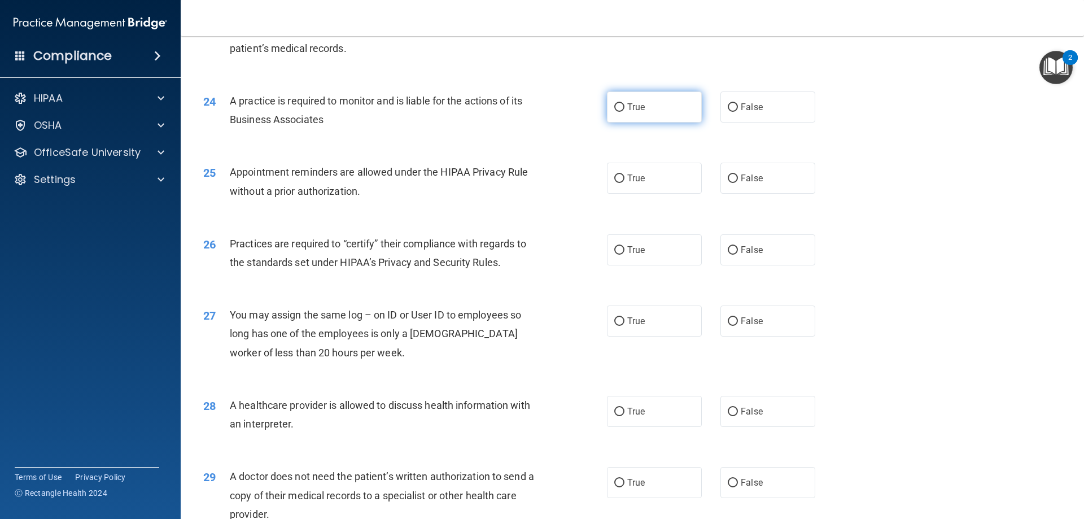
click at [656, 115] on label "True" at bounding box center [654, 106] width 95 height 31
click at [624, 112] on input "True" at bounding box center [619, 107] width 10 height 8
radio input "true"
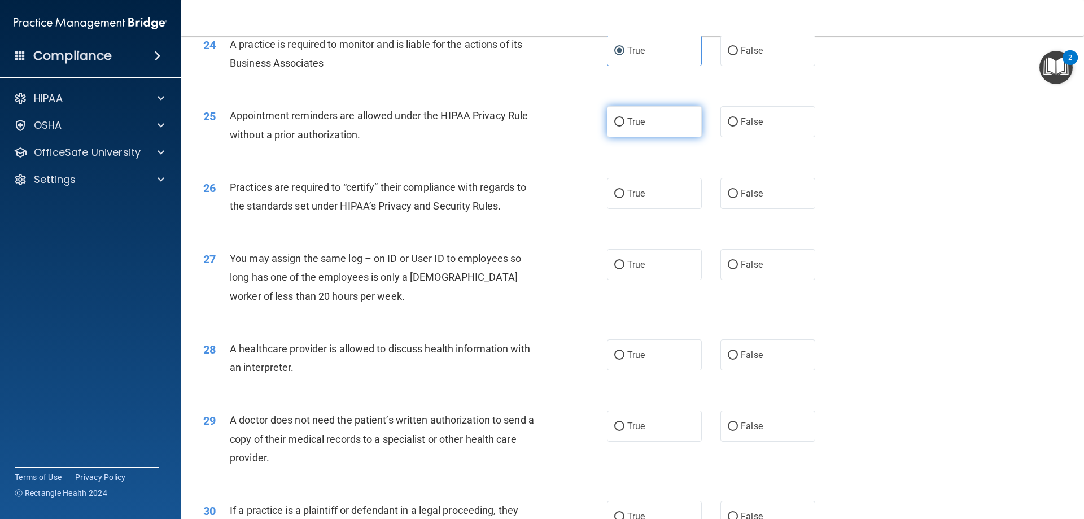
click at [623, 115] on label "True" at bounding box center [654, 121] width 95 height 31
click at [623, 118] on input "True" at bounding box center [619, 122] width 10 height 8
radio input "true"
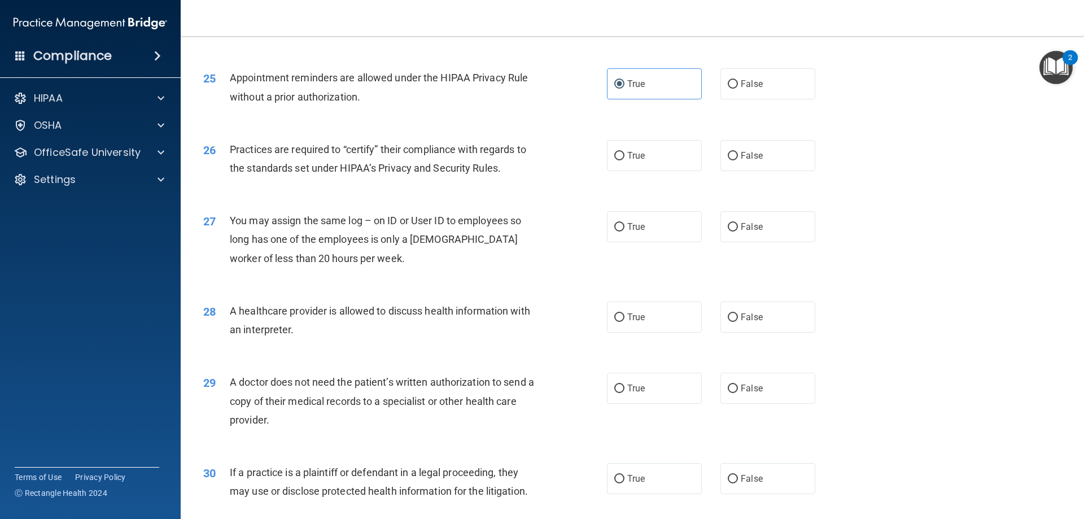
scroll to position [2053, 0]
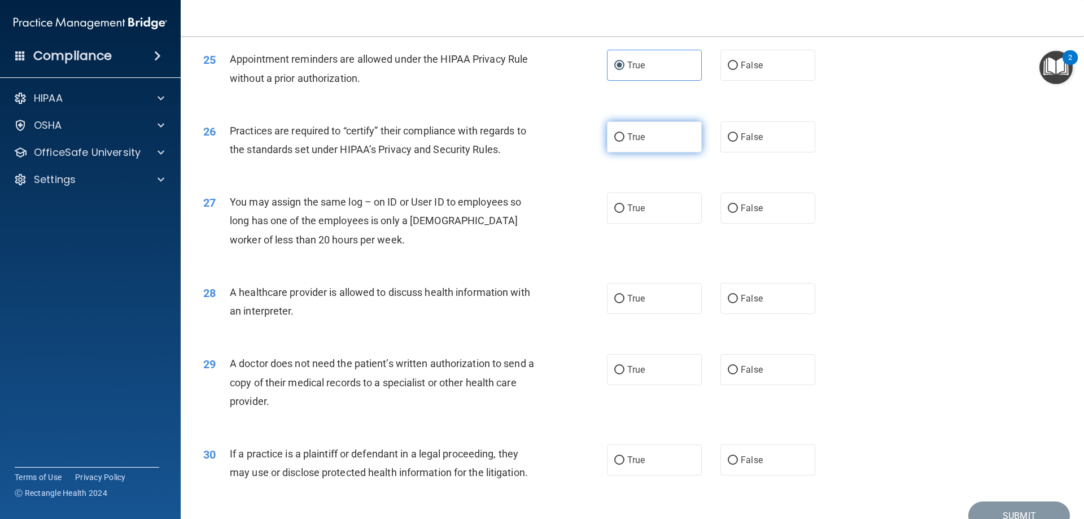
click at [650, 143] on label "True" at bounding box center [654, 136] width 95 height 31
click at [624, 142] on input "True" at bounding box center [619, 137] width 10 height 8
radio input "true"
click at [782, 207] on label "False" at bounding box center [767, 208] width 95 height 31
click at [738, 207] on input "False" at bounding box center [733, 208] width 10 height 8
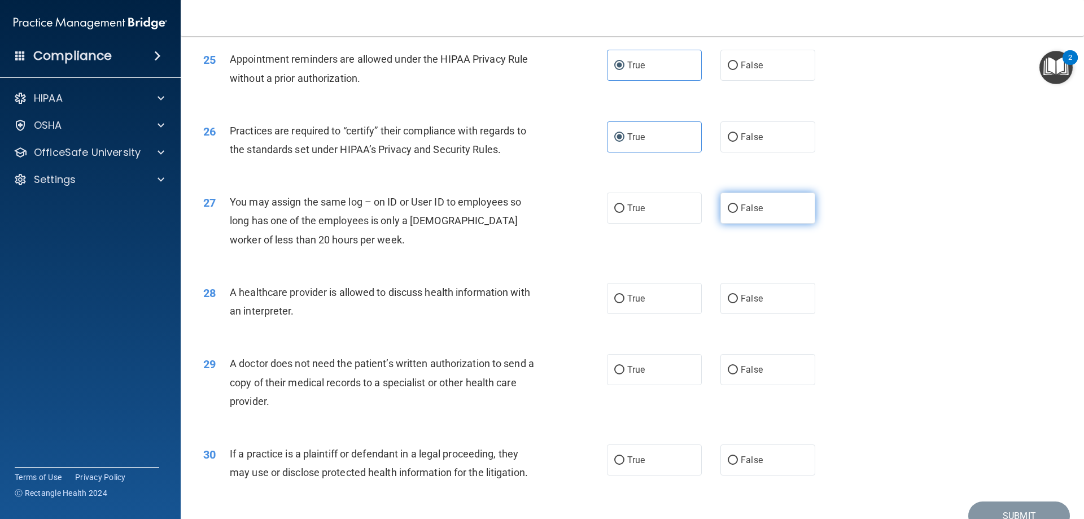
radio input "true"
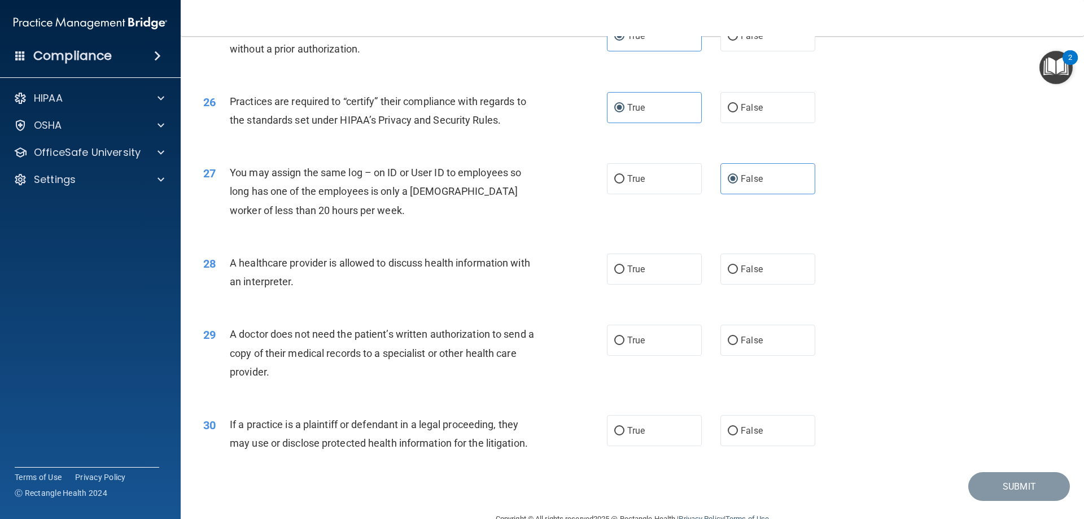
scroll to position [2109, 0]
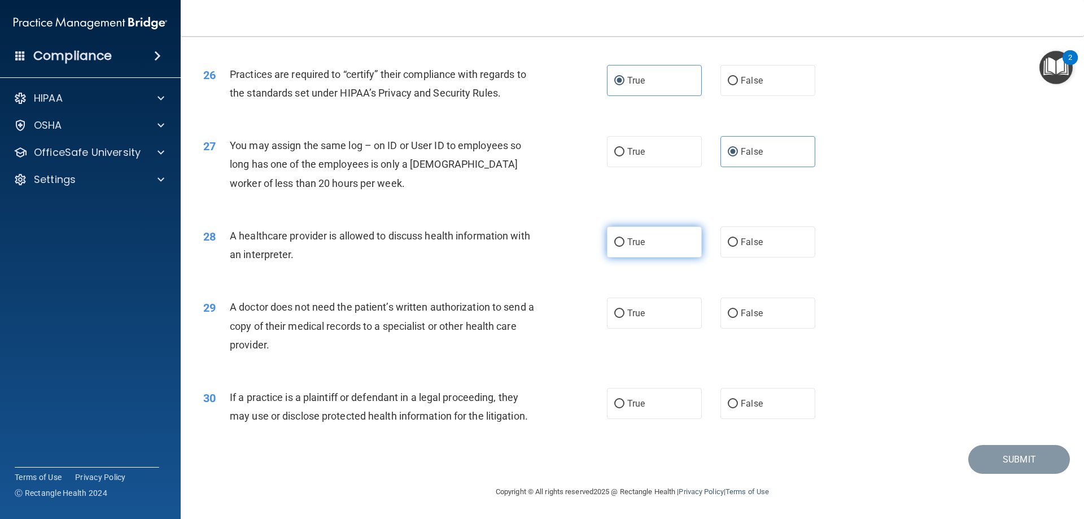
click at [644, 237] on label "True" at bounding box center [654, 241] width 95 height 31
click at [624, 238] on input "True" at bounding box center [619, 242] width 10 height 8
radio input "true"
click at [857, 278] on div "28 A healthcare provider is allowed to discuss health information with an inter…" at bounding box center [632, 247] width 875 height 71
click at [657, 311] on label "True" at bounding box center [654, 313] width 95 height 31
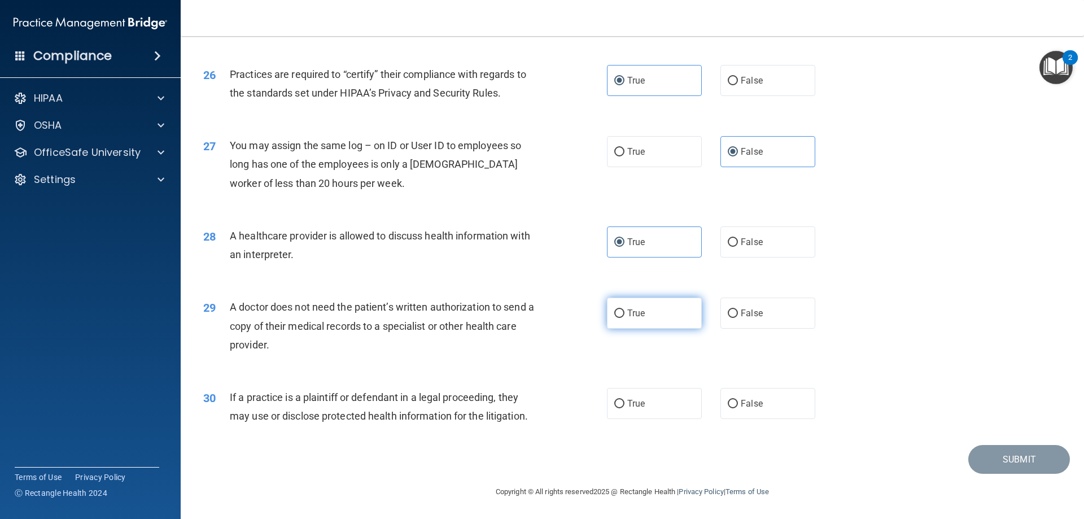
click at [624, 311] on input "True" at bounding box center [619, 313] width 10 height 8
radio input "true"
click at [741, 403] on span "False" at bounding box center [752, 403] width 22 height 11
click at [738, 403] on input "False" at bounding box center [733, 404] width 10 height 8
radio input "true"
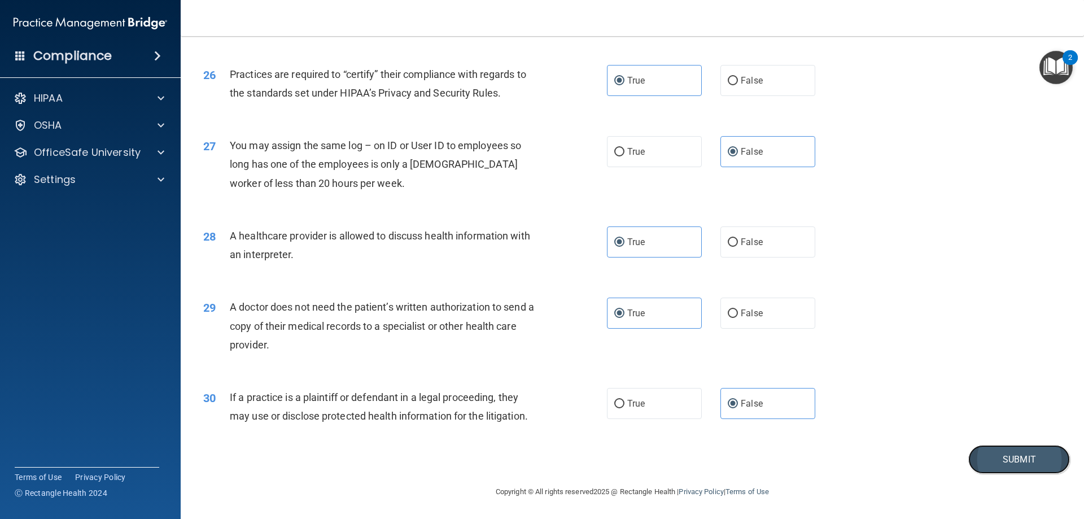
click at [1027, 464] on button "Submit" at bounding box center [1019, 459] width 102 height 29
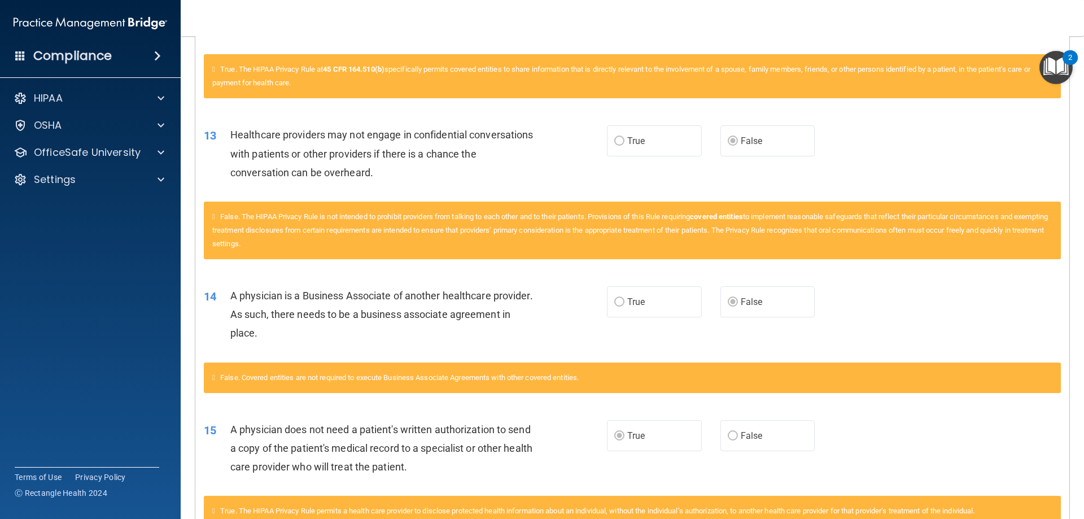
scroll to position [56, 0]
